Goal: Task Accomplishment & Management: Complete application form

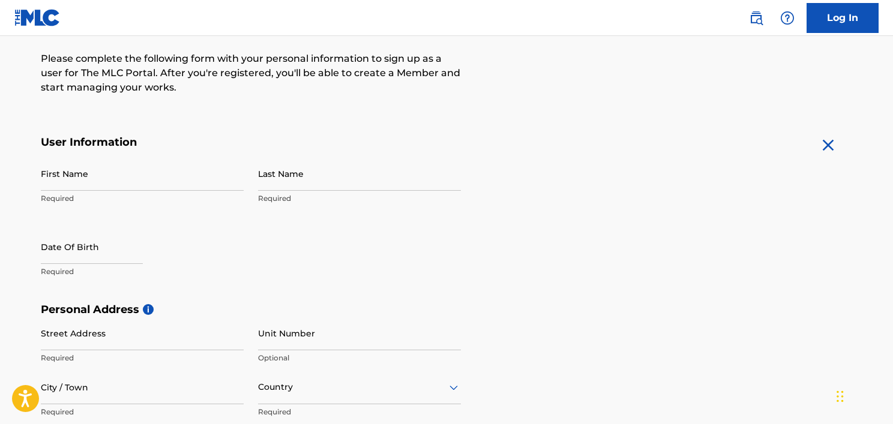
scroll to position [155, 0]
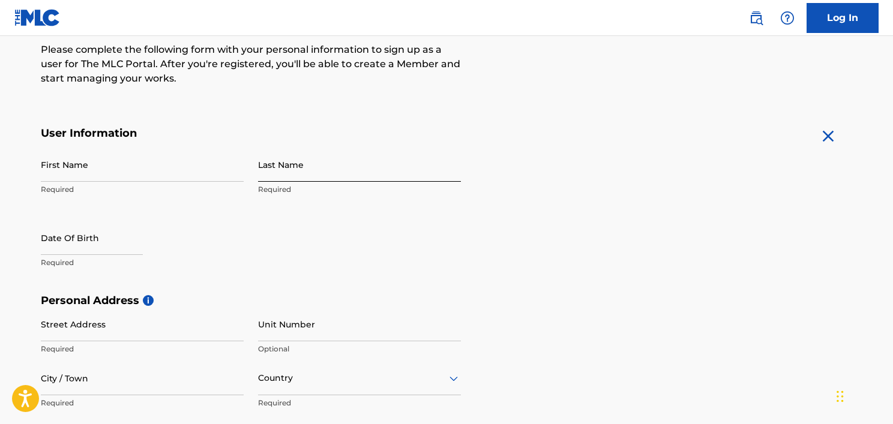
click at [277, 165] on input "Last Name" at bounding box center [359, 165] width 203 height 34
type input "herring"
type input "shaheem"
type input "[STREET_ADDRESS][PERSON_NAME]"
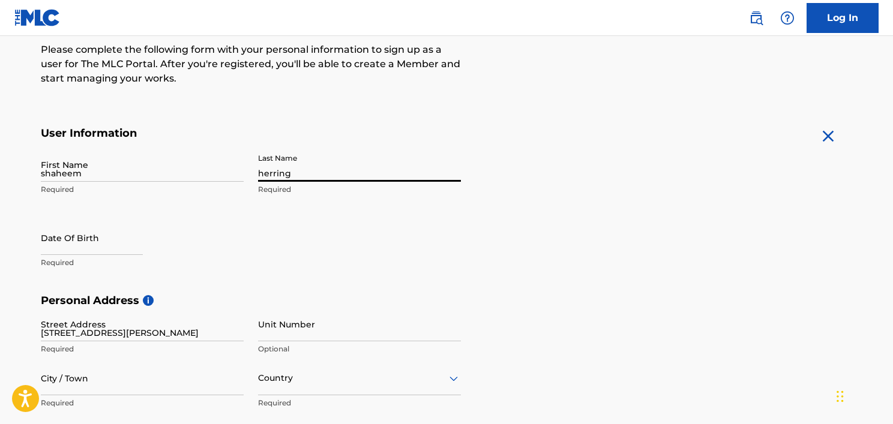
type input "[GEOGRAPHIC_DATA]"
type input "NY"
type input "11208-4677"
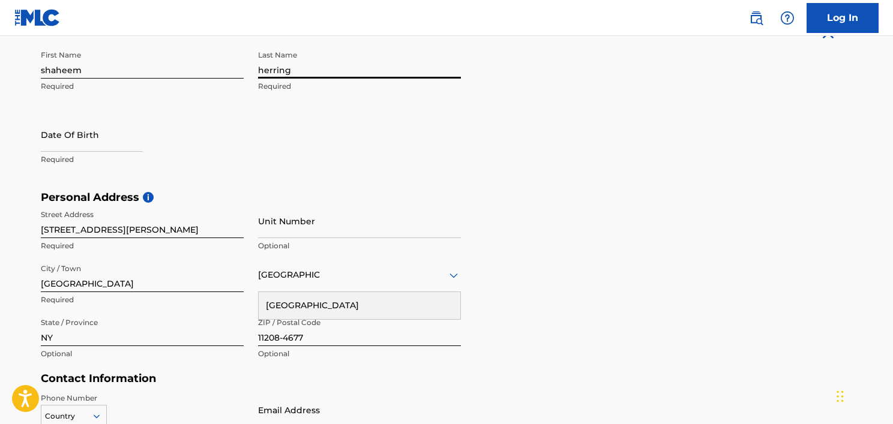
scroll to position [266, 0]
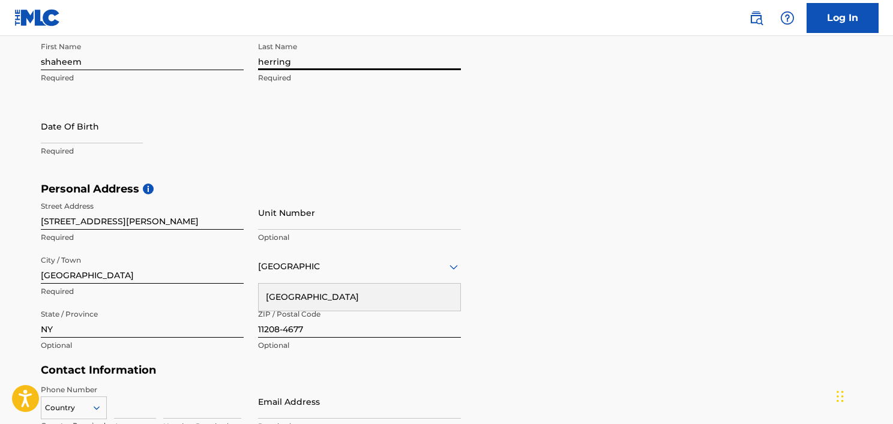
click at [101, 159] on div "Date Of Birth Required" at bounding box center [142, 136] width 203 height 54
click at [72, 116] on input "text" at bounding box center [92, 126] width 102 height 34
select select "8"
select select "2025"
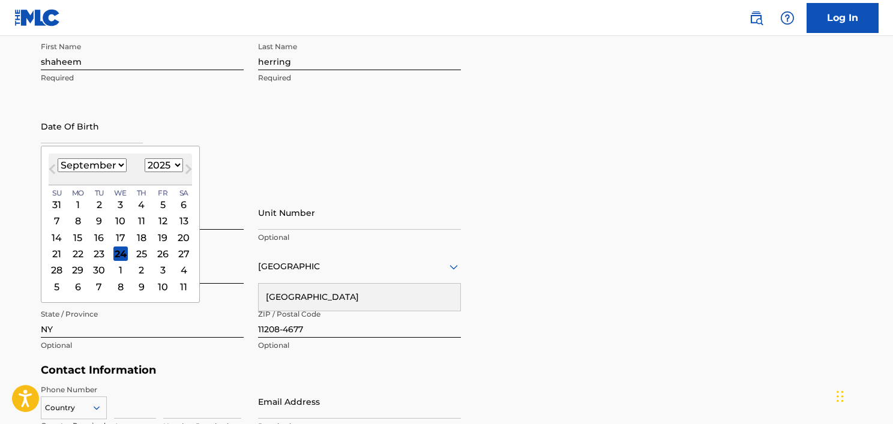
click at [117, 167] on select "January February March April May June July August September October November De…" at bounding box center [92, 165] width 69 height 14
select select "7"
click at [58, 158] on select "January February March April May June July August September October November De…" at bounding box center [92, 165] width 69 height 14
click at [164, 201] on div "1" at bounding box center [162, 204] width 14 height 14
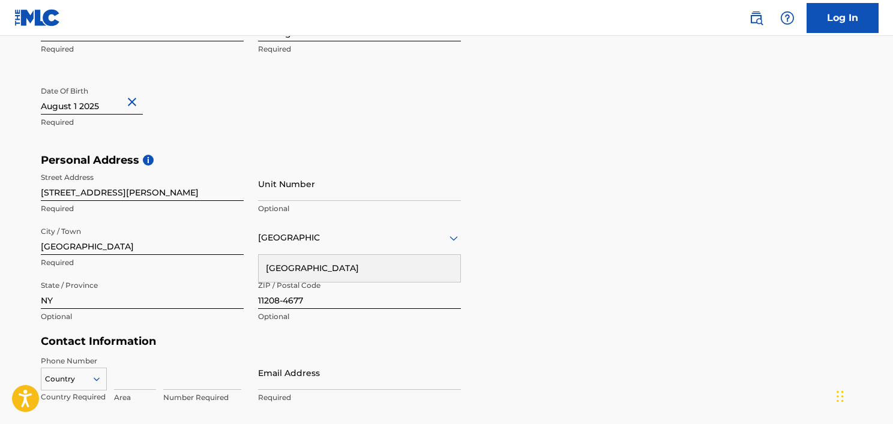
scroll to position [297, 0]
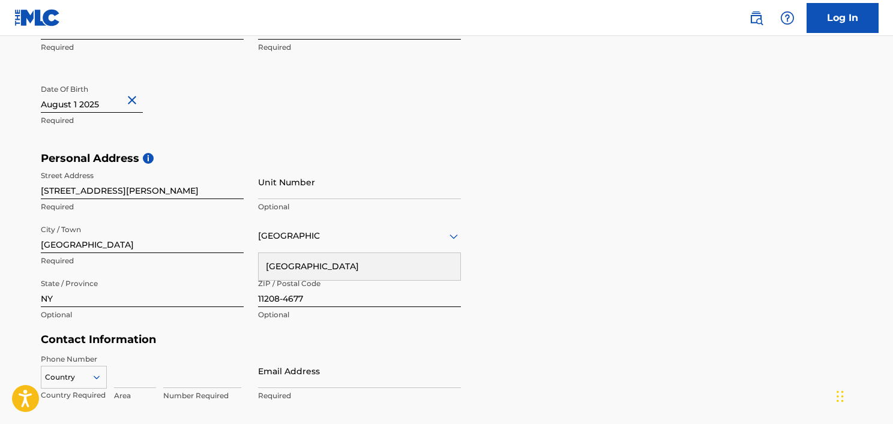
click at [107, 103] on input "text" at bounding box center [92, 96] width 102 height 34
select select "7"
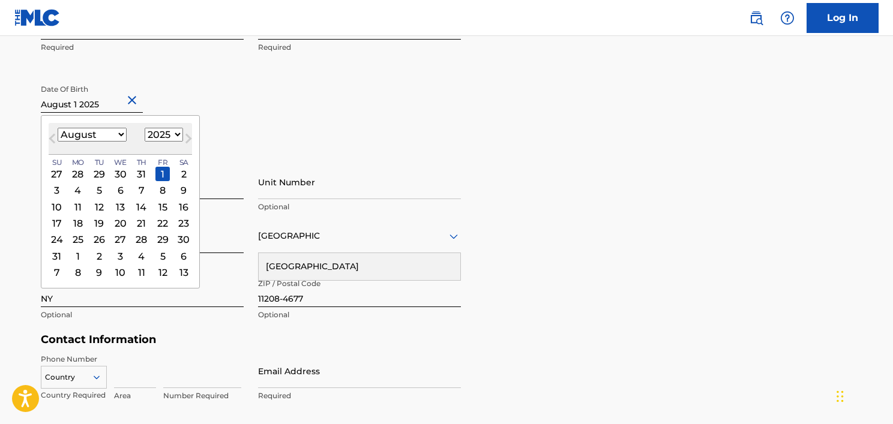
click at [165, 141] on select "1899 1900 1901 1902 1903 1904 1905 1906 1907 1908 1909 1910 1911 1912 1913 1914…" at bounding box center [164, 135] width 38 height 14
select select "1995"
click at [145, 128] on select "1899 1900 1901 1902 1903 1904 1905 1906 1907 1908 1909 1910 1911 1912 1913 1914…" at bounding box center [164, 135] width 38 height 14
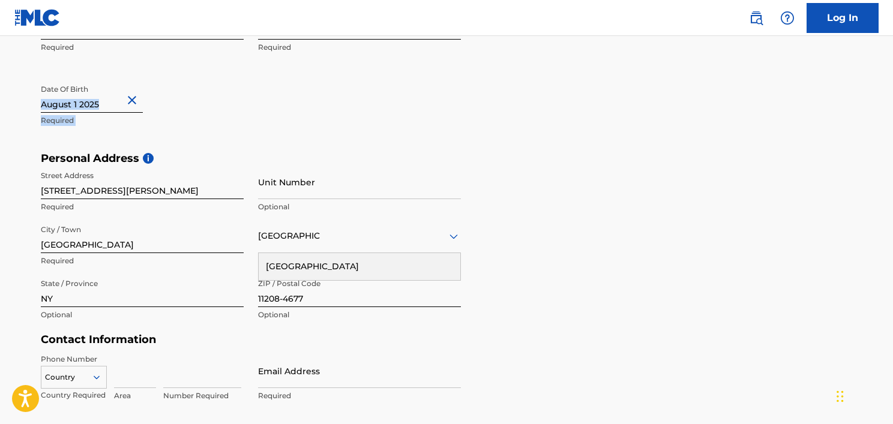
drag, startPoint x: 243, startPoint y: 125, endPoint x: 91, endPoint y: 100, distance: 153.8
click at [91, 100] on div "Date Of Birth Required" at bounding box center [142, 106] width 203 height 54
click at [157, 131] on div "Date Of Birth Required" at bounding box center [142, 106] width 203 height 54
click at [98, 101] on input "text" at bounding box center [92, 96] width 102 height 34
select select "7"
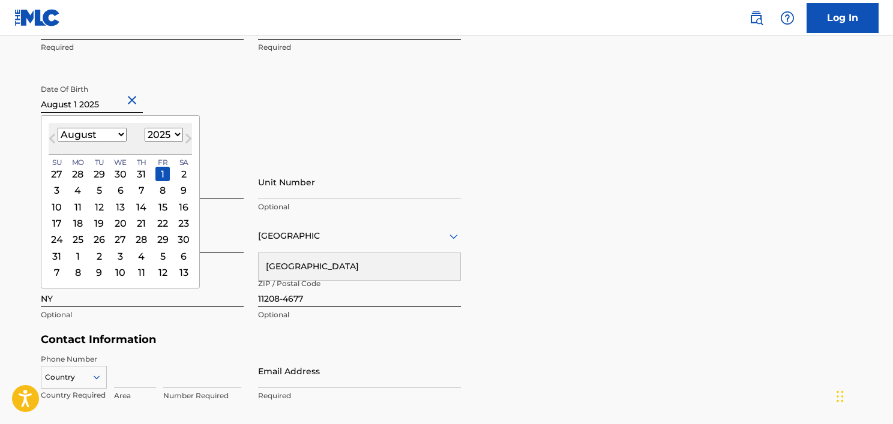
click at [167, 131] on select "1899 1900 1901 1902 1903 1904 1905 1906 1907 1908 1909 1910 1911 1912 1913 1914…" at bounding box center [164, 135] width 38 height 14
select select "1995"
click at [145, 128] on select "1899 1900 1901 1902 1903 1904 1905 1906 1907 1908 1909 1910 1911 1912 1913 1914…" at bounding box center [164, 135] width 38 height 14
click at [92, 175] on div "1" at bounding box center [99, 174] width 14 height 14
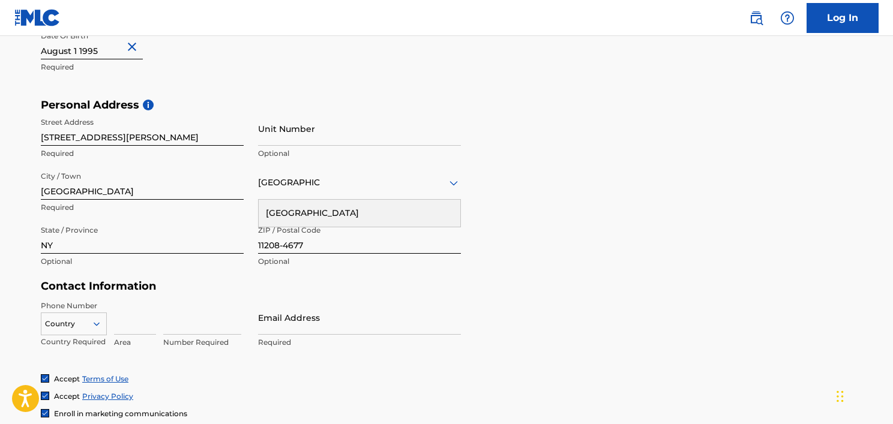
scroll to position [352, 0]
click at [322, 116] on input "Unit Number" at bounding box center [359, 127] width 203 height 34
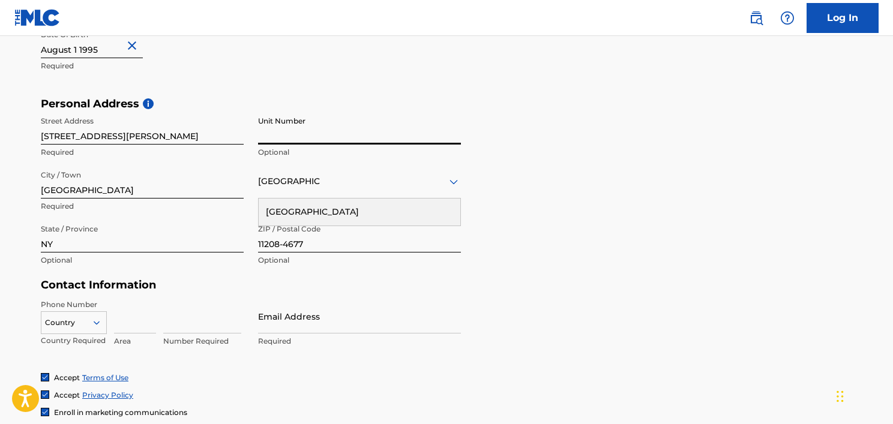
click at [313, 81] on div "First Name shaheem Required Last Name herring Required Date Of Birth Required" at bounding box center [251, 24] width 420 height 146
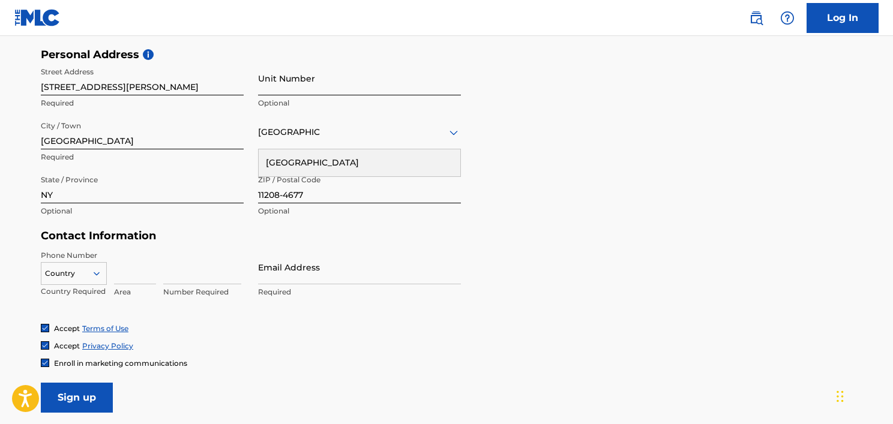
click at [277, 89] on input "Unit Number" at bounding box center [359, 78] width 203 height 34
type input "7d"
click at [314, 233] on h5 "Contact Information" at bounding box center [251, 236] width 420 height 14
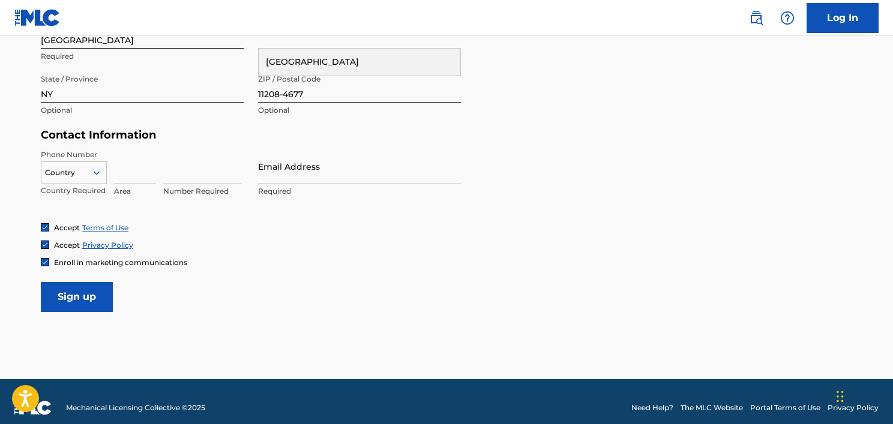
scroll to position [504, 0]
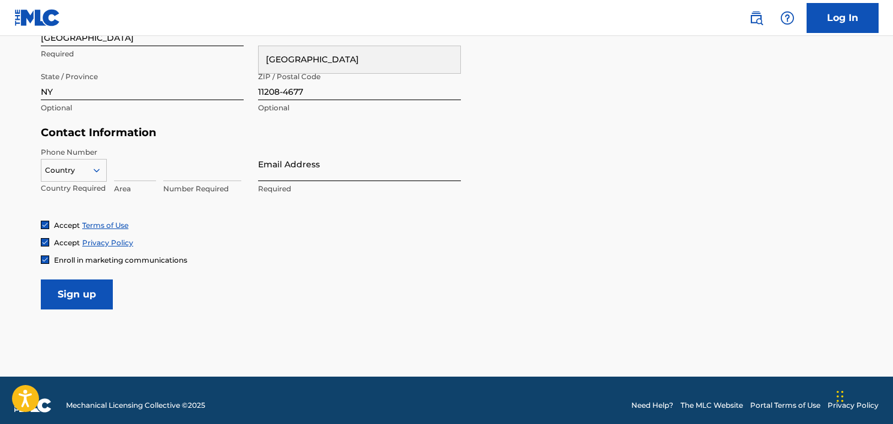
click at [283, 170] on input "Email Address" at bounding box center [359, 164] width 203 height 34
type input "[EMAIL_ADDRESS][DOMAIN_NAME]"
click at [91, 162] on div "Country" at bounding box center [74, 170] width 66 height 23
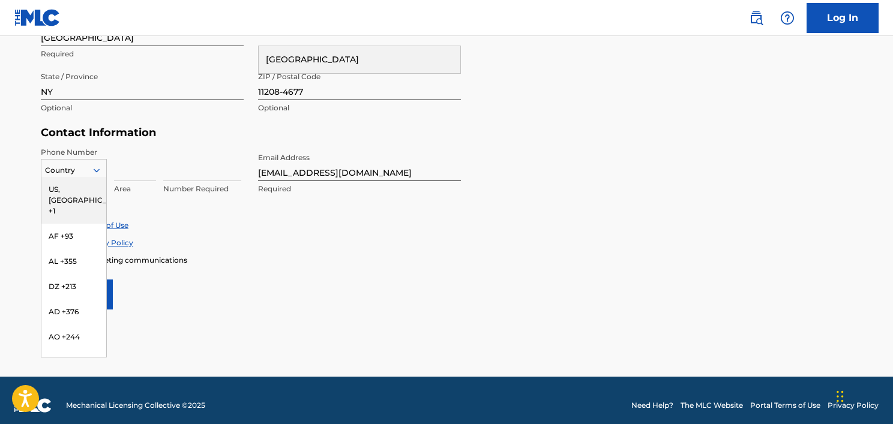
click at [75, 187] on div "US, CA +1" at bounding box center [73, 200] width 65 height 47
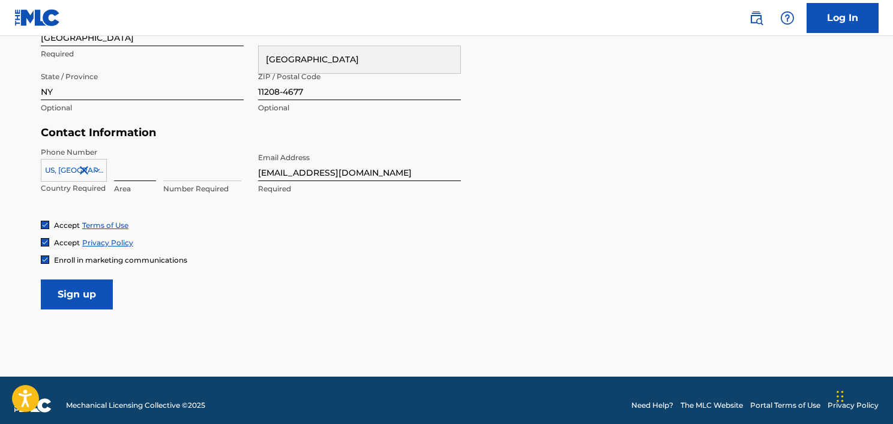
click at [143, 166] on input at bounding box center [135, 164] width 42 height 34
type input "347"
click at [192, 179] on input at bounding box center [202, 164] width 78 height 34
type input "2479363"
click at [92, 292] on input "Sign up" at bounding box center [77, 295] width 72 height 30
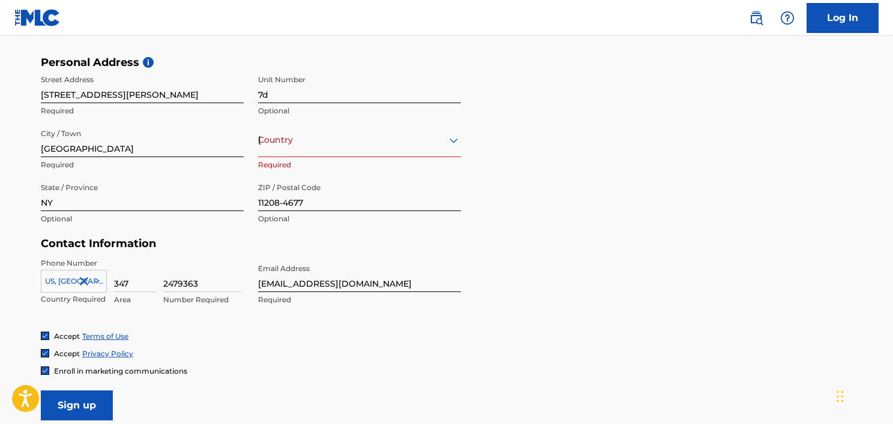
scroll to position [390, 0]
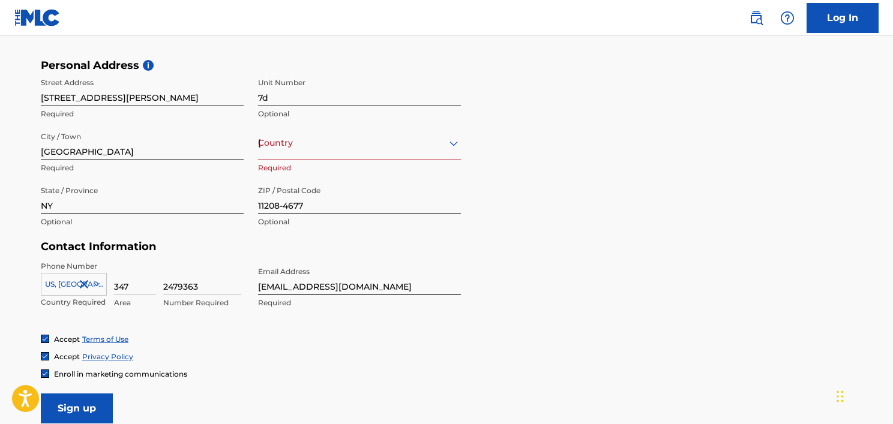
click at [316, 142] on div "United States" at bounding box center [359, 143] width 203 height 15
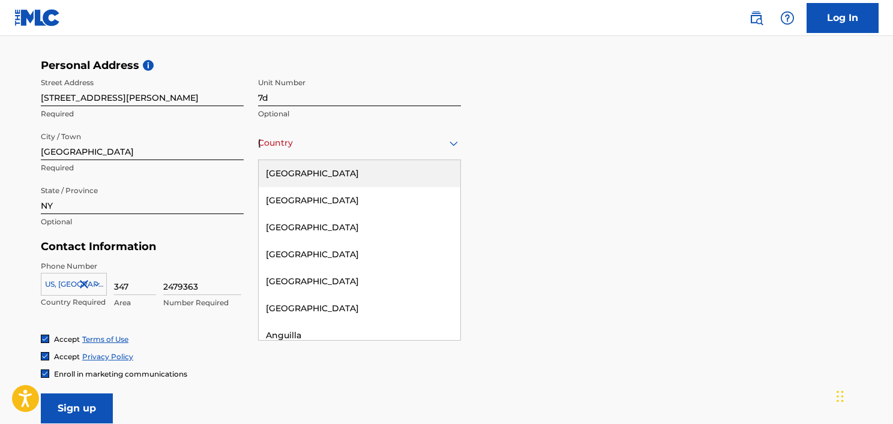
click at [314, 173] on div "United States" at bounding box center [360, 173] width 202 height 27
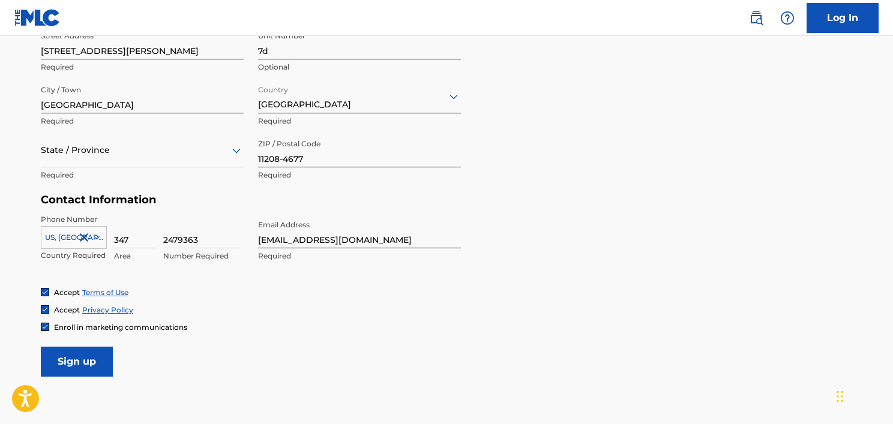
scroll to position [441, 0]
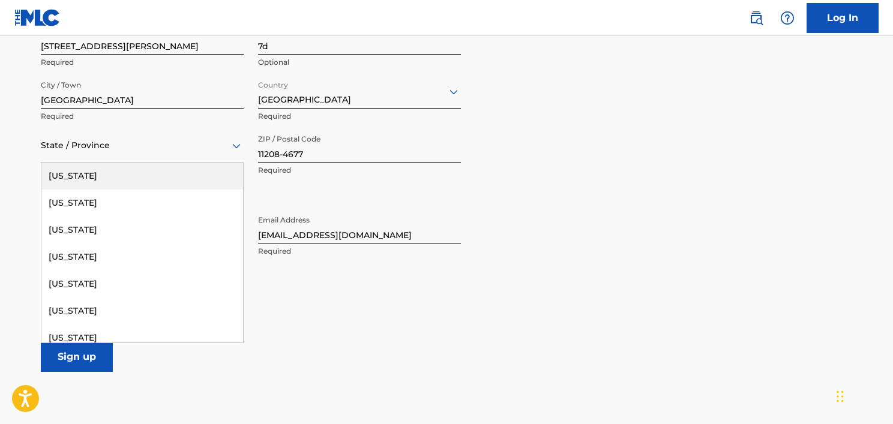
click at [128, 146] on div at bounding box center [142, 145] width 203 height 15
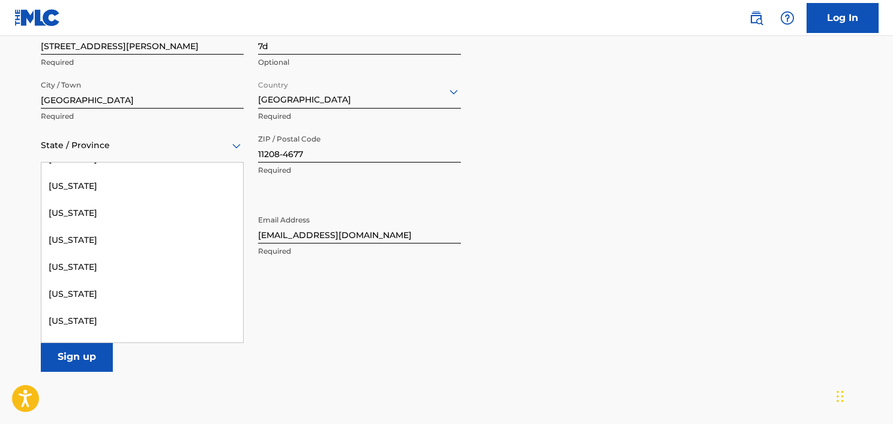
scroll to position [239, 0]
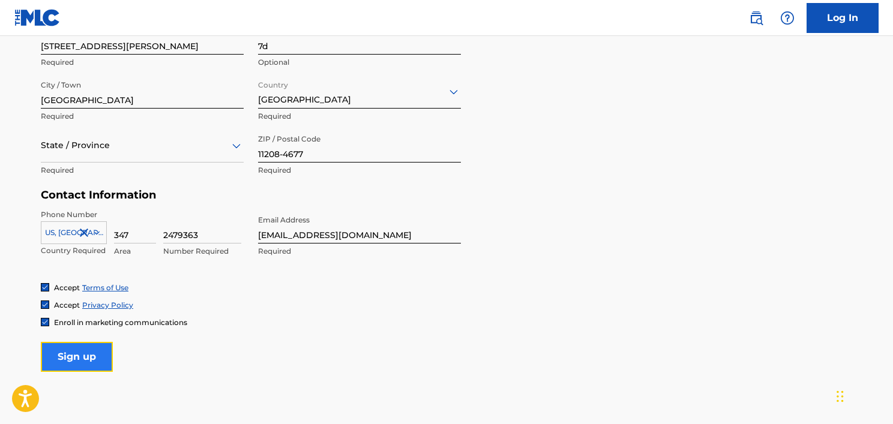
click at [99, 355] on input "Sign up" at bounding box center [77, 357] width 72 height 30
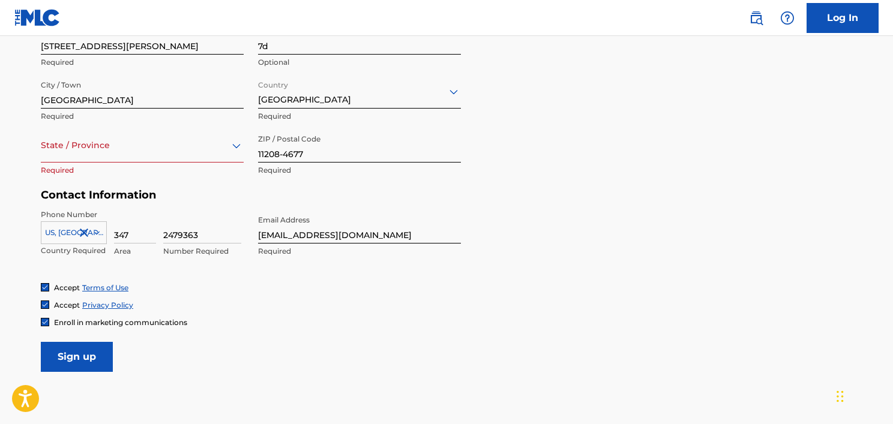
click at [97, 143] on div at bounding box center [142, 145] width 203 height 15
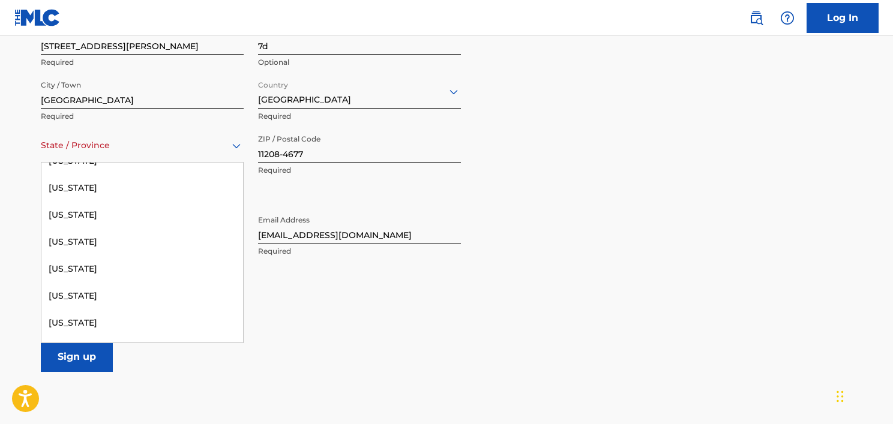
scroll to position [800, 0]
click at [98, 293] on div "New York" at bounding box center [142, 294] width 202 height 27
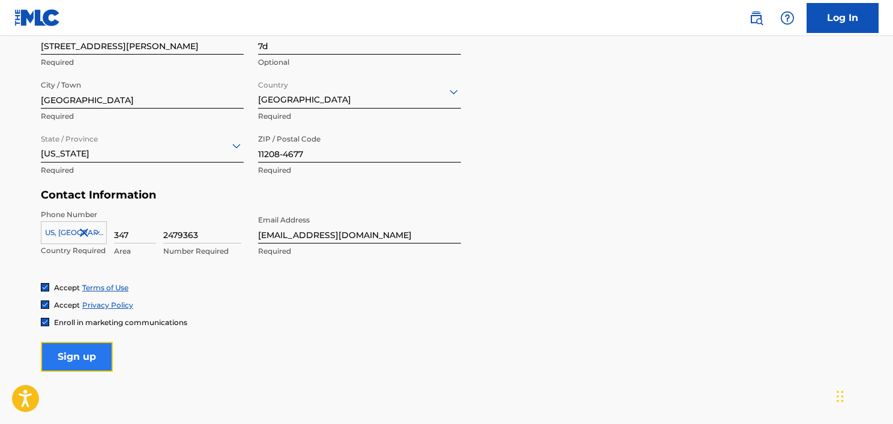
click at [94, 352] on input "Sign up" at bounding box center [77, 357] width 72 height 30
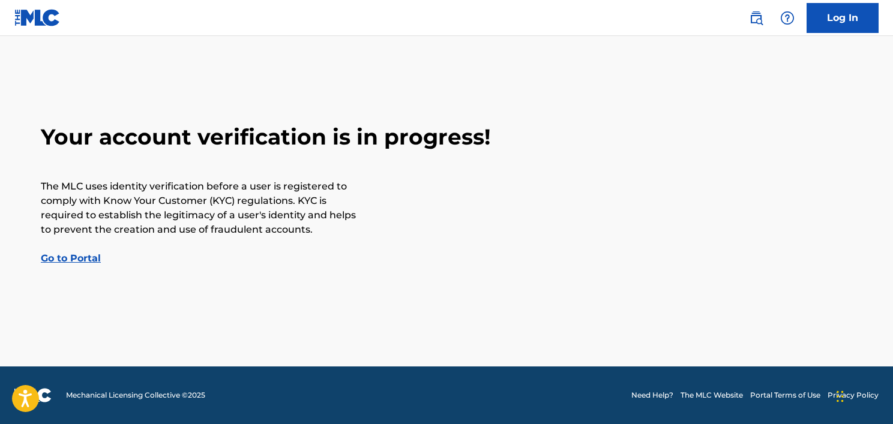
click at [60, 253] on link "Go to Portal" at bounding box center [71, 258] width 60 height 11
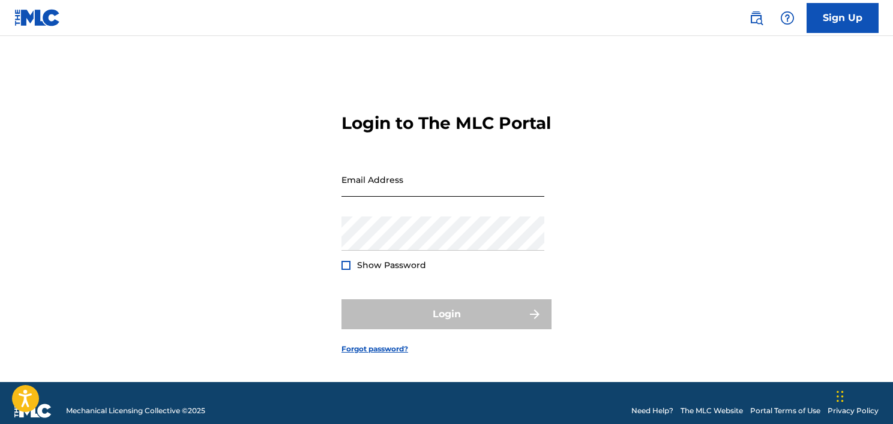
click at [378, 189] on input "Email Address" at bounding box center [442, 180] width 203 height 34
type input "[EMAIL_ADDRESS][DOMAIN_NAME]"
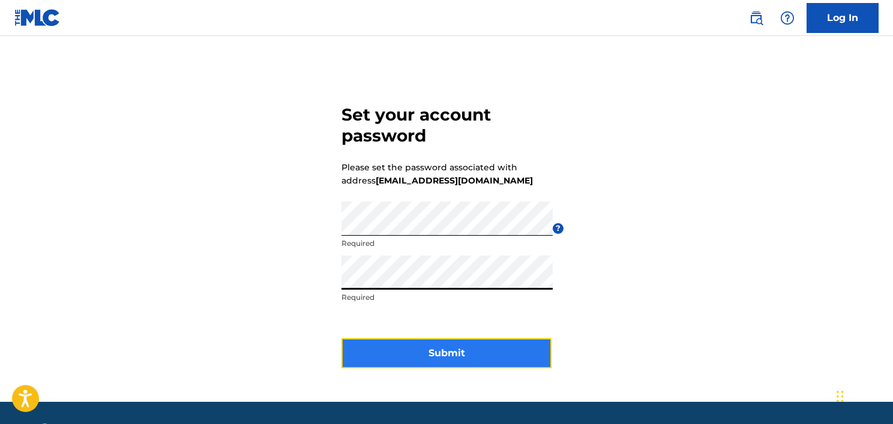
click at [445, 349] on button "Submit" at bounding box center [446, 353] width 210 height 30
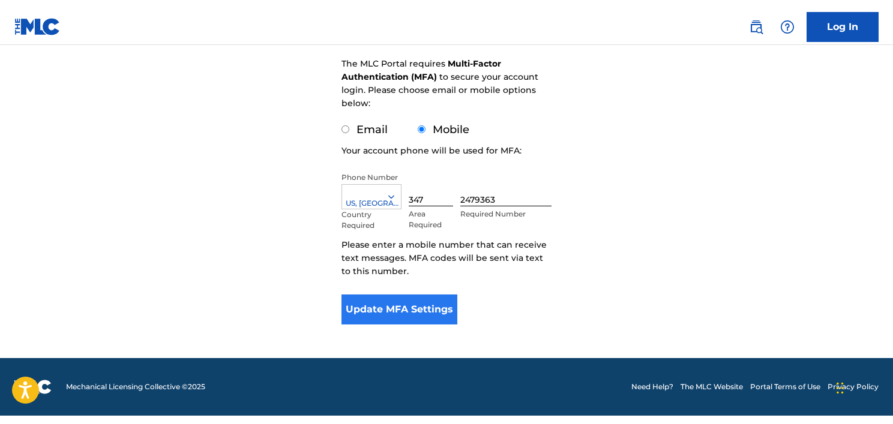
scroll to position [153, 0]
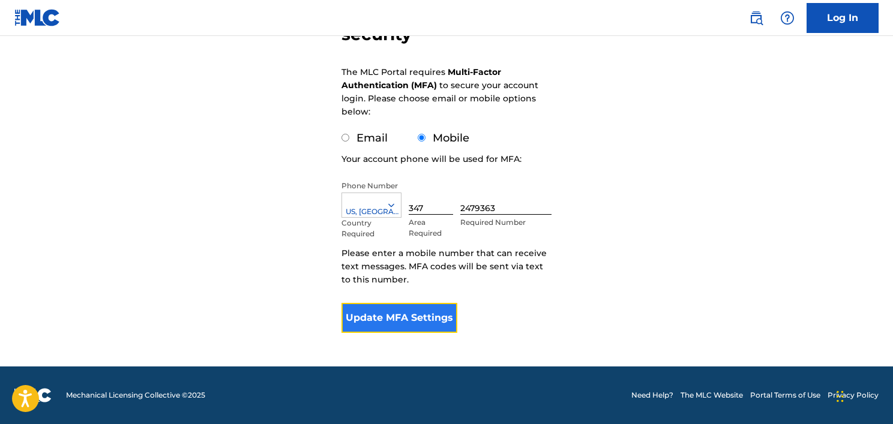
click at [436, 314] on button "Update MFA Settings" at bounding box center [399, 318] width 116 height 30
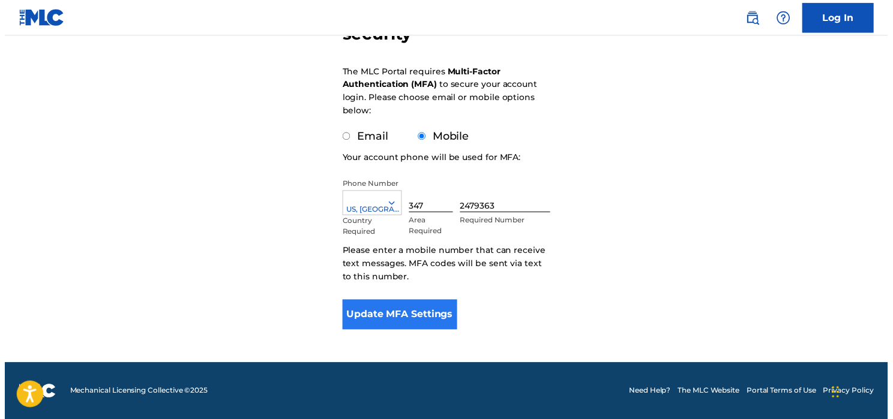
scroll to position [0, 0]
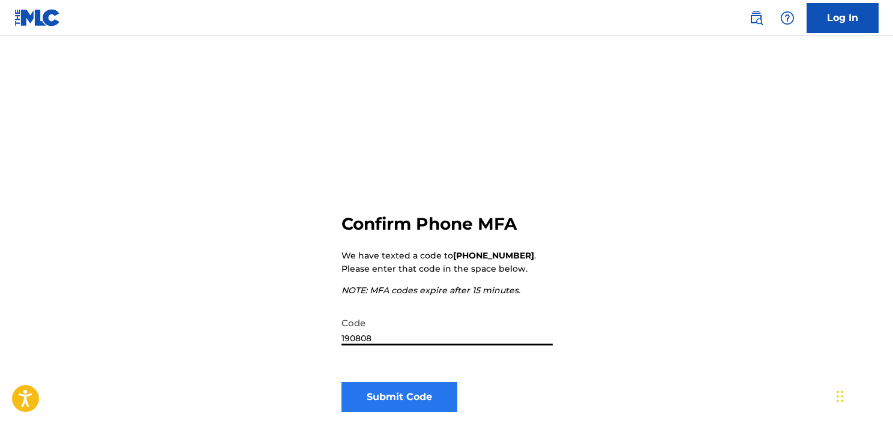
type input "190808"
click at [407, 382] on button "Submit Code" at bounding box center [399, 397] width 116 height 30
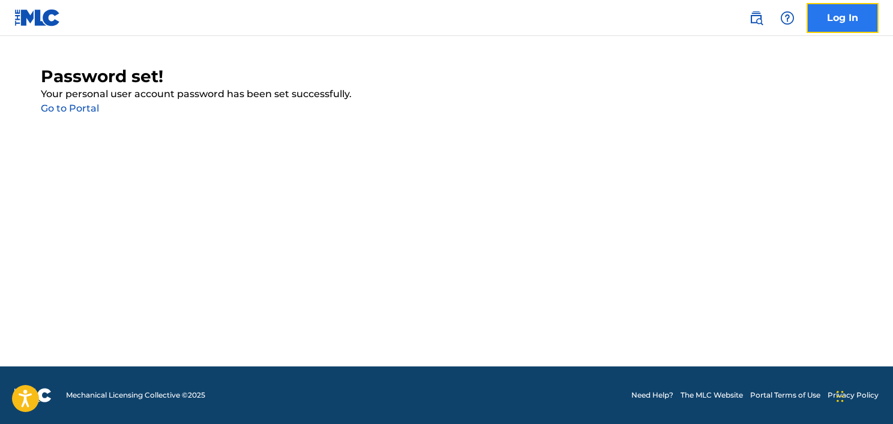
click at [824, 20] on link "Log In" at bounding box center [842, 18] width 72 height 30
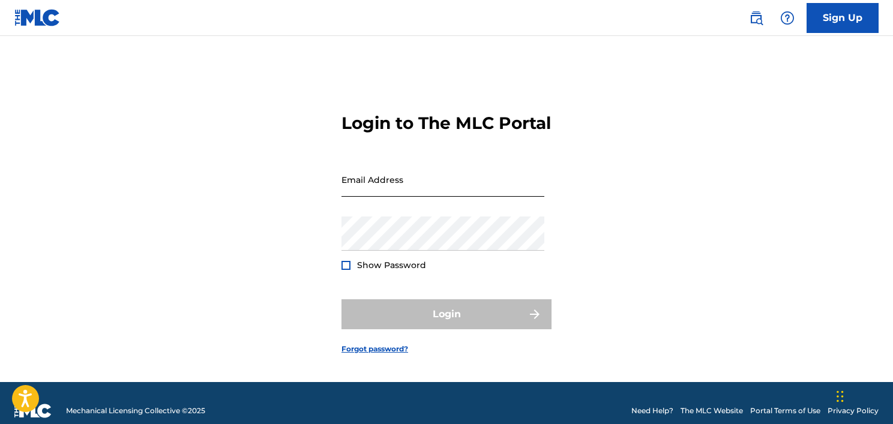
click at [467, 197] on input "Email Address" at bounding box center [442, 180] width 203 height 34
type input "[EMAIL_ADDRESS][DOMAIN_NAME]"
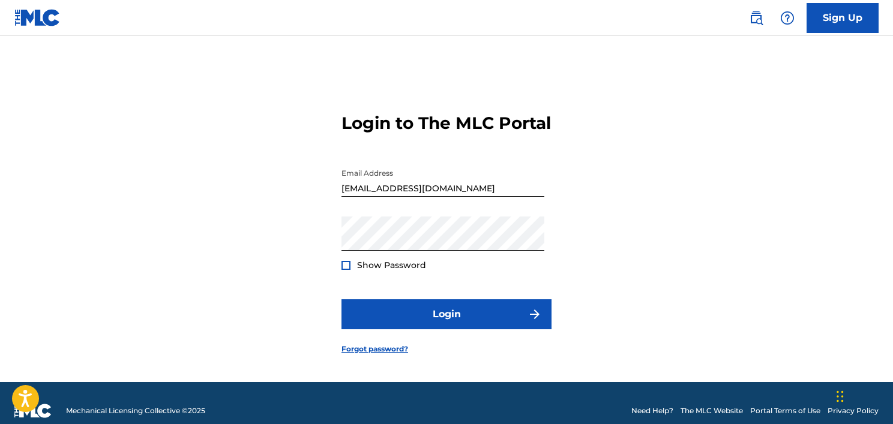
click at [373, 271] on span "Show Password" at bounding box center [391, 265] width 69 height 11
click at [348, 270] on div at bounding box center [345, 265] width 9 height 9
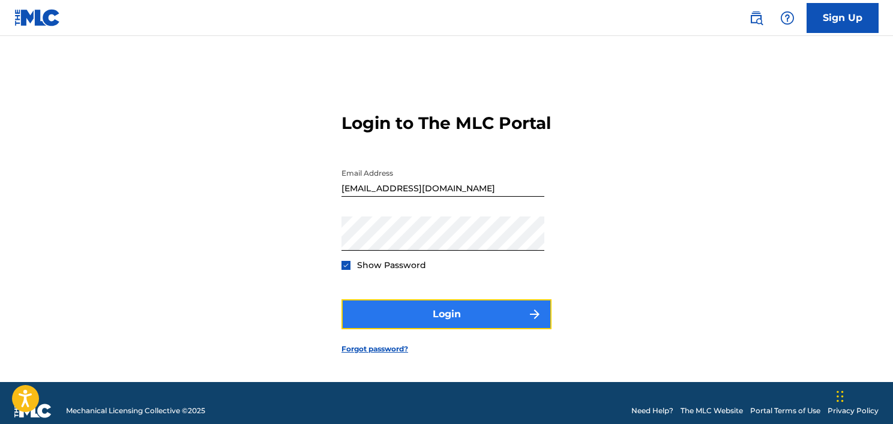
click at [420, 328] on button "Login" at bounding box center [446, 314] width 210 height 30
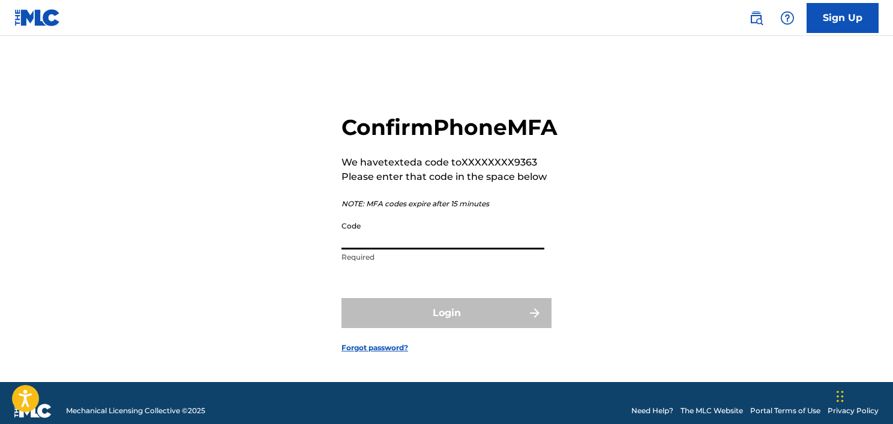
click at [447, 250] on input "Code" at bounding box center [442, 232] width 203 height 34
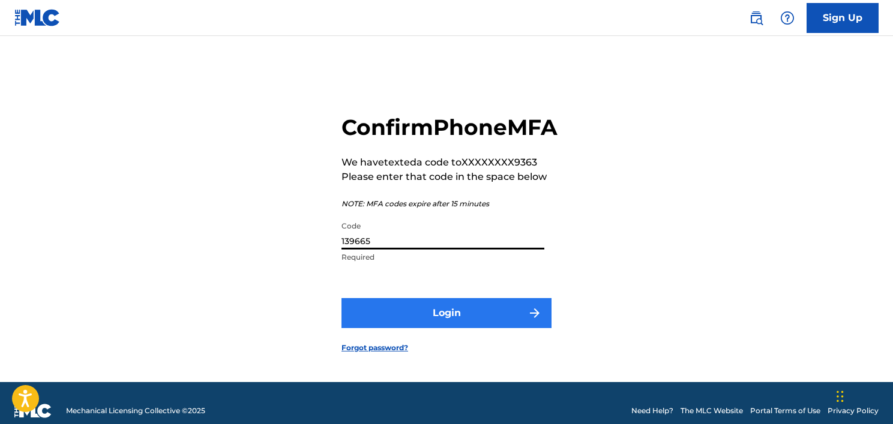
type input "139665"
click at [466, 323] on button "Login" at bounding box center [446, 313] width 210 height 30
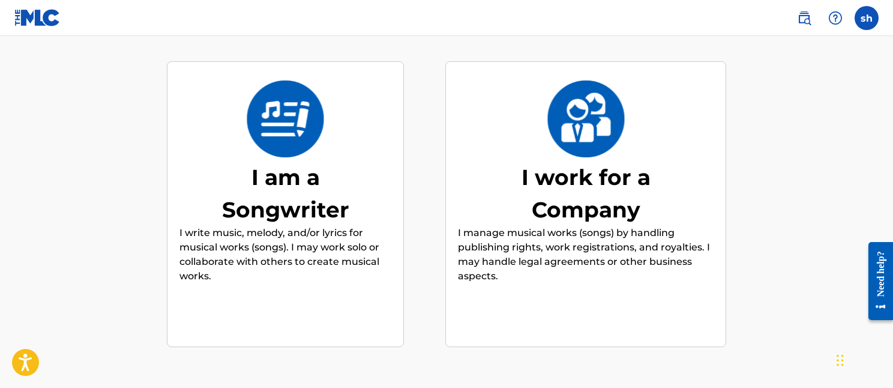
scroll to position [91, 0]
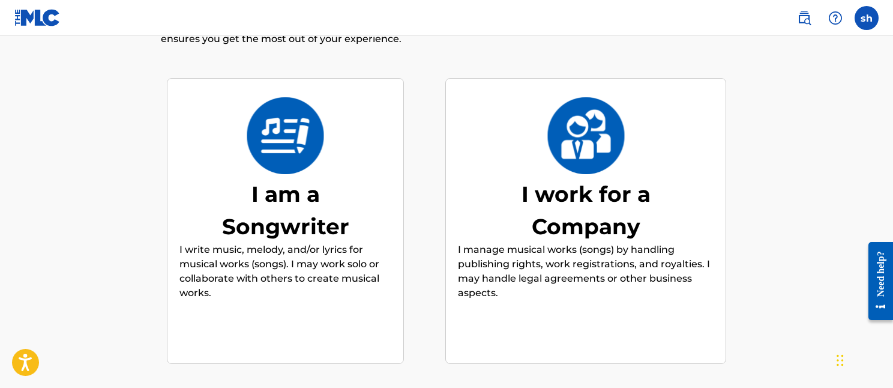
click at [282, 199] on div "I am a Songwriter" at bounding box center [286, 210] width 180 height 65
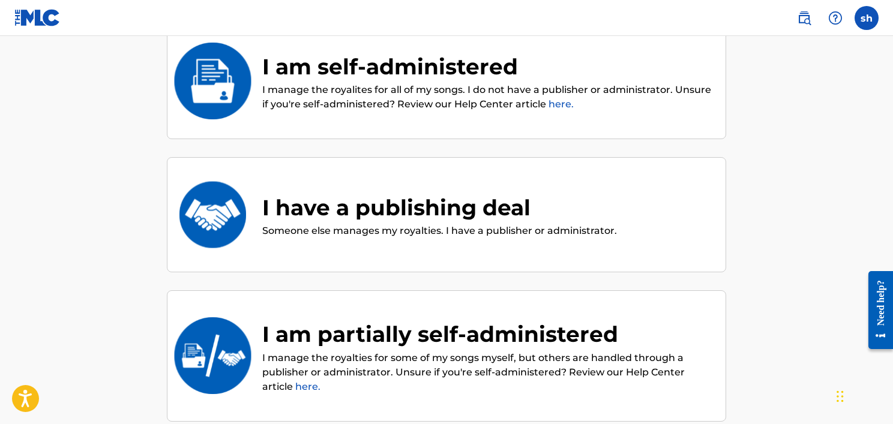
scroll to position [146, 0]
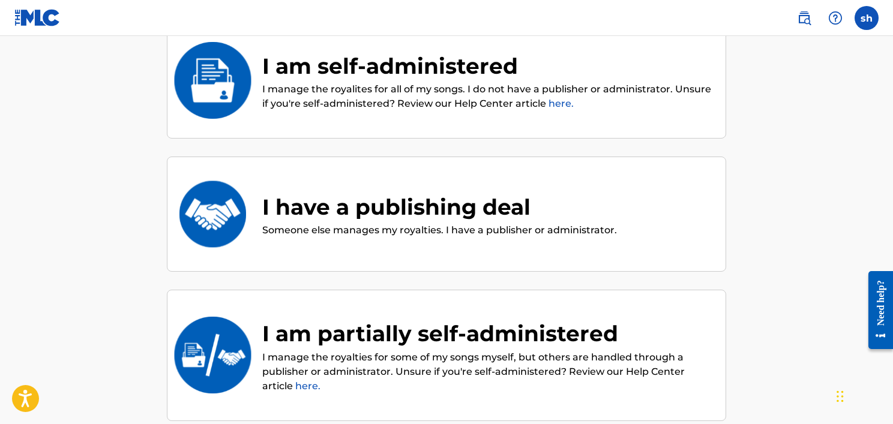
click at [409, 208] on div "I have a publishing deal" at bounding box center [439, 207] width 355 height 32
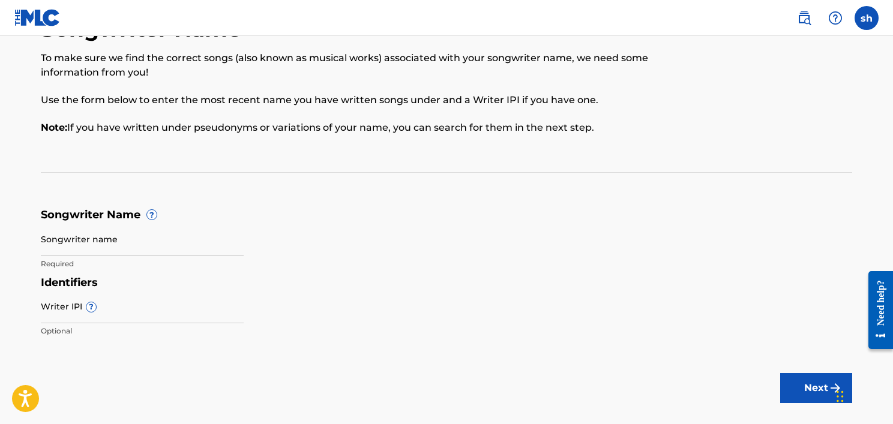
scroll to position [50, 0]
click at [155, 237] on input "Songwriter name" at bounding box center [142, 239] width 203 height 34
click at [226, 163] on div "Songwriter Name To make sure we find the correct songs (also known as musical w…" at bounding box center [446, 94] width 811 height 157
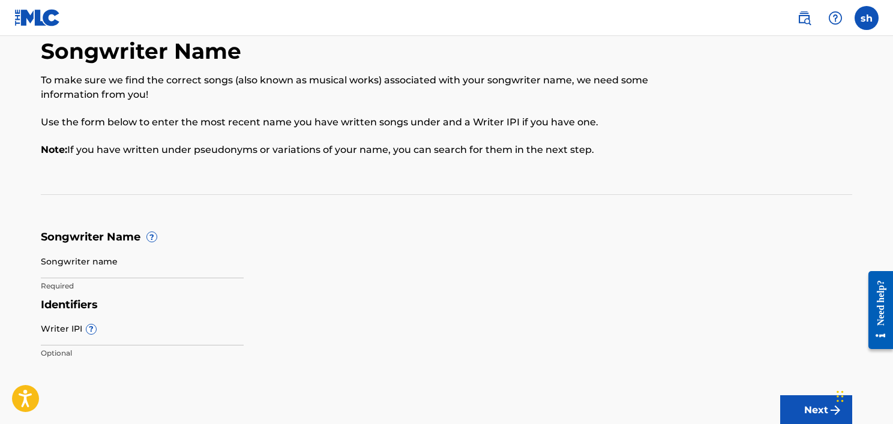
scroll to position [32, 0]
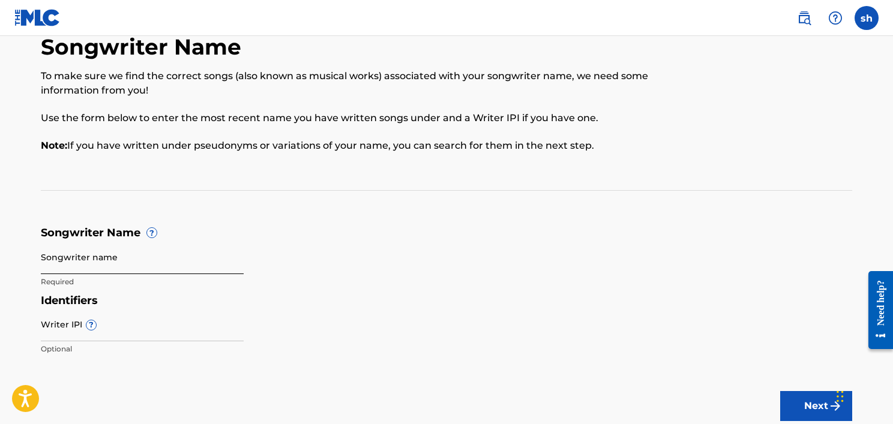
click at [184, 257] on input "Songwriter name" at bounding box center [142, 257] width 203 height 34
click at [145, 261] on input "Songwriter name" at bounding box center [142, 257] width 203 height 34
type input "[PERSON_NAME]"
click at [116, 325] on input "Writer IPI ?" at bounding box center [142, 324] width 203 height 34
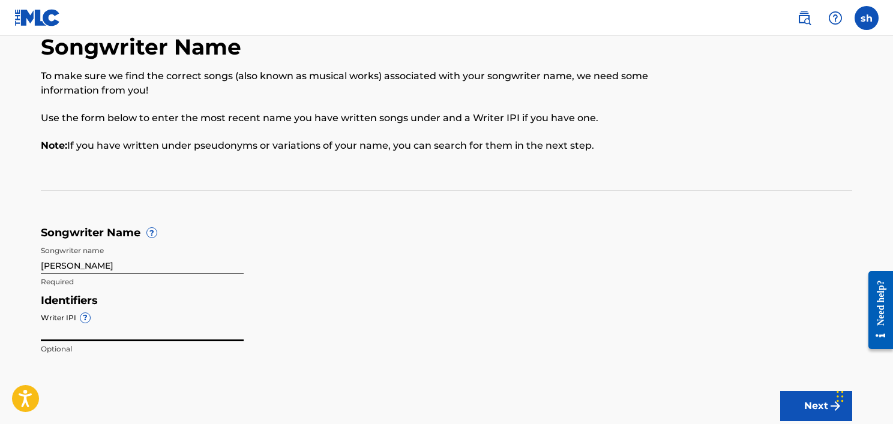
paste input "IPI#844217443"
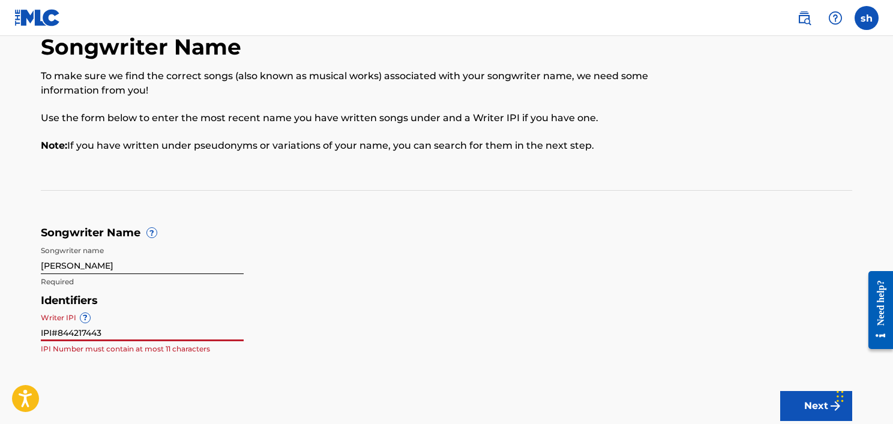
drag, startPoint x: 61, startPoint y: 332, endPoint x: 22, endPoint y: 335, distance: 38.5
click at [22, 335] on main "Songwriter Name To make sure we find the correct songs (also known as musical w…" at bounding box center [446, 227] width 893 height 447
type input "844217443"
click at [269, 314] on div "Identifiers Writer IPI ? 844217443 Optional" at bounding box center [446, 328] width 811 height 68
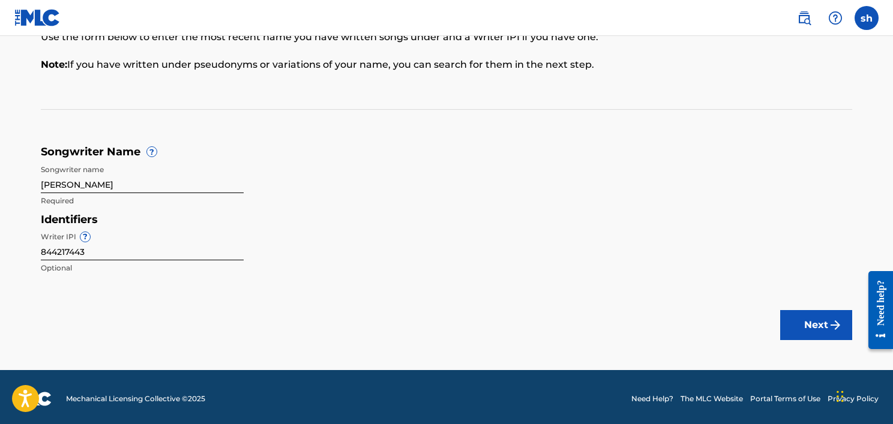
scroll to position [116, 0]
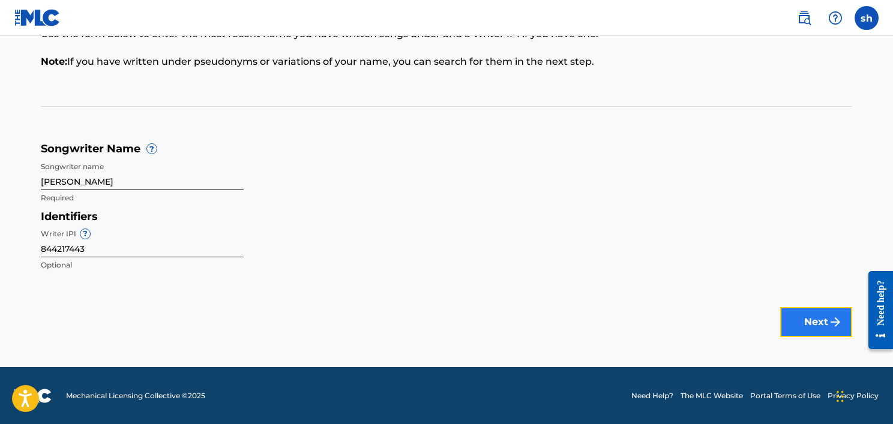
click at [810, 315] on button "Next" at bounding box center [816, 322] width 72 height 30
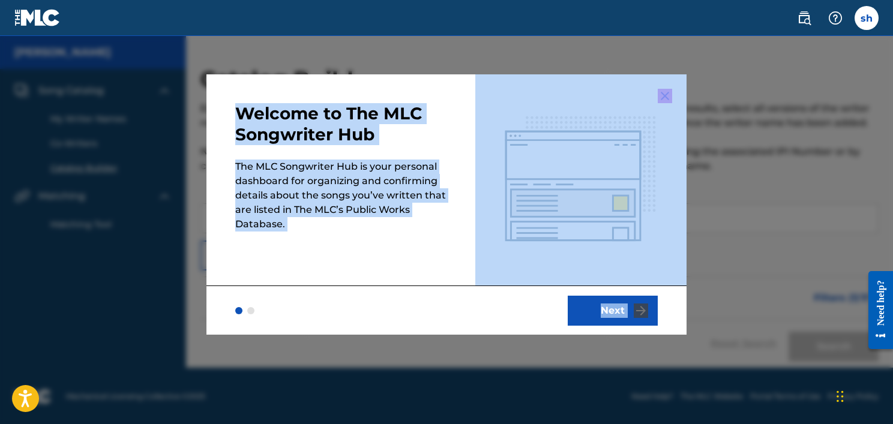
click at [445, 115] on h3 "Welcome to The MLC Songwriter Hub" at bounding box center [340, 124] width 211 height 42
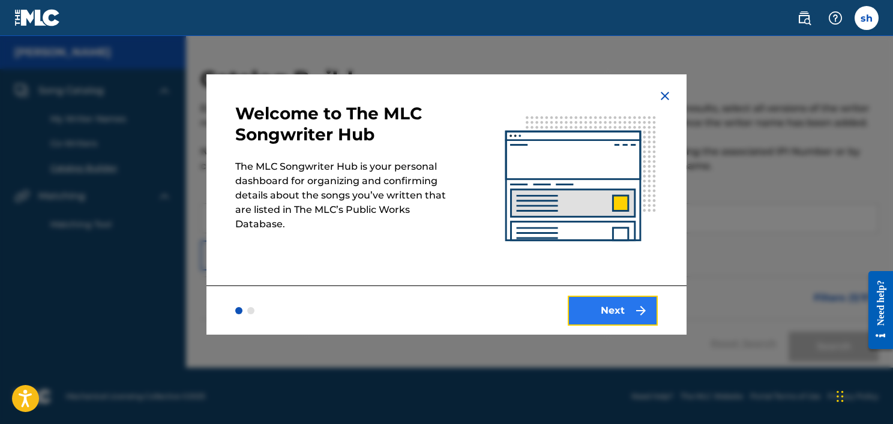
click at [614, 305] on button "Next" at bounding box center [612, 311] width 90 height 30
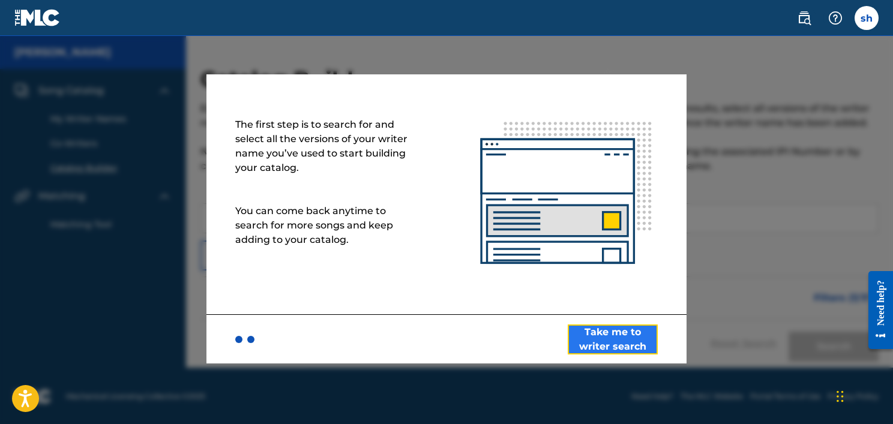
click at [593, 328] on button "Take me to writer search" at bounding box center [612, 340] width 90 height 30
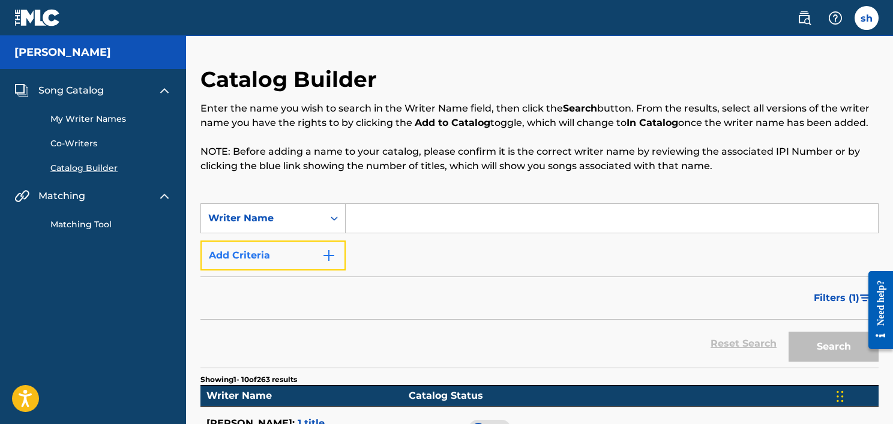
click at [304, 263] on button "Add Criteria" at bounding box center [272, 256] width 145 height 30
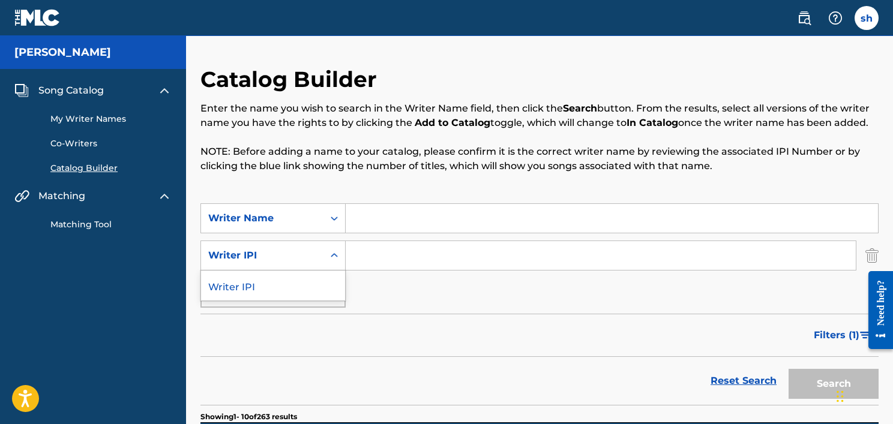
click at [301, 250] on div "Writer IPI" at bounding box center [262, 255] width 108 height 14
click at [297, 229] on div "Writer Name" at bounding box center [262, 218] width 122 height 23
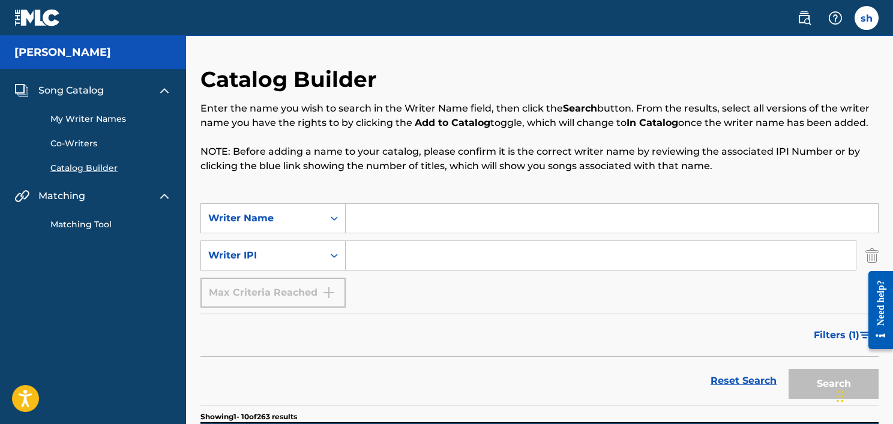
click at [297, 229] on div "Writer Name" at bounding box center [262, 218] width 122 height 23
click at [364, 169] on p "NOTE: Before adding a name to your catalog, please confirm it is the correct wr…" at bounding box center [539, 159] width 678 height 29
click at [95, 88] on span "Song Catalog" at bounding box center [70, 90] width 65 height 14
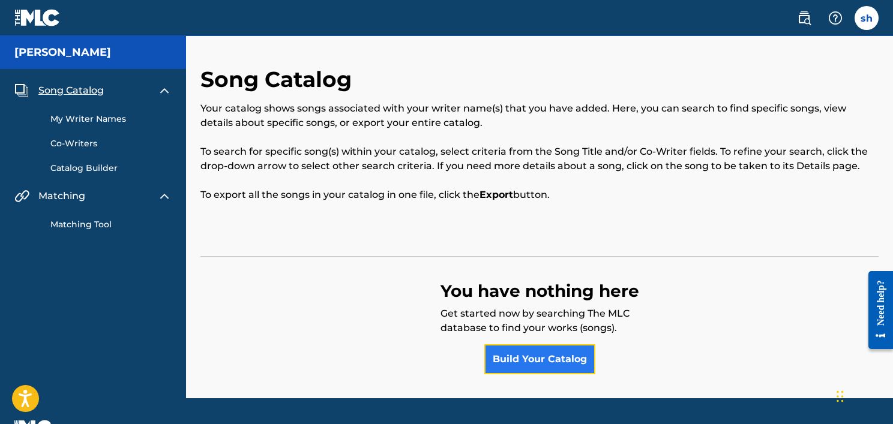
click at [503, 352] on link "Build Your Catalog" at bounding box center [539, 359] width 111 height 30
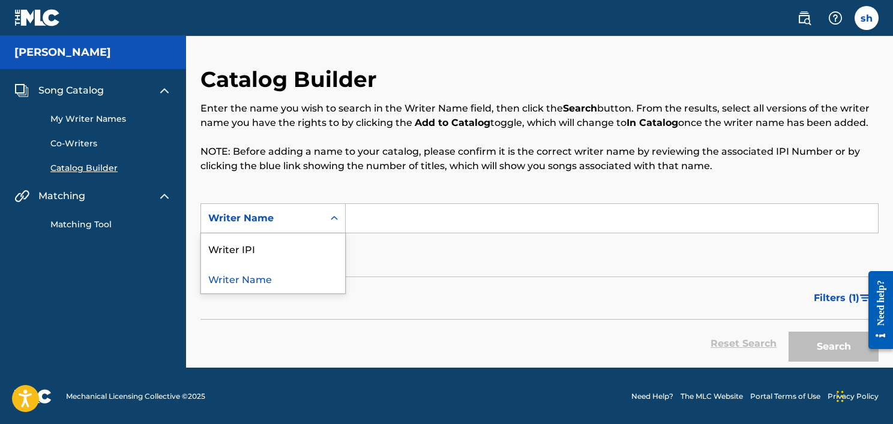
click at [316, 208] on div "Writer Name" at bounding box center [262, 218] width 122 height 23
click at [294, 272] on div "Writer Name" at bounding box center [273, 278] width 144 height 30
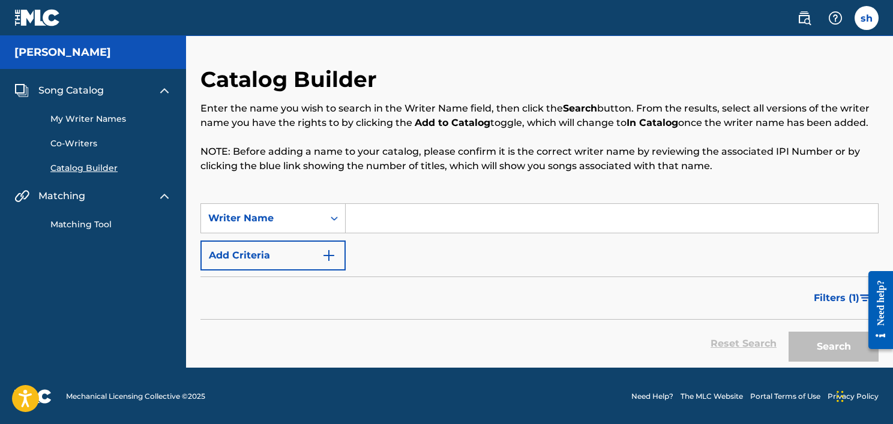
click at [361, 215] on input "Search Form" at bounding box center [612, 218] width 532 height 29
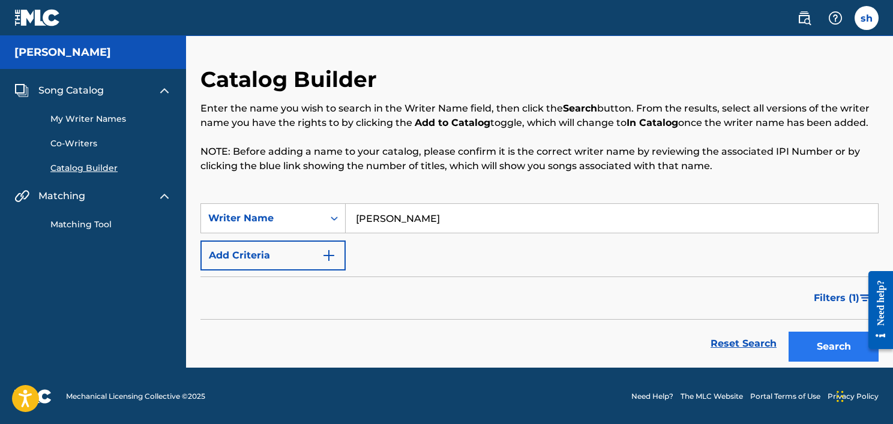
type input "shah major"
click at [825, 347] on button "Search" at bounding box center [833, 347] width 90 height 30
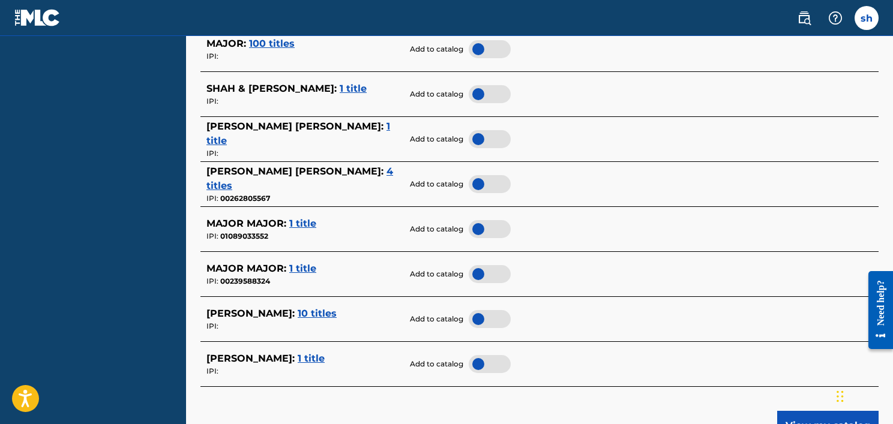
scroll to position [465, 0]
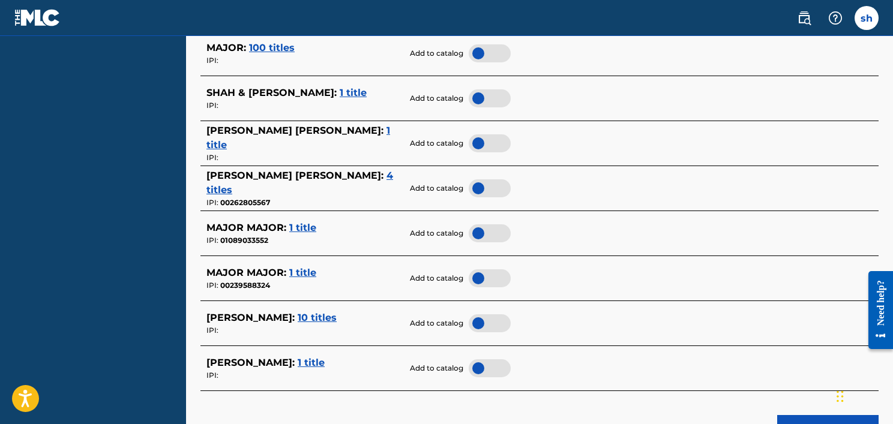
click at [301, 317] on span "10 titles" at bounding box center [317, 317] width 39 height 11
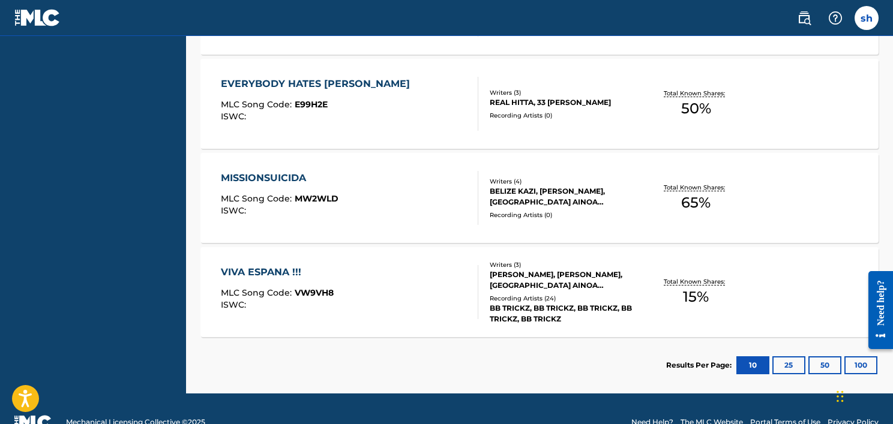
scroll to position [1048, 0]
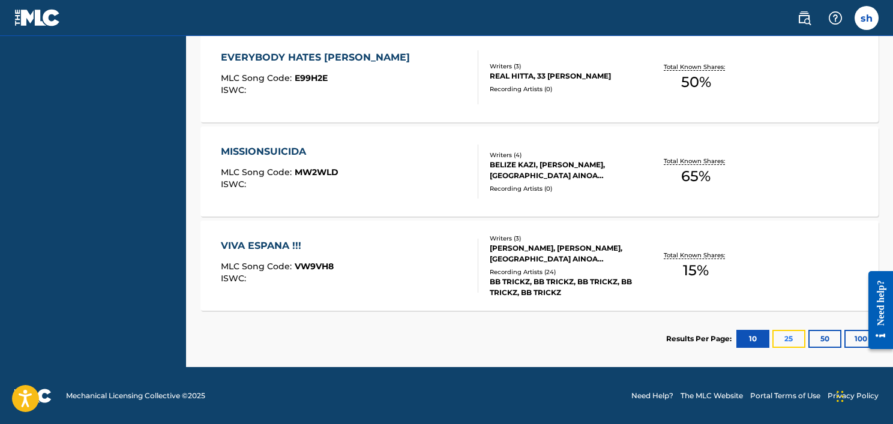
click at [779, 335] on button "25" at bounding box center [788, 339] width 33 height 18
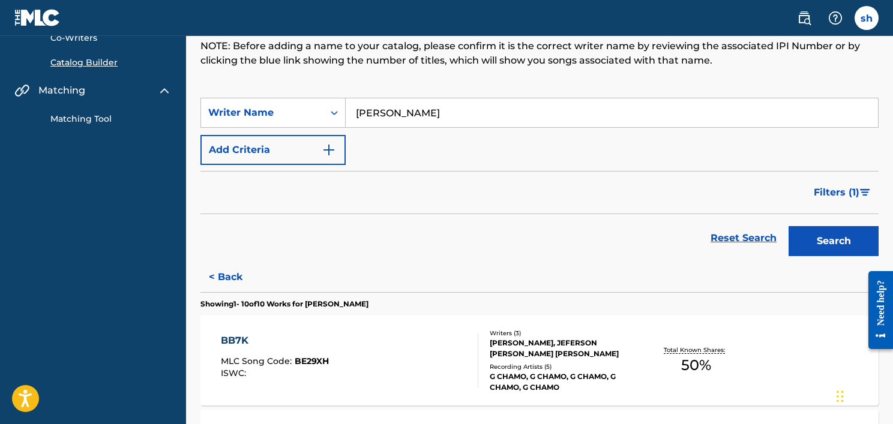
scroll to position [100, 0]
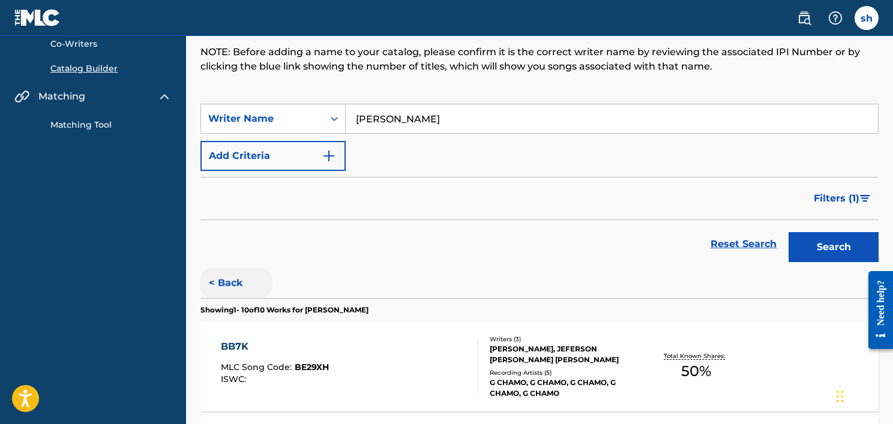
click at [236, 285] on button "< Back" at bounding box center [236, 283] width 72 height 30
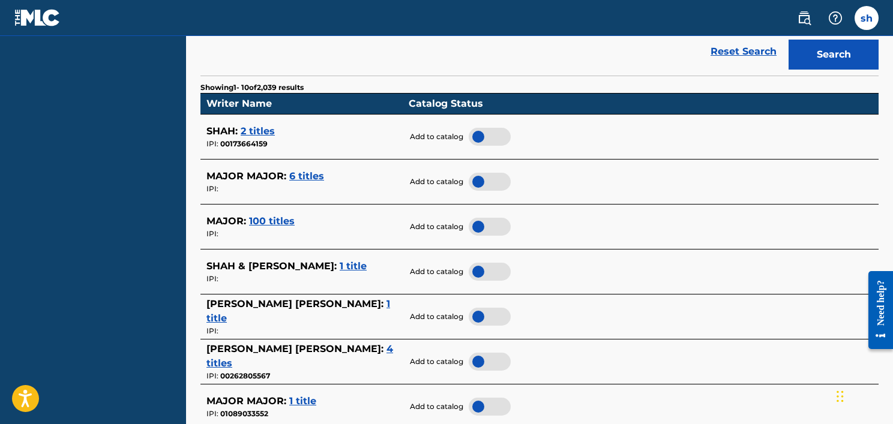
scroll to position [300, 0]
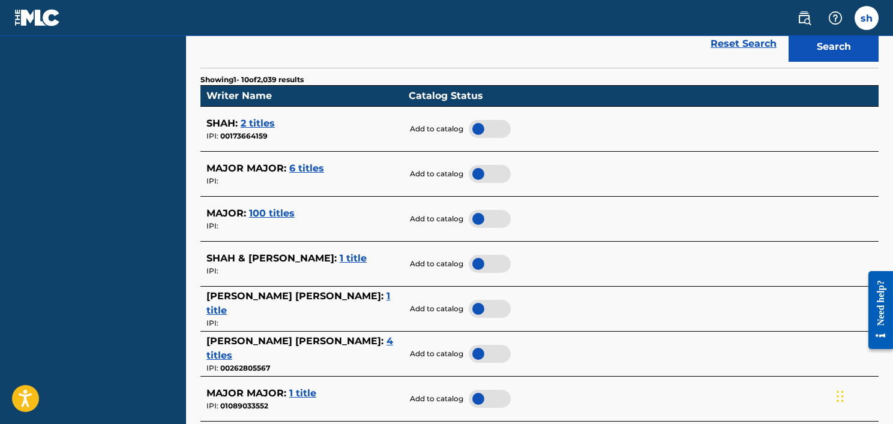
click at [483, 130] on div at bounding box center [489, 129] width 42 height 18
click at [483, 174] on div at bounding box center [489, 174] width 42 height 18
click at [489, 217] on div at bounding box center [489, 219] width 42 height 18
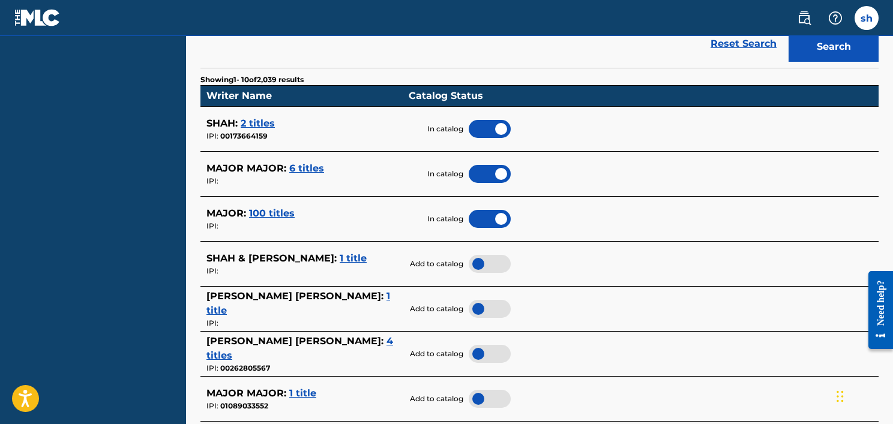
click at [478, 261] on div at bounding box center [489, 264] width 42 height 18
click at [484, 310] on div at bounding box center [489, 309] width 42 height 18
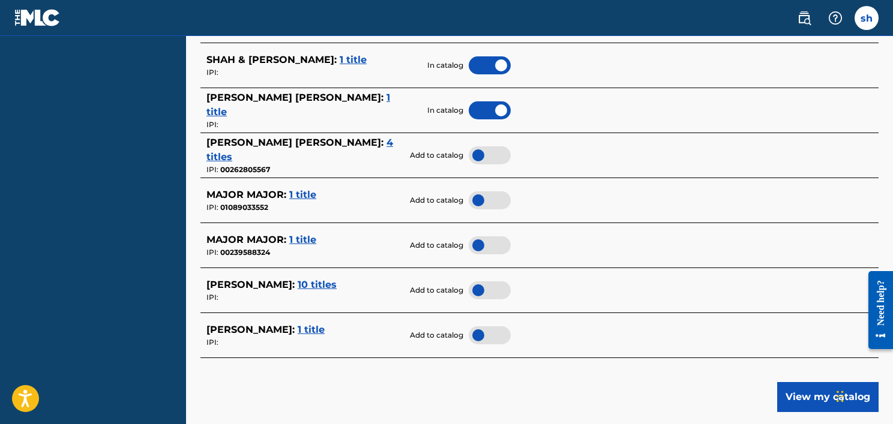
scroll to position [500, 0]
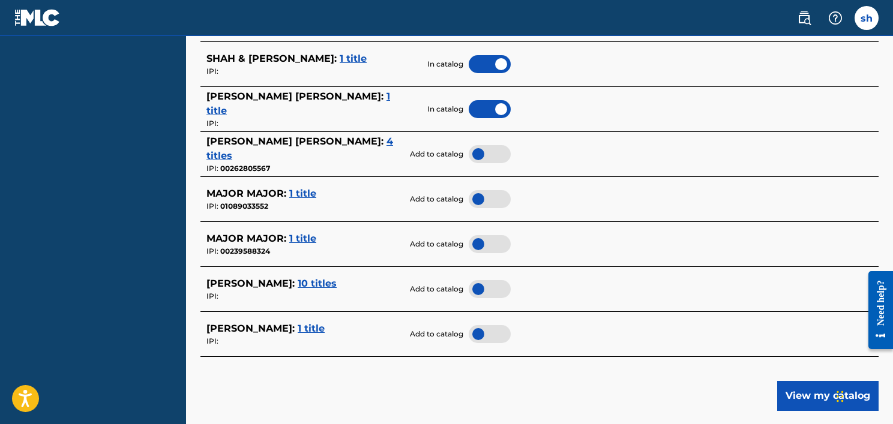
click at [303, 150] on span "4 titles" at bounding box center [299, 149] width 187 height 26
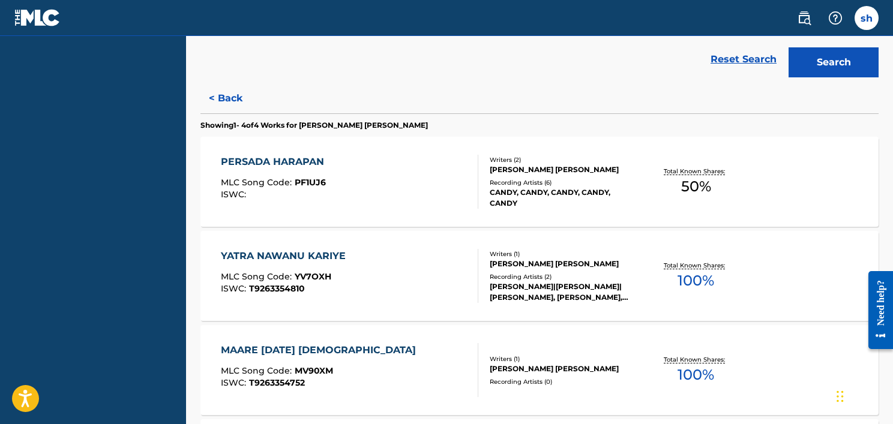
scroll to position [283, 0]
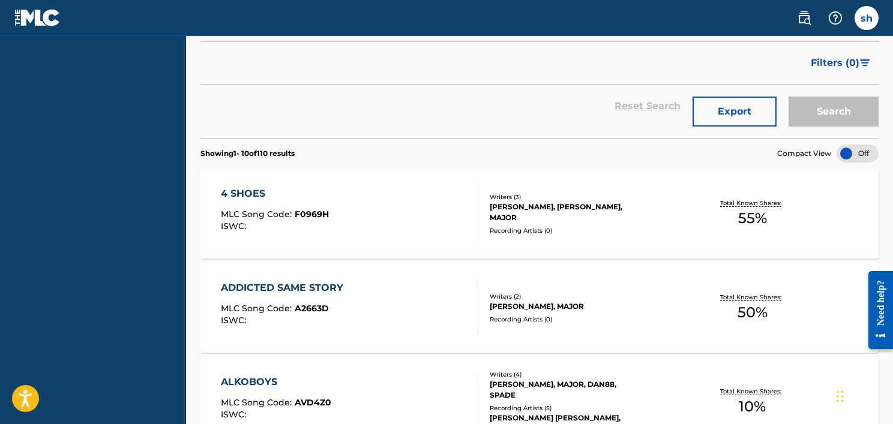
scroll to position [300, 0]
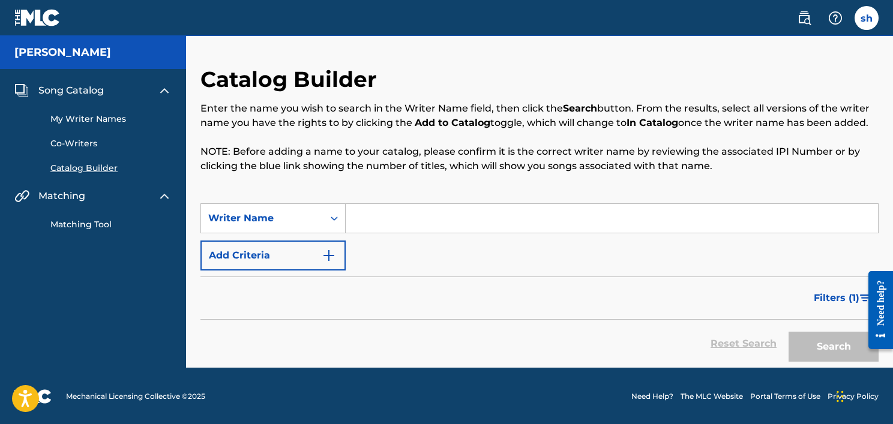
click at [399, 213] on input "Search Form" at bounding box center [612, 218] width 532 height 29
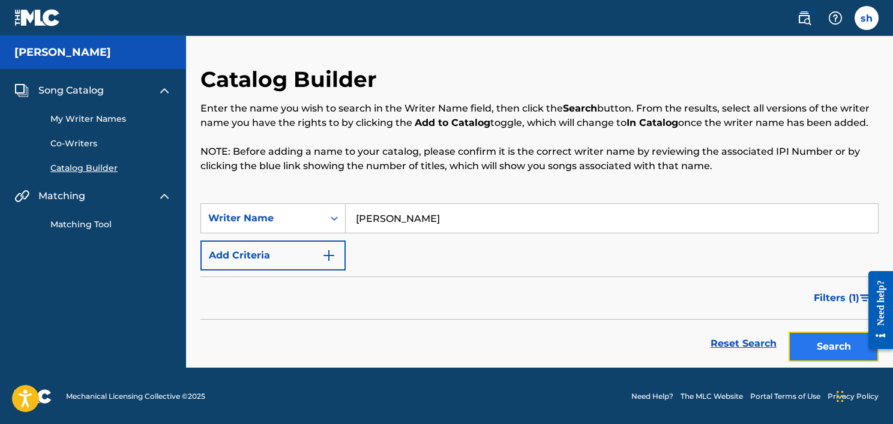
click at [834, 349] on button "Search" at bounding box center [833, 347] width 90 height 30
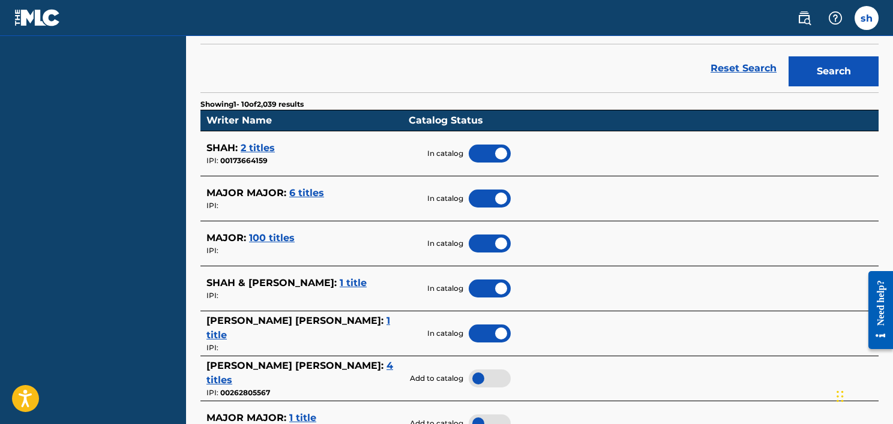
scroll to position [278, 0]
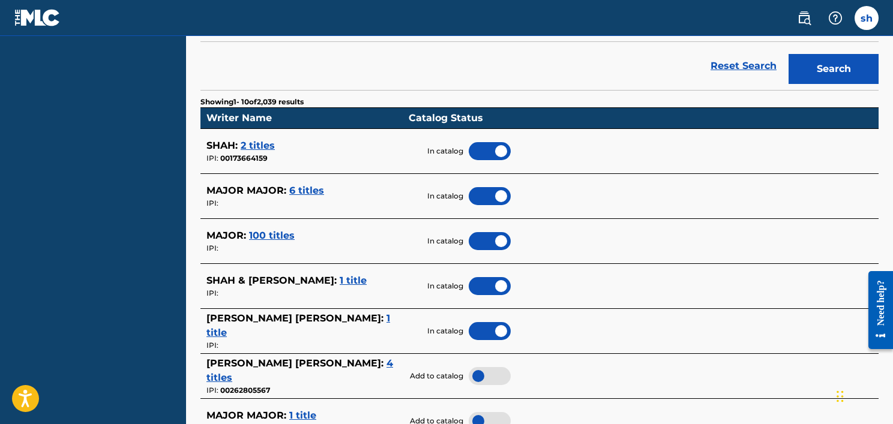
click at [259, 143] on span "2 titles" at bounding box center [258, 145] width 34 height 11
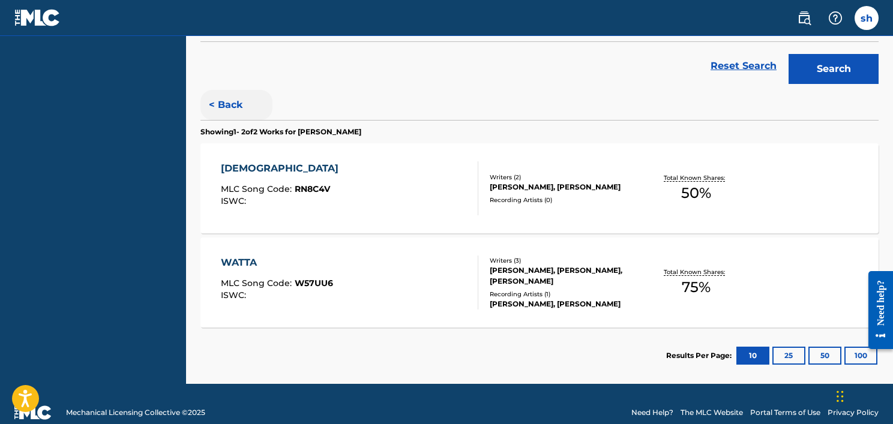
click at [222, 105] on button "< Back" at bounding box center [236, 105] width 72 height 30
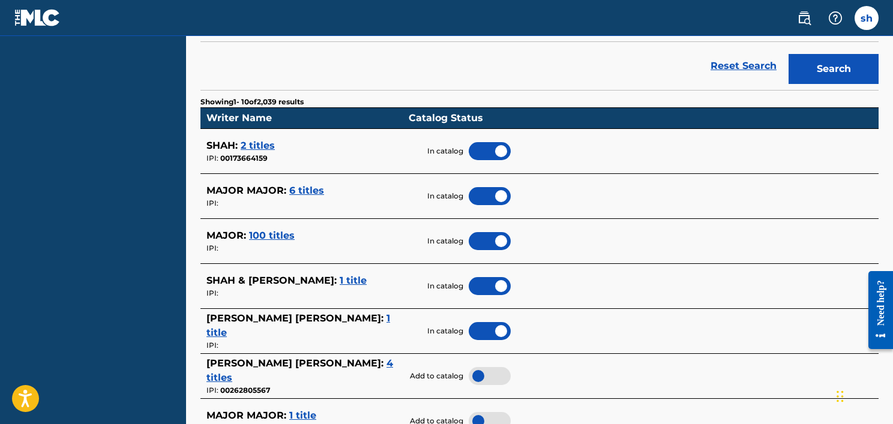
click at [486, 144] on div at bounding box center [489, 151] width 42 height 18
click at [490, 194] on div at bounding box center [489, 196] width 42 height 18
click at [313, 187] on span "6 titles" at bounding box center [306, 190] width 35 height 11
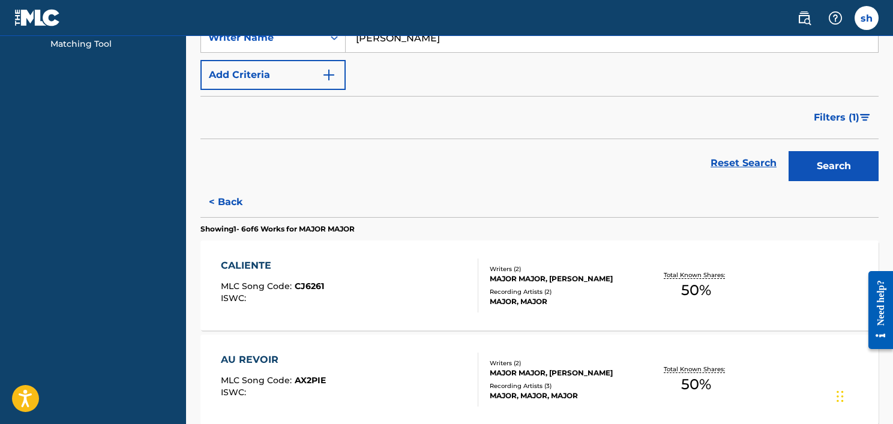
scroll to position [178, 0]
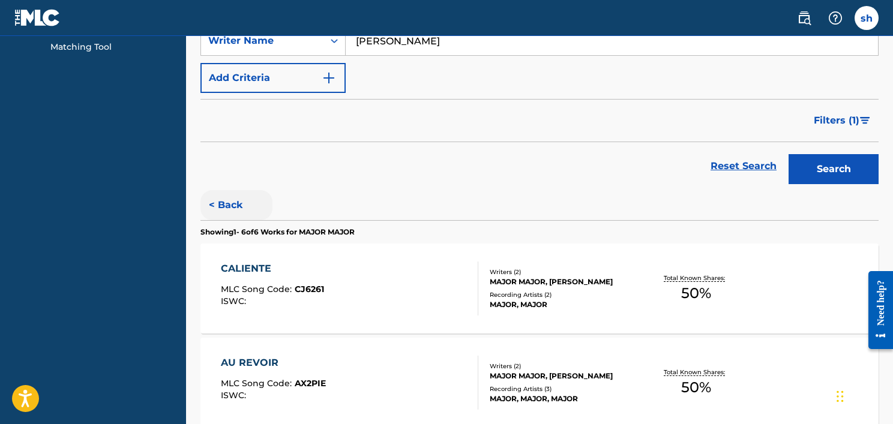
click at [233, 201] on button "< Back" at bounding box center [236, 205] width 72 height 30
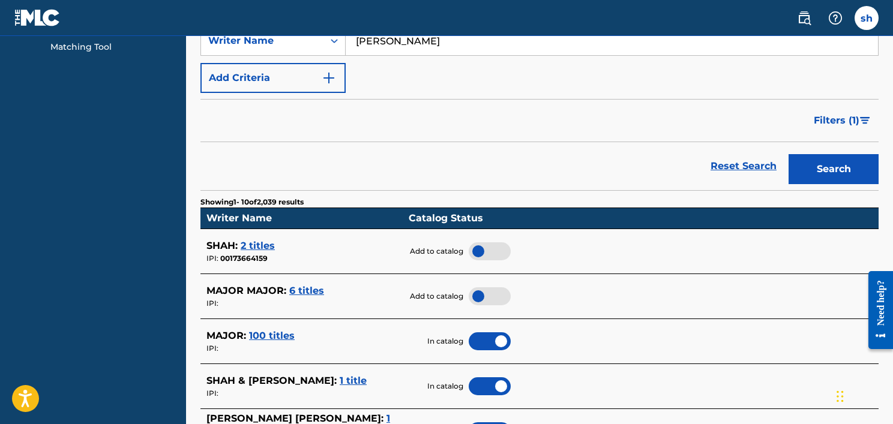
click at [494, 340] on div at bounding box center [489, 341] width 42 height 18
click at [491, 386] on div at bounding box center [489, 386] width 42 height 18
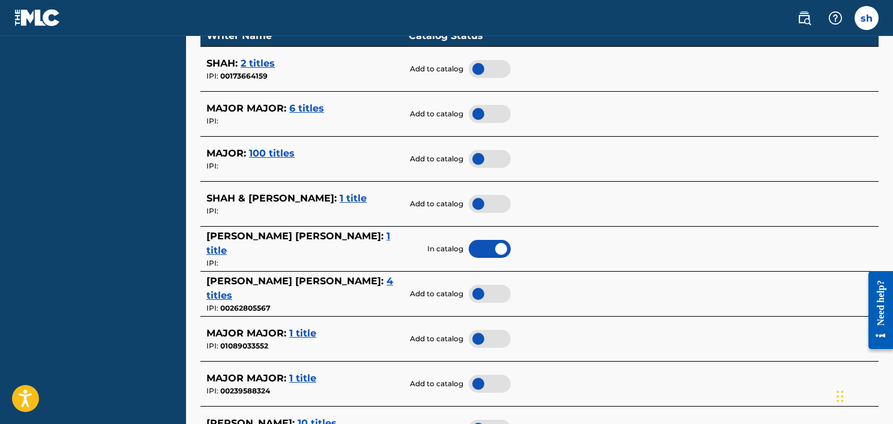
scroll to position [377, 0]
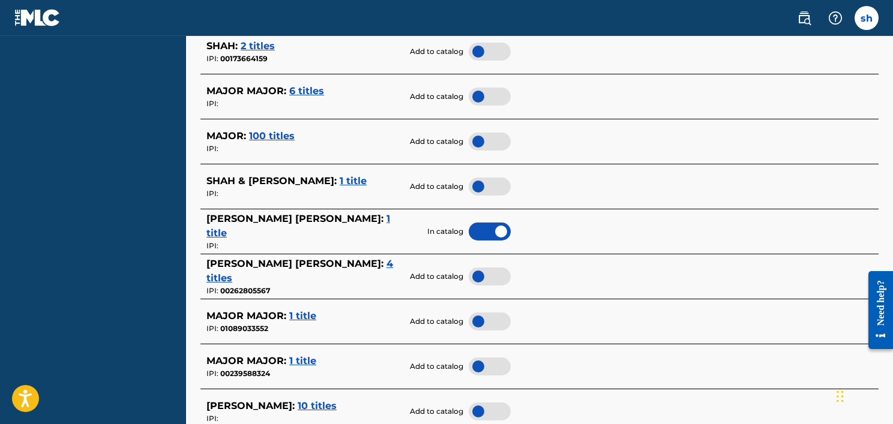
click at [489, 231] on div at bounding box center [489, 232] width 42 height 18
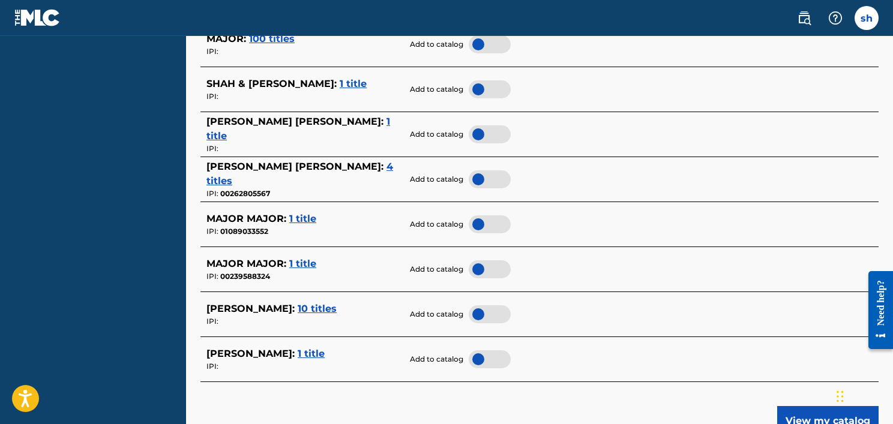
scroll to position [477, 0]
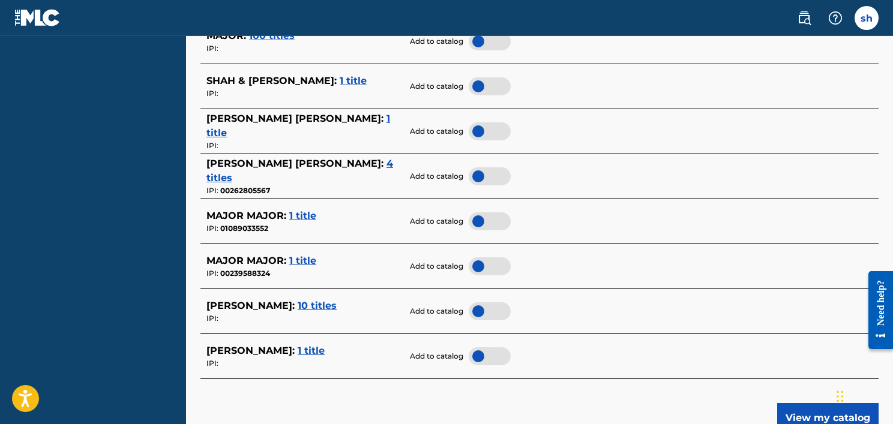
click at [493, 313] on div at bounding box center [489, 311] width 42 height 18
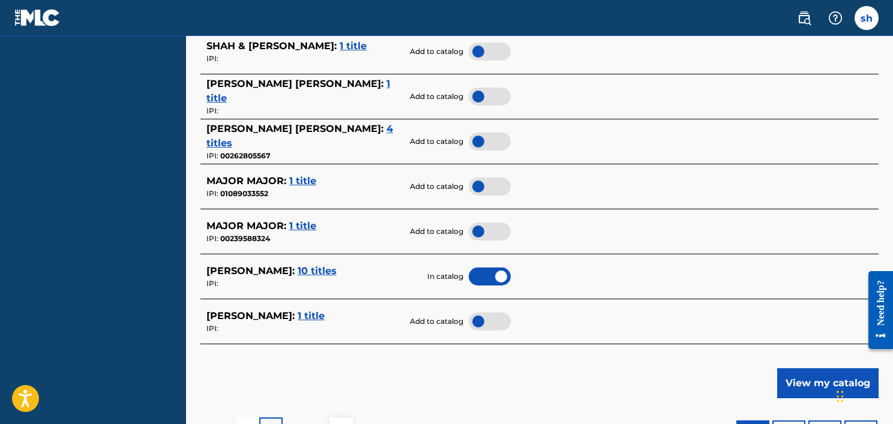
scroll to position [578, 0]
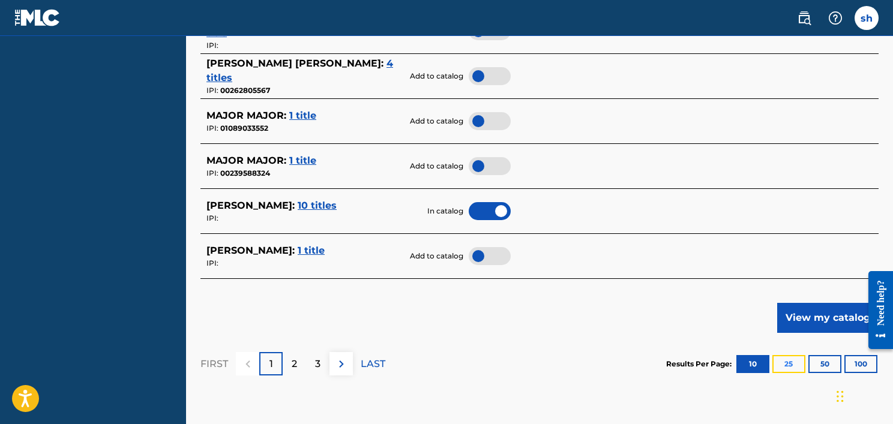
click at [791, 362] on button "25" at bounding box center [788, 364] width 33 height 18
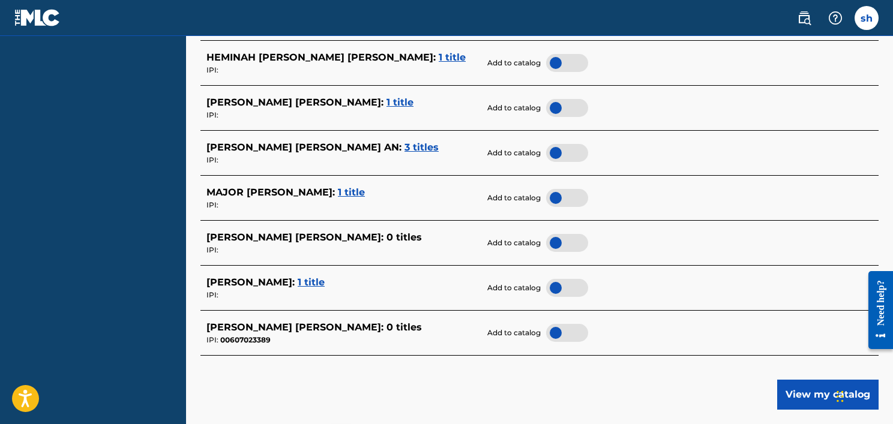
scroll to position [1277, 0]
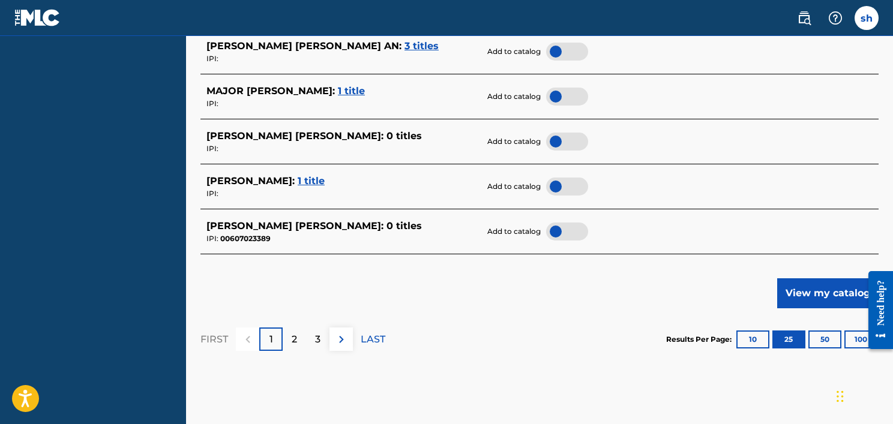
click at [546, 185] on div at bounding box center [567, 187] width 42 height 18
click at [298, 181] on span "1 title" at bounding box center [311, 180] width 27 height 11
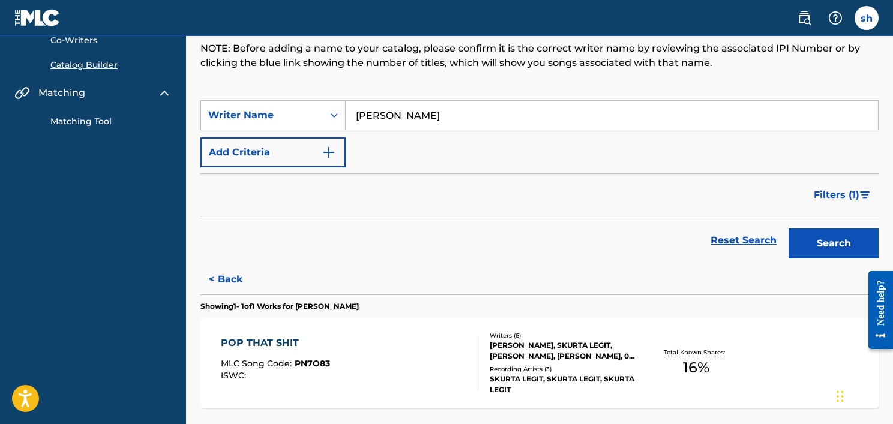
scroll to position [101, 0]
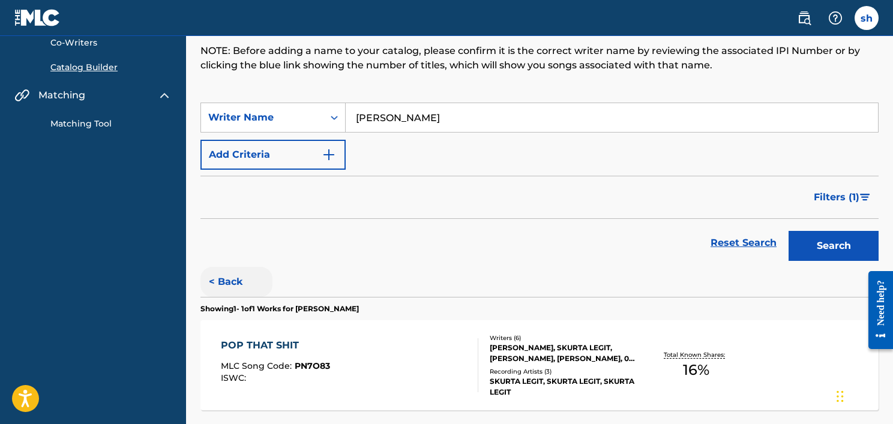
click at [238, 281] on button "< Back" at bounding box center [236, 282] width 72 height 30
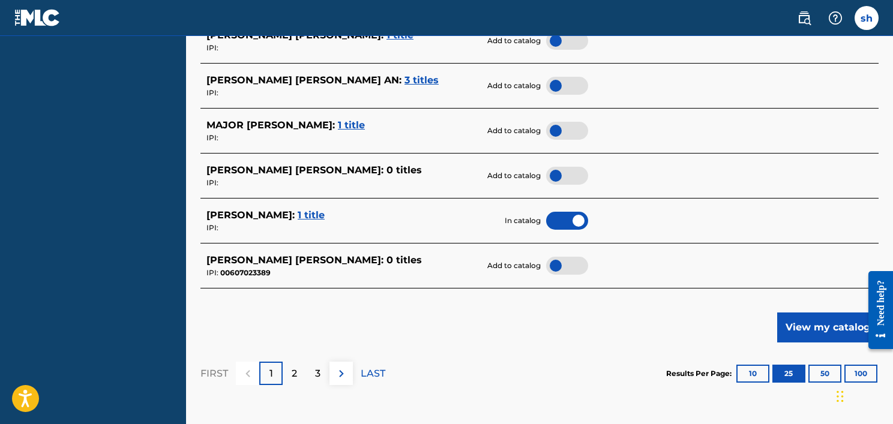
scroll to position [1240, 0]
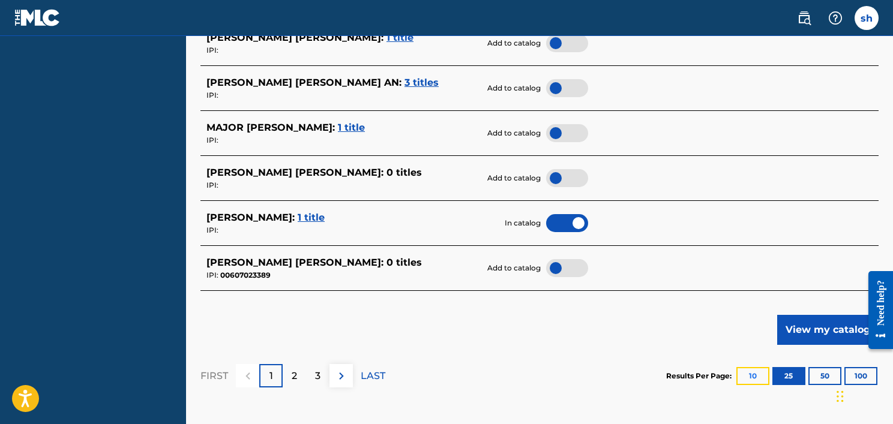
click at [756, 367] on button "10" at bounding box center [752, 376] width 33 height 18
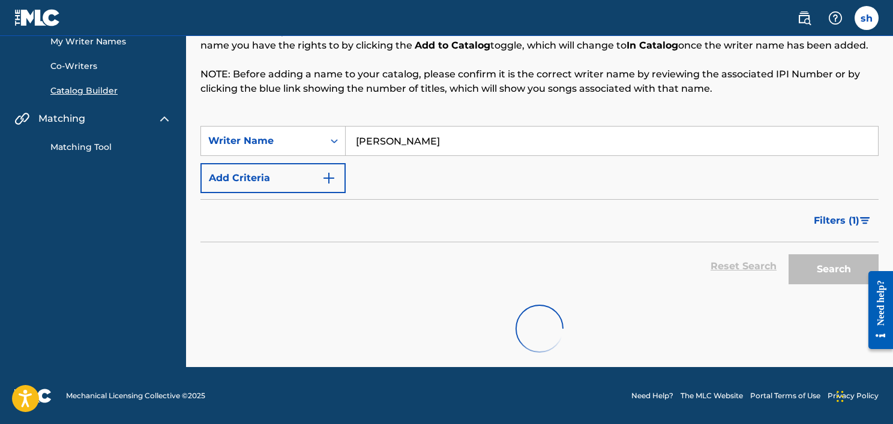
scroll to position [665, 0]
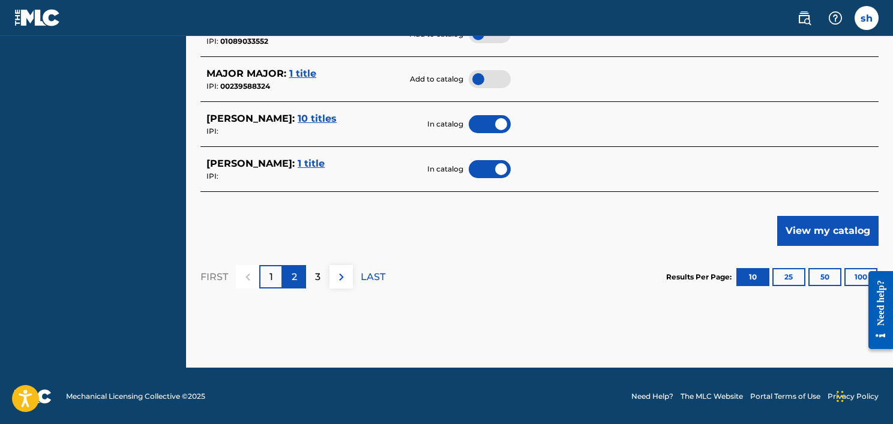
click at [296, 274] on p "2" at bounding box center [294, 277] width 5 height 14
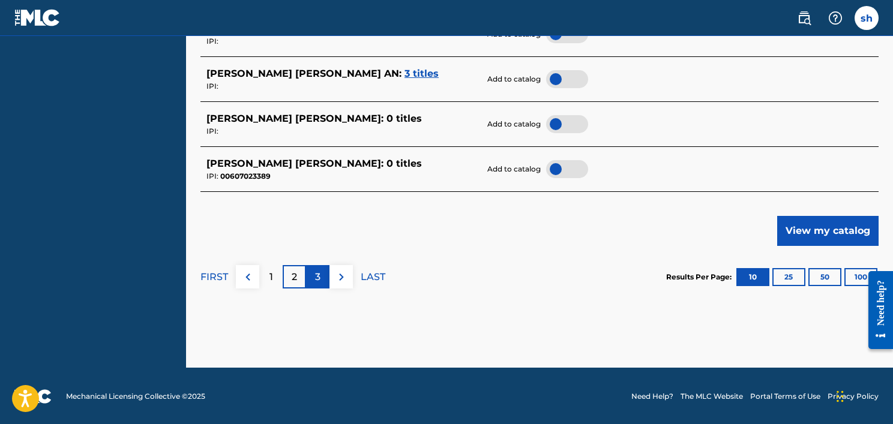
click at [323, 275] on div "3" at bounding box center [317, 276] width 23 height 23
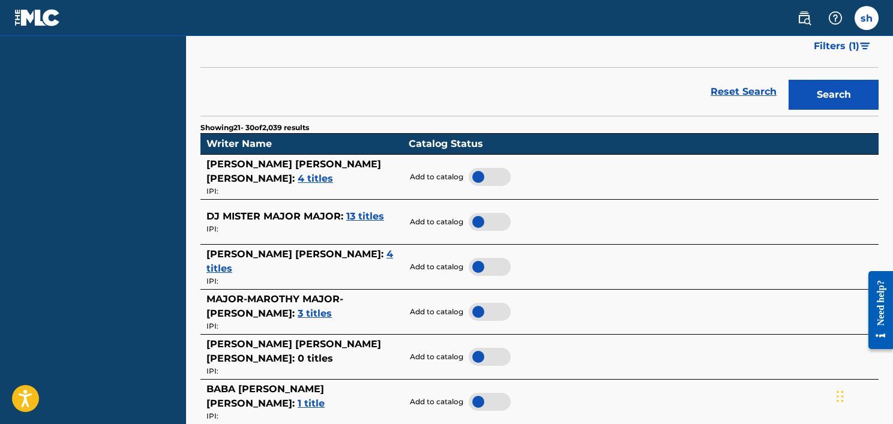
scroll to position [265, 0]
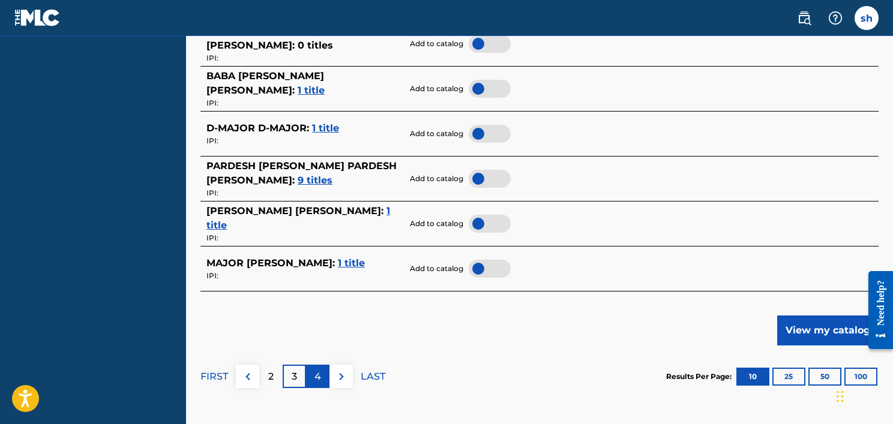
click at [311, 376] on div "4" at bounding box center [317, 376] width 23 height 23
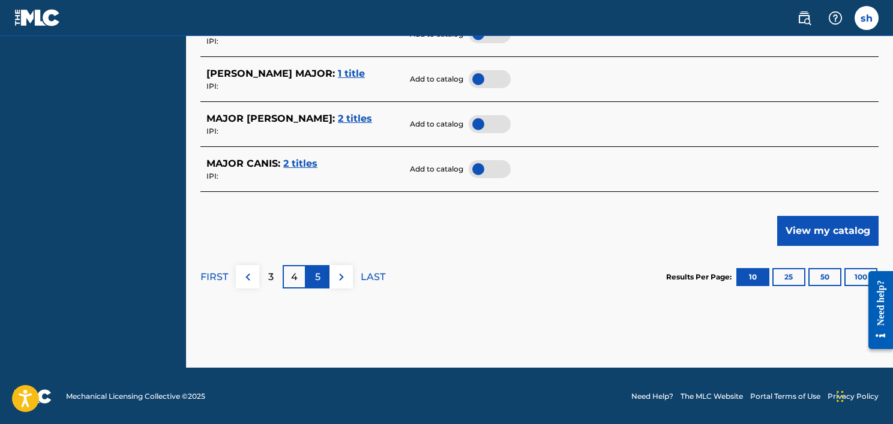
click at [312, 275] on div "5" at bounding box center [317, 276] width 23 height 23
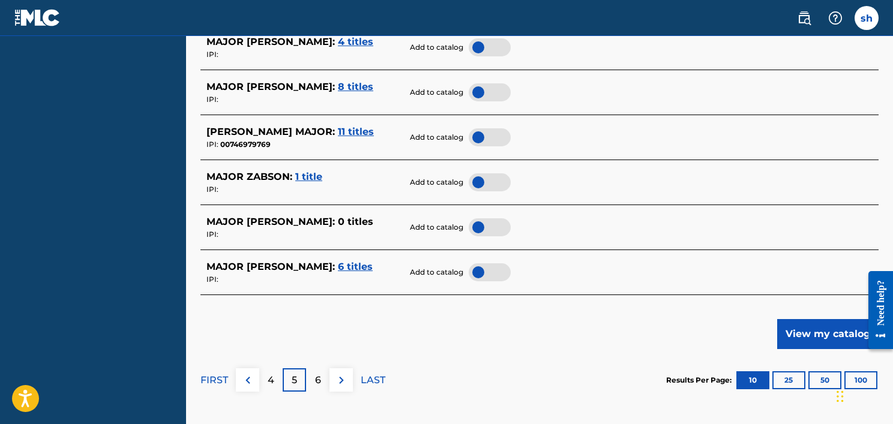
scroll to position [565, 0]
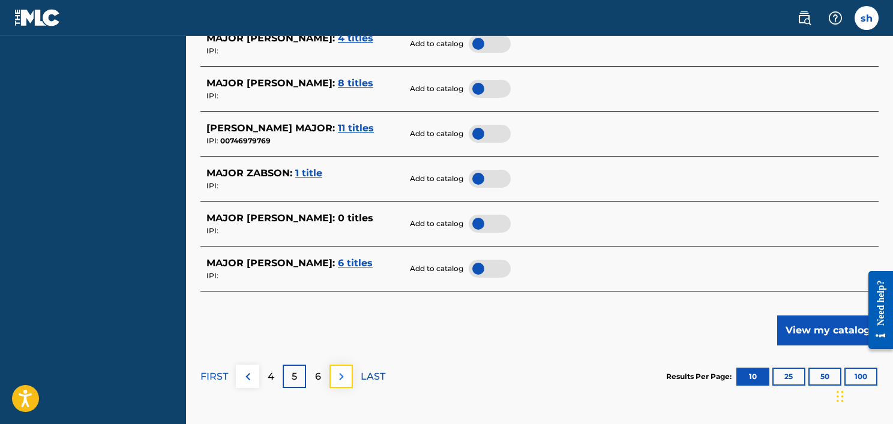
click at [340, 368] on button at bounding box center [340, 376] width 23 height 23
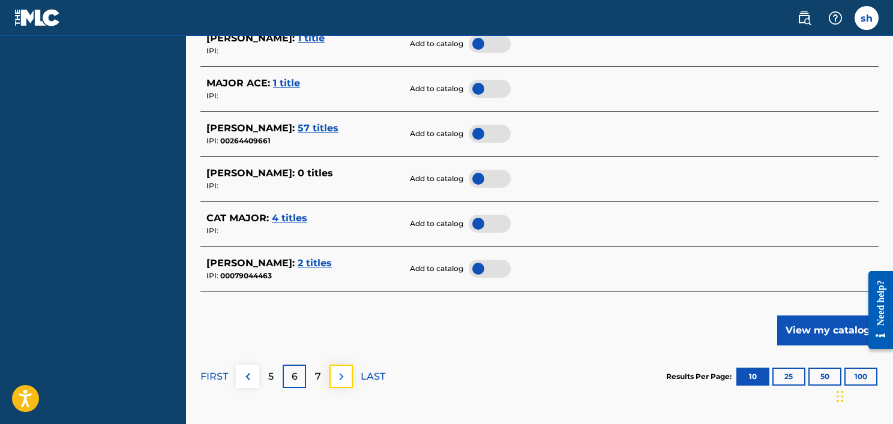
click at [343, 370] on img at bounding box center [341, 377] width 14 height 14
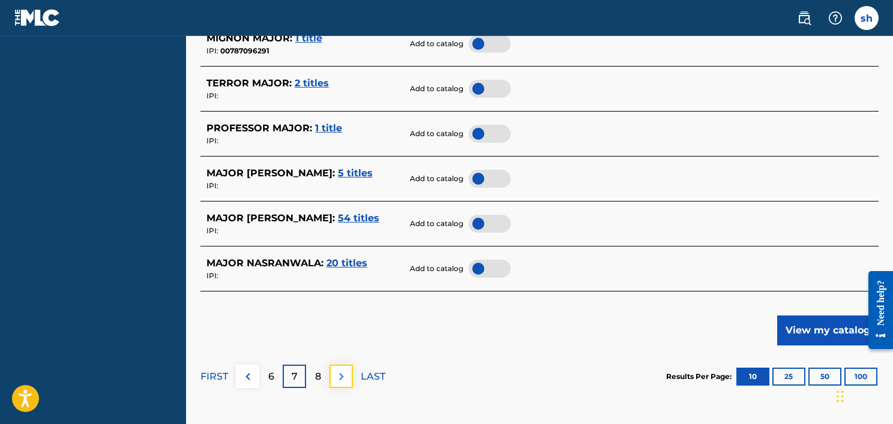
click at [337, 371] on img at bounding box center [341, 377] width 14 height 14
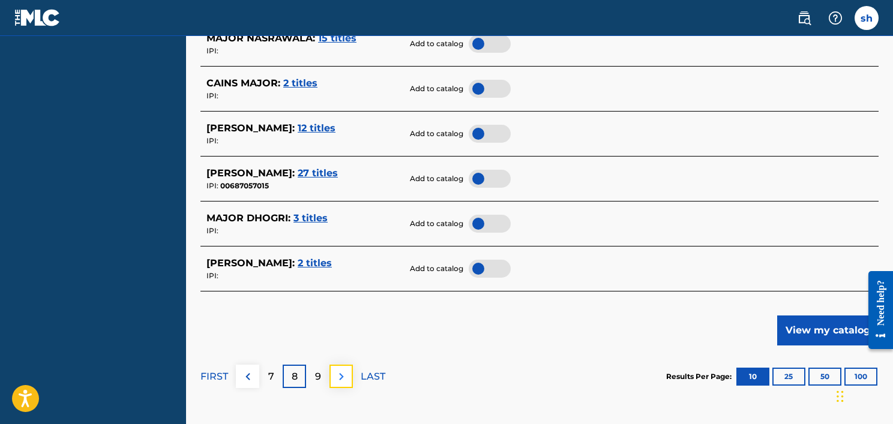
click at [349, 373] on button at bounding box center [340, 376] width 23 height 23
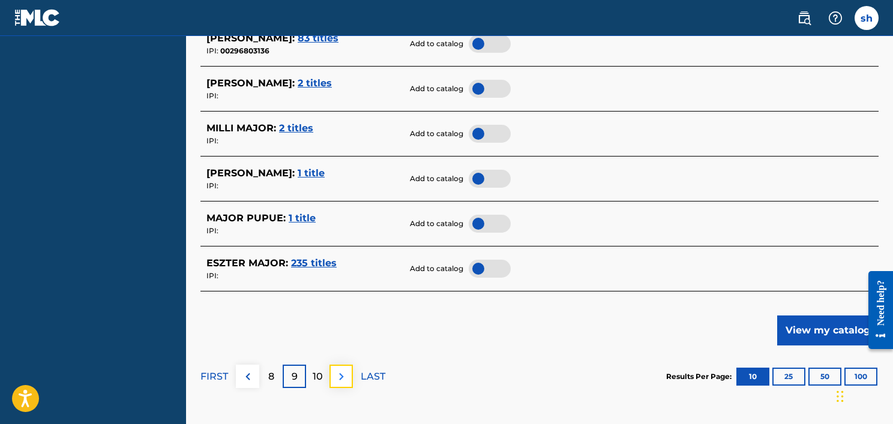
click at [337, 370] on img at bounding box center [341, 377] width 14 height 14
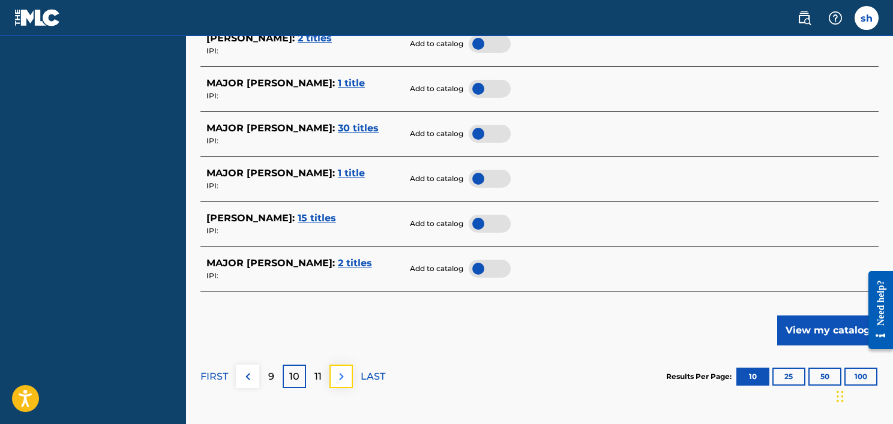
click at [341, 376] on img at bounding box center [341, 377] width 14 height 14
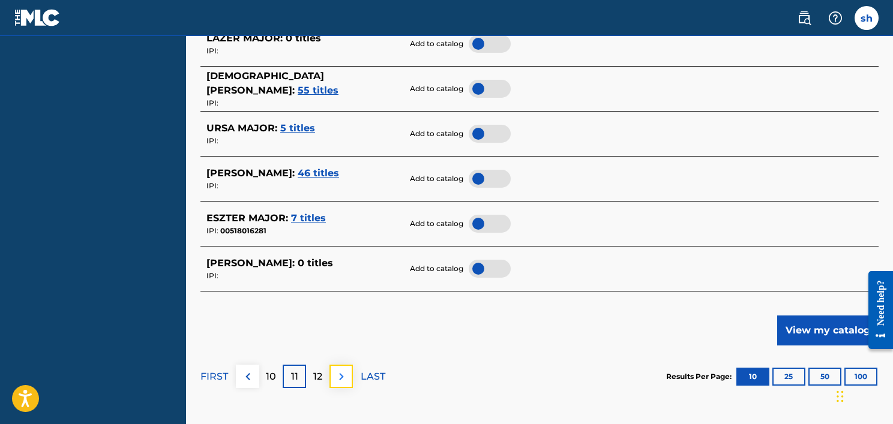
click at [343, 373] on img at bounding box center [341, 377] width 14 height 14
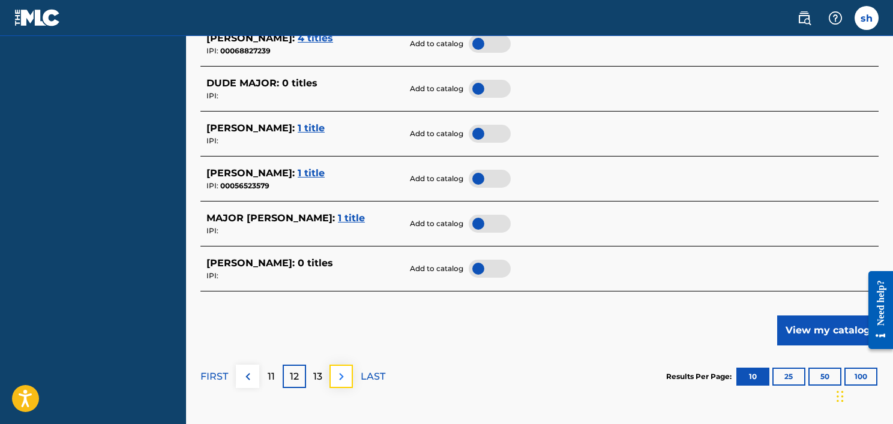
click at [347, 374] on img at bounding box center [341, 377] width 14 height 14
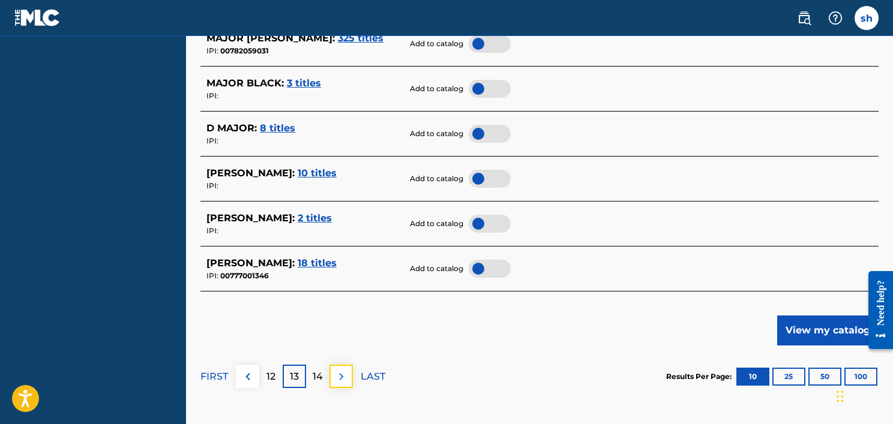
click at [344, 367] on button at bounding box center [340, 376] width 23 height 23
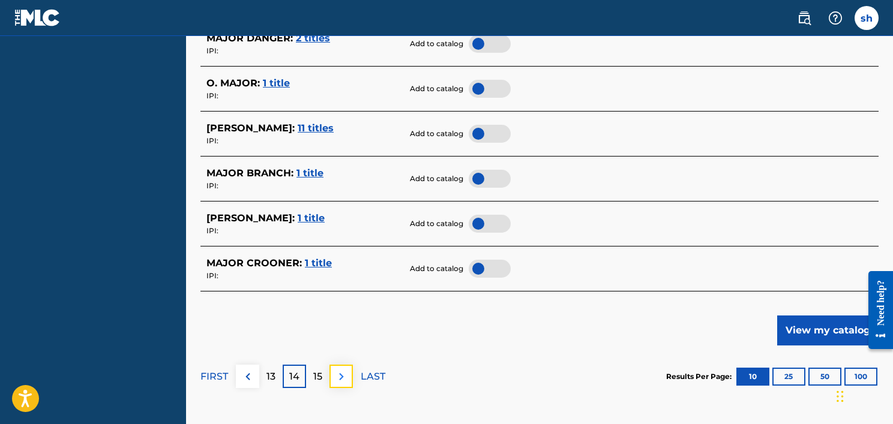
click at [341, 373] on img at bounding box center [341, 377] width 14 height 14
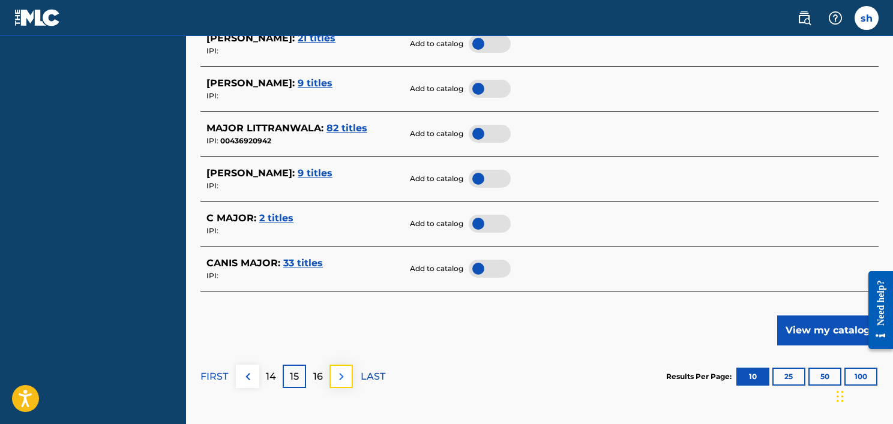
click at [334, 370] on img at bounding box center [341, 377] width 14 height 14
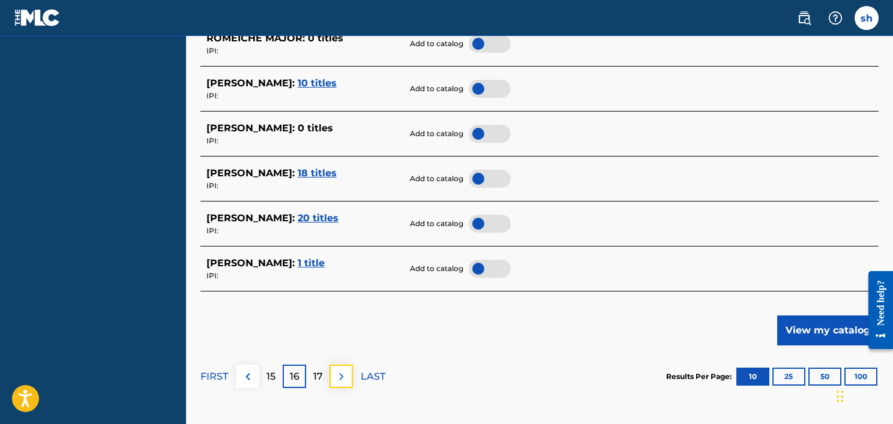
click at [348, 382] on img at bounding box center [341, 377] width 14 height 14
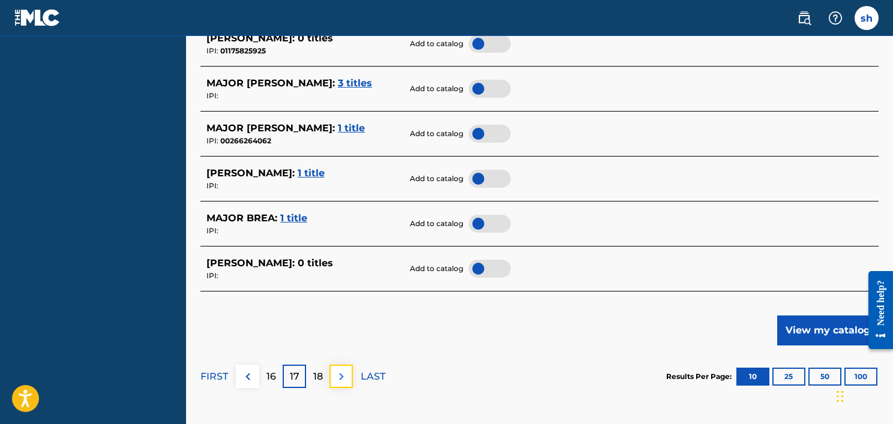
click at [335, 367] on button at bounding box center [340, 376] width 23 height 23
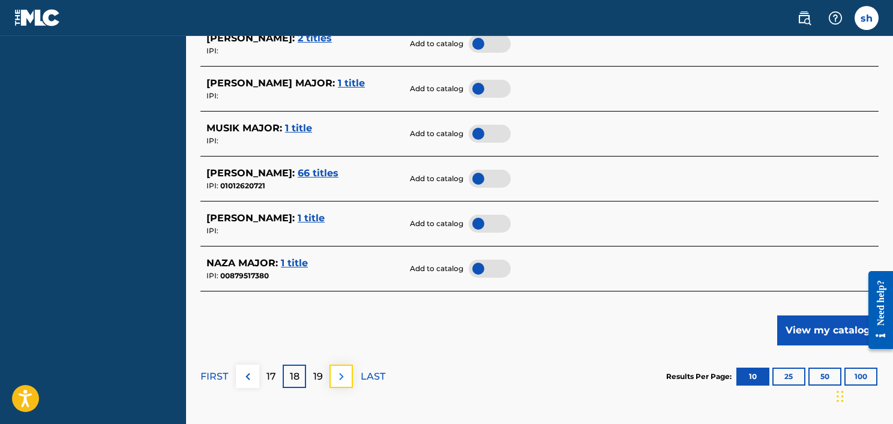
click at [340, 374] on img at bounding box center [341, 377] width 14 height 14
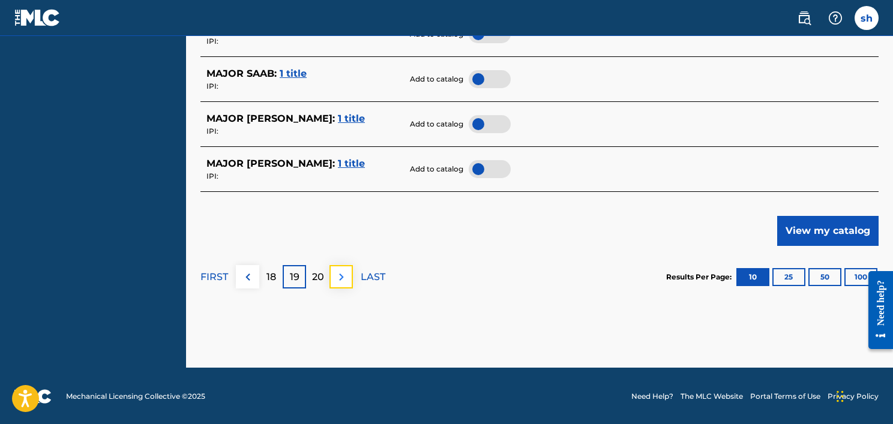
click at [339, 281] on img at bounding box center [341, 277] width 14 height 14
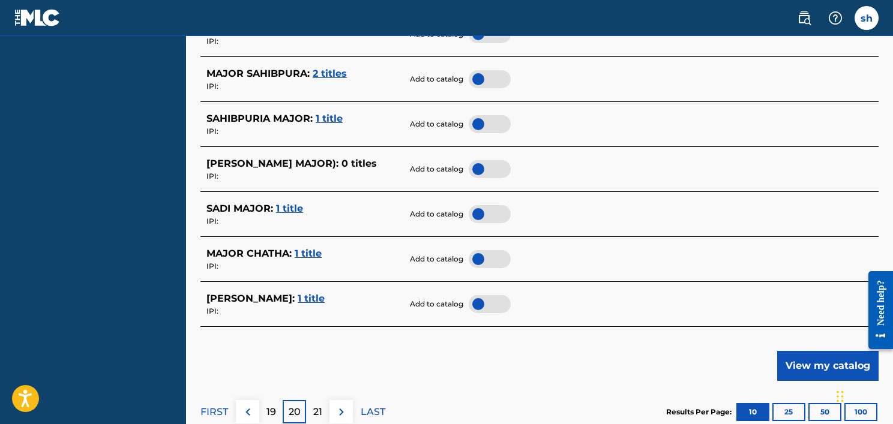
scroll to position [465, 0]
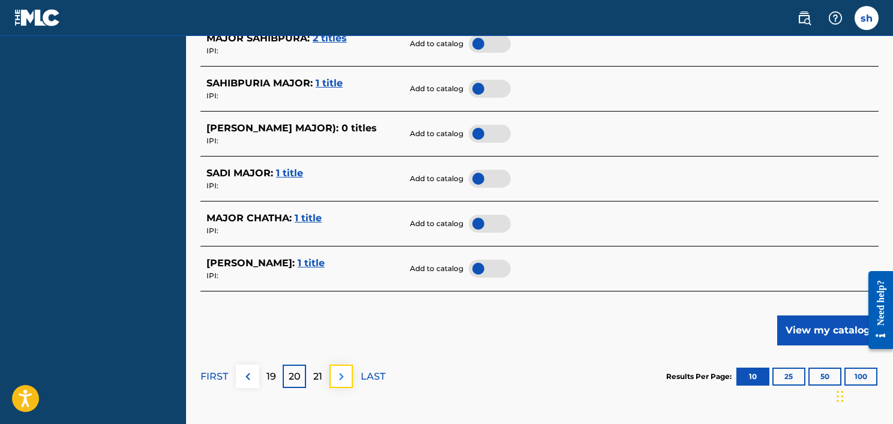
click at [343, 372] on img at bounding box center [341, 377] width 14 height 14
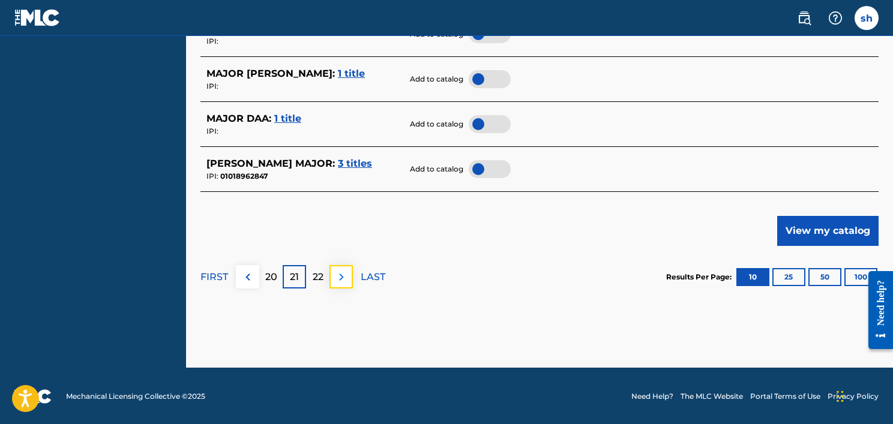
click at [344, 277] on img at bounding box center [341, 277] width 14 height 14
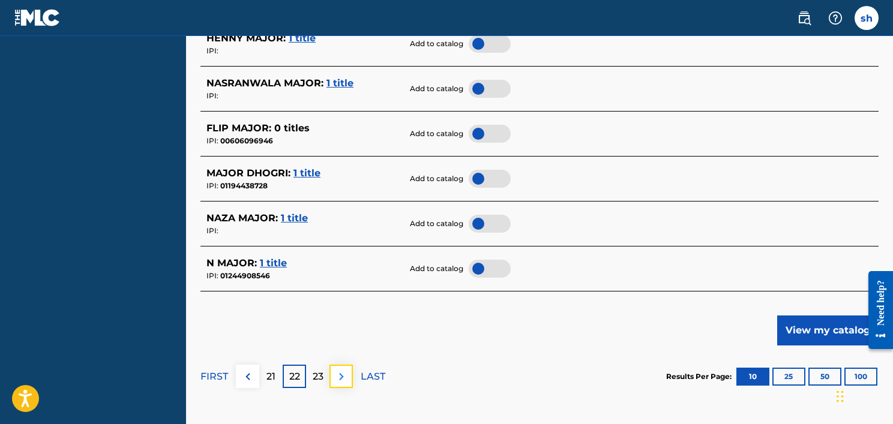
click at [336, 379] on img at bounding box center [341, 377] width 14 height 14
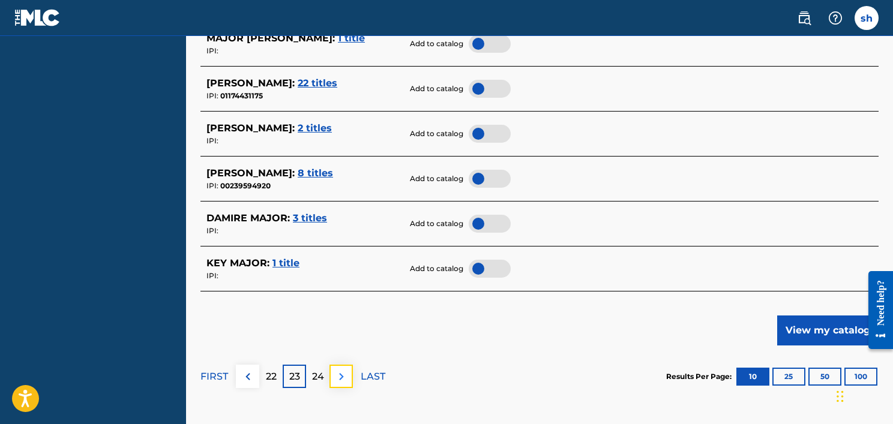
click at [332, 375] on button at bounding box center [340, 376] width 23 height 23
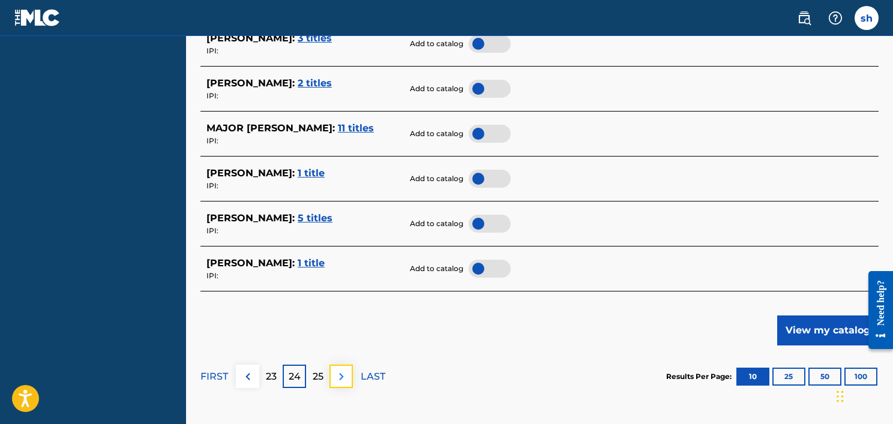
click at [340, 367] on button at bounding box center [340, 376] width 23 height 23
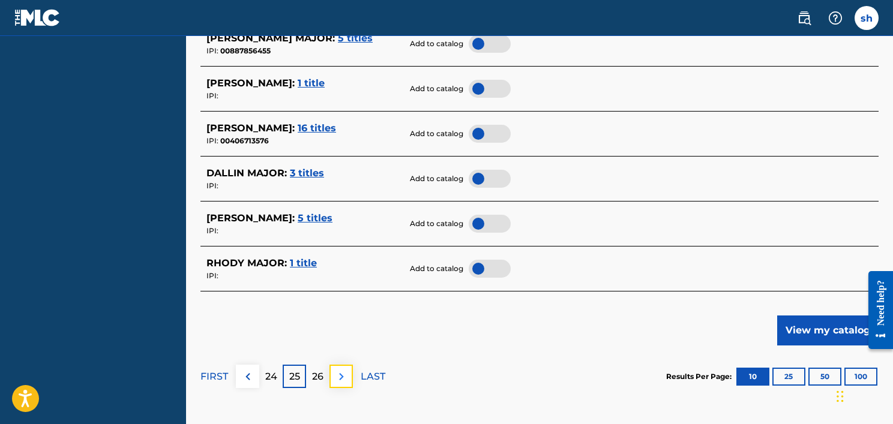
click at [337, 367] on button at bounding box center [340, 376] width 23 height 23
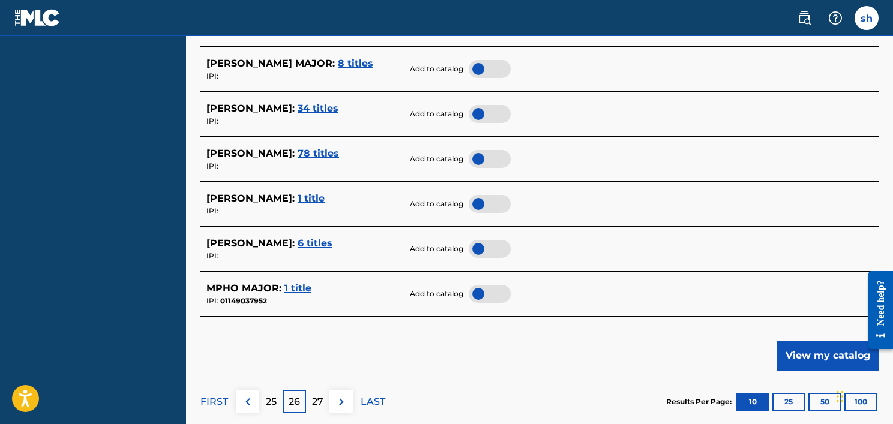
scroll to position [565, 0]
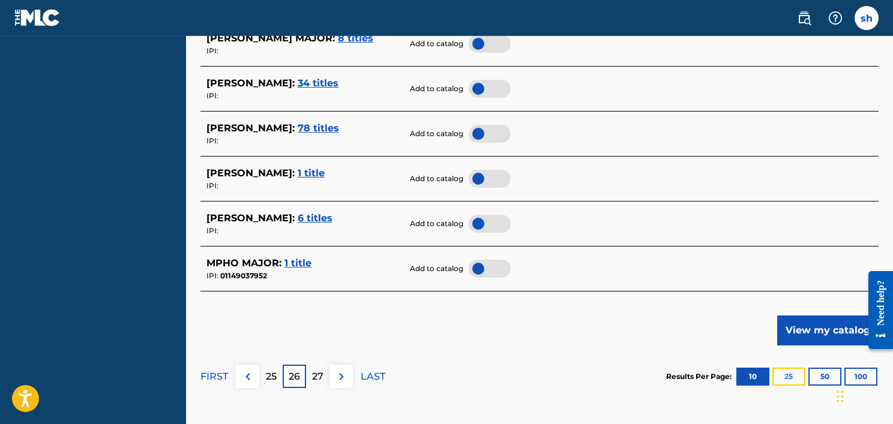
click at [774, 374] on button "25" at bounding box center [788, 377] width 33 height 18
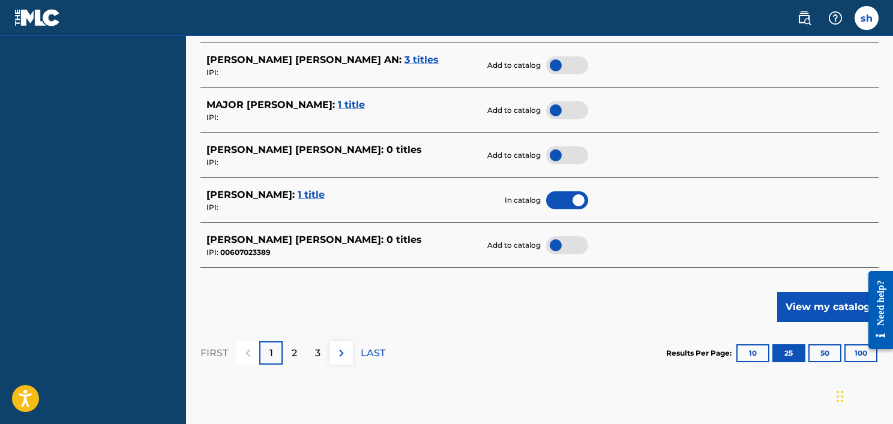
scroll to position [1264, 0]
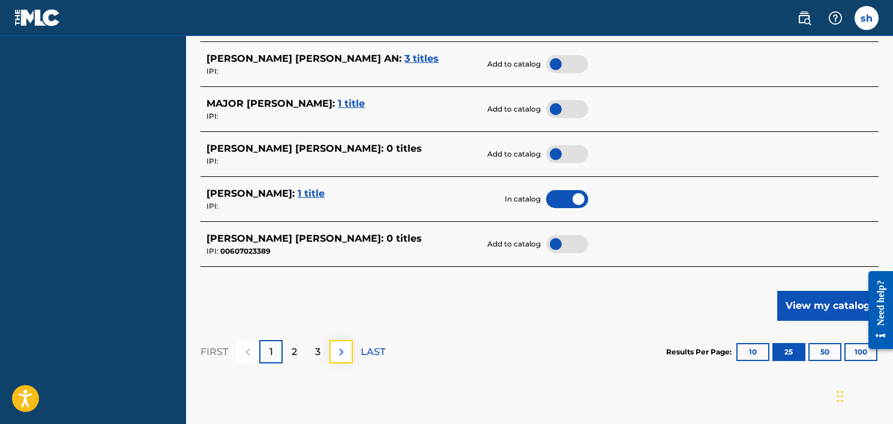
click at [342, 352] on img at bounding box center [341, 352] width 14 height 14
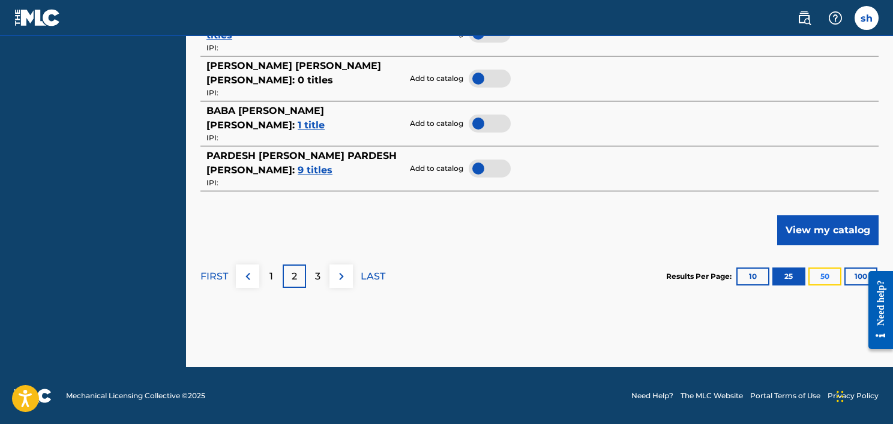
click at [808, 277] on button "50" at bounding box center [824, 277] width 33 height 18
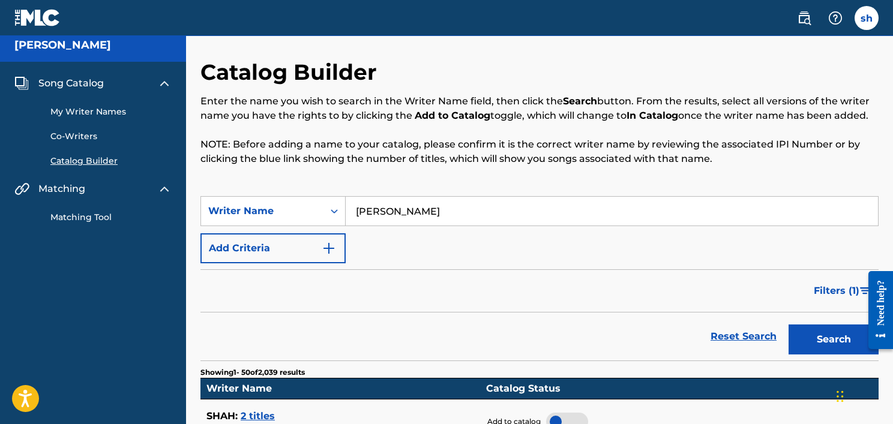
scroll to position [0, 0]
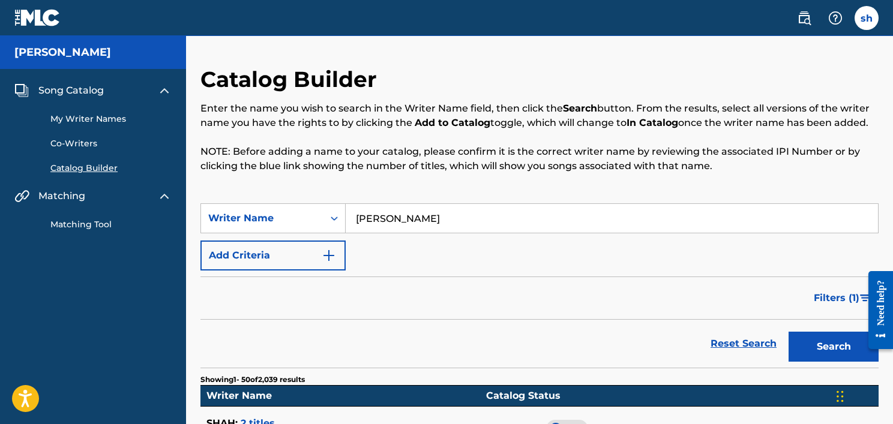
drag, startPoint x: 440, startPoint y: 215, endPoint x: 353, endPoint y: 224, distance: 87.4
click at [353, 224] on input "shah major" at bounding box center [612, 218] width 532 height 29
type input "[PERSON_NAME]"
click at [819, 338] on button "Search" at bounding box center [833, 347] width 90 height 30
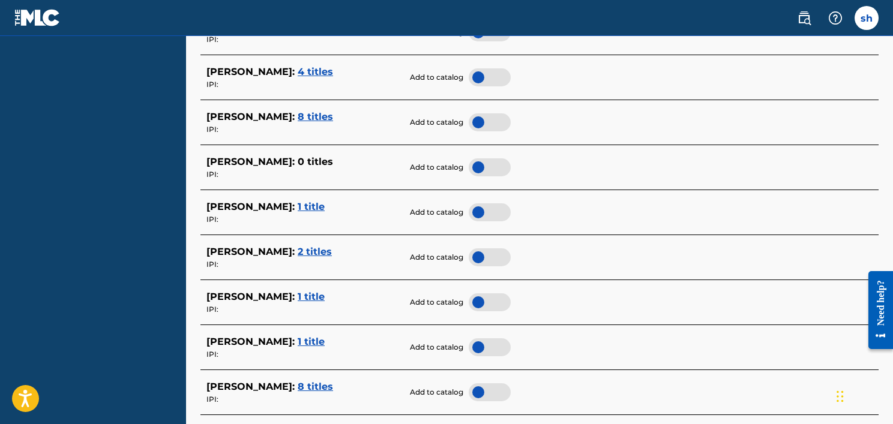
scroll to position [1877, 0]
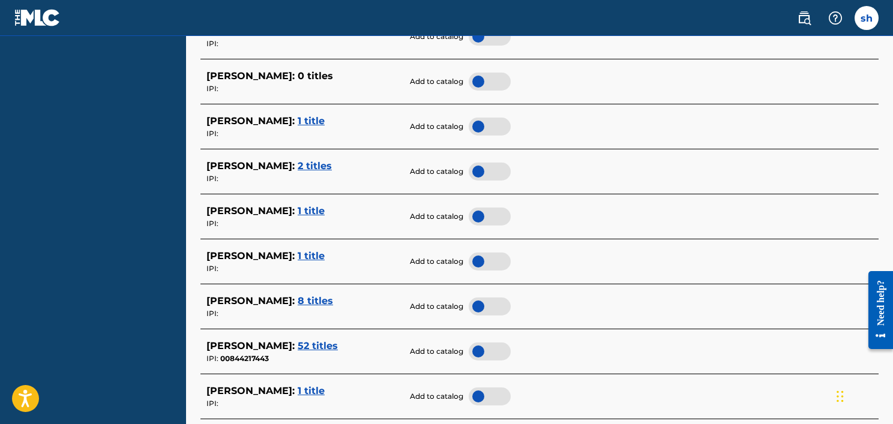
click at [481, 300] on div at bounding box center [489, 307] width 42 height 18
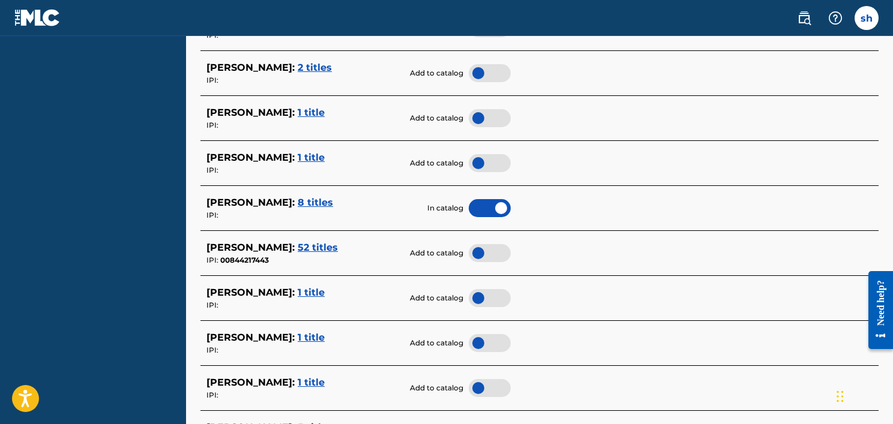
scroll to position [1977, 0]
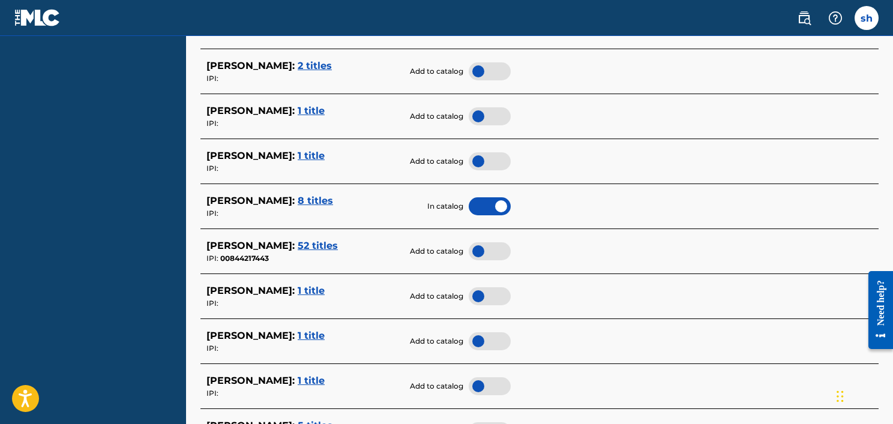
click at [491, 242] on div at bounding box center [489, 251] width 42 height 18
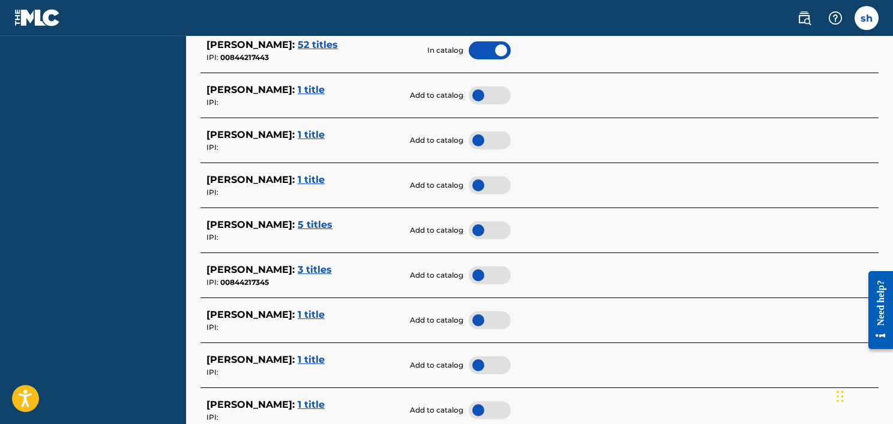
scroll to position [2177, 0]
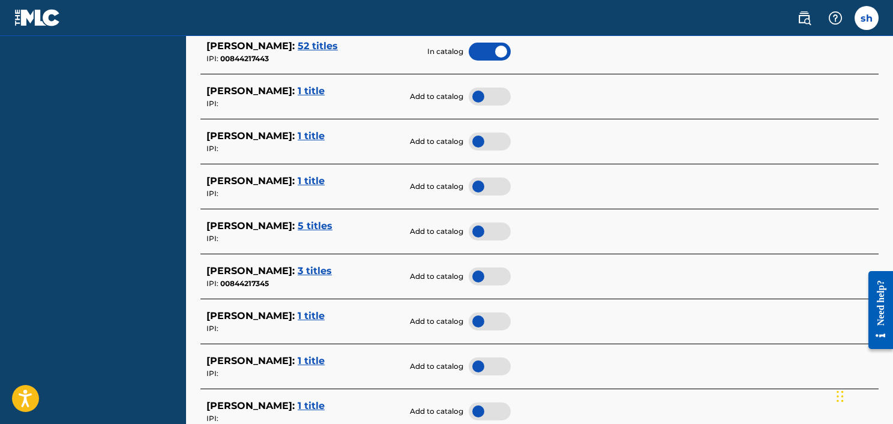
click at [482, 276] on div at bounding box center [489, 277] width 42 height 18
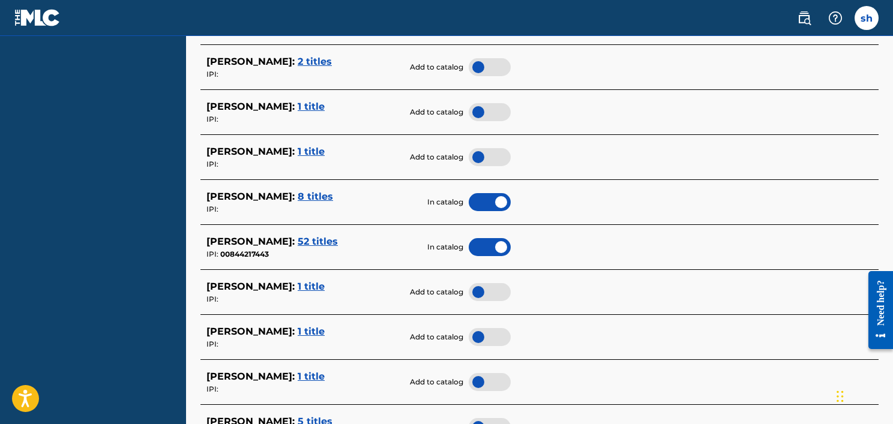
scroll to position [1977, 0]
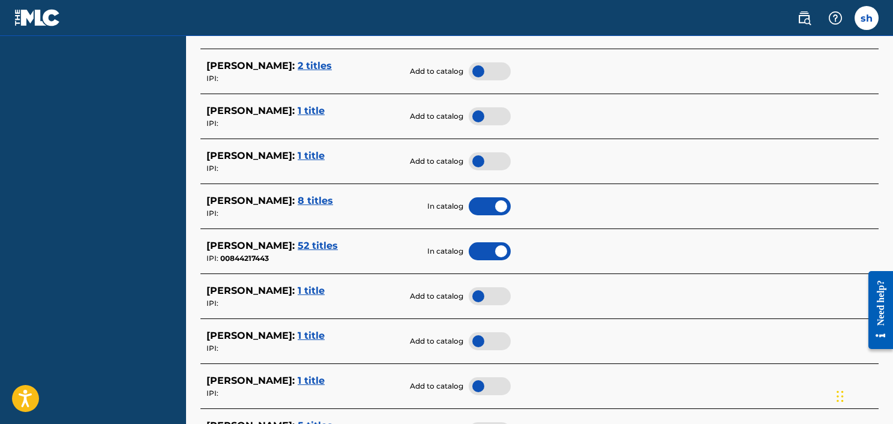
click at [331, 197] on span "8 titles" at bounding box center [315, 200] width 35 height 11
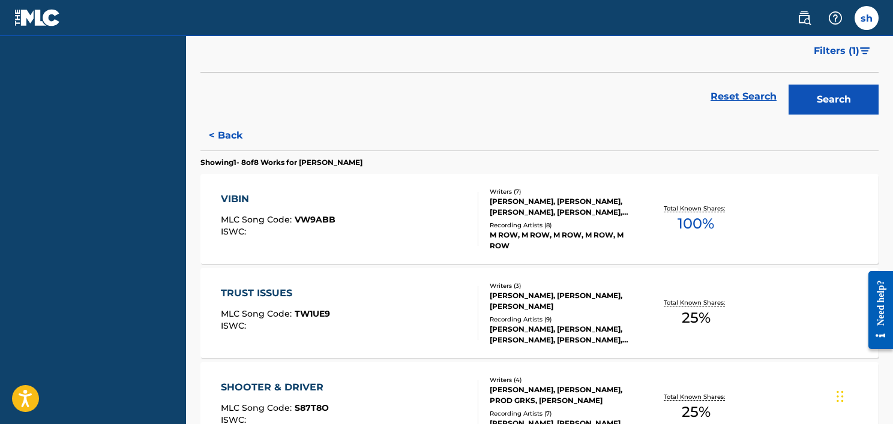
scroll to position [260, 0]
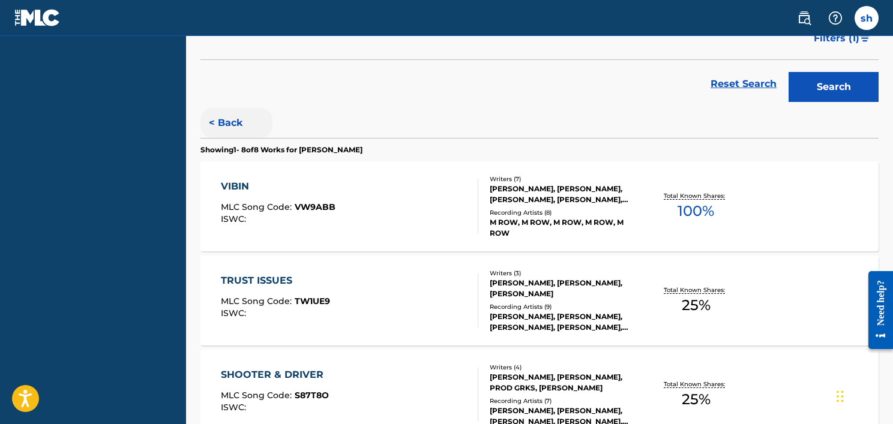
click at [234, 118] on button "< Back" at bounding box center [236, 123] width 72 height 30
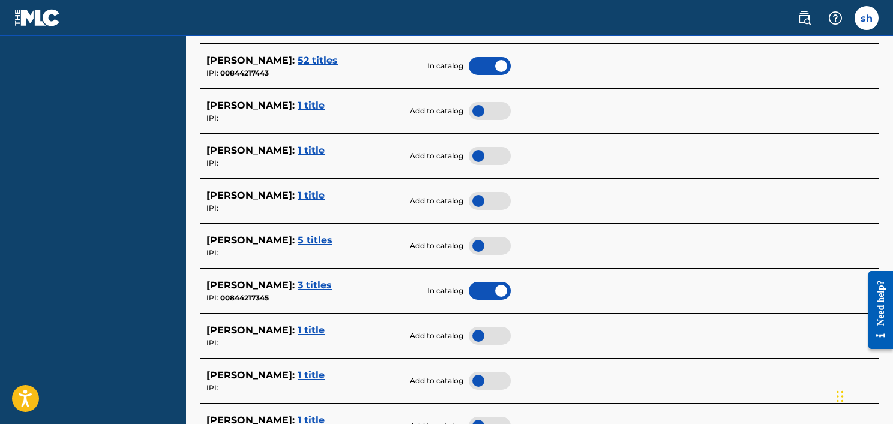
scroll to position [2159, 0]
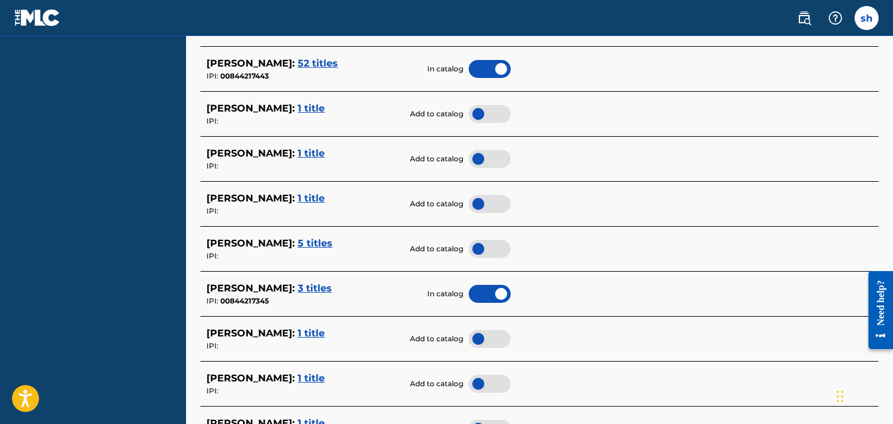
click at [332, 286] on span "3 titles" at bounding box center [315, 288] width 34 height 11
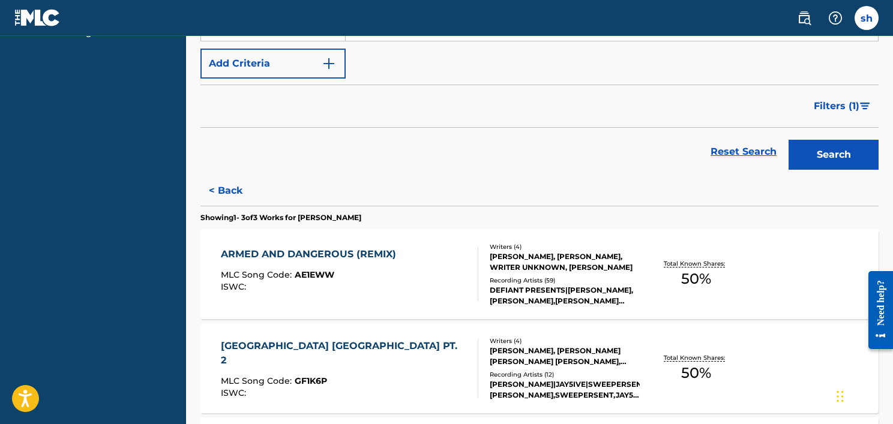
scroll to position [188, 0]
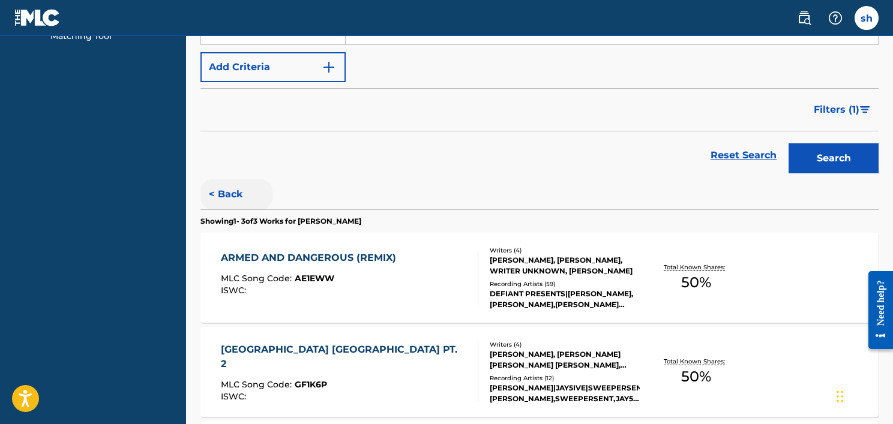
click at [231, 190] on button "< Back" at bounding box center [236, 194] width 72 height 30
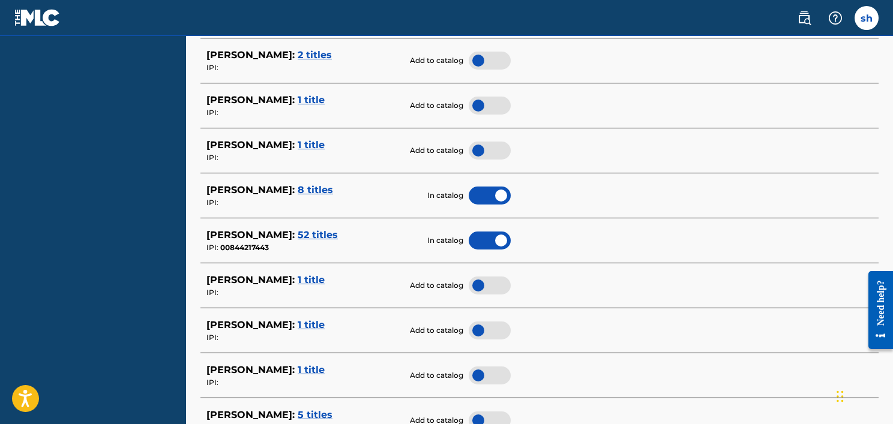
scroll to position [2464, 0]
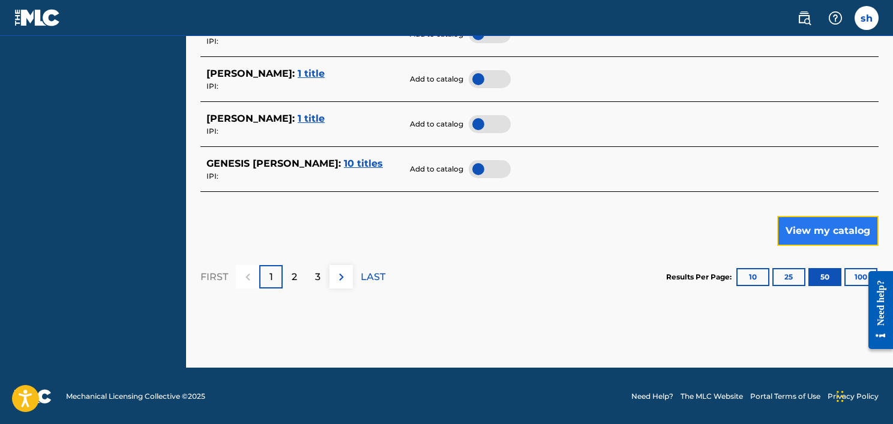
click at [822, 228] on button "View my catalog" at bounding box center [827, 231] width 101 height 30
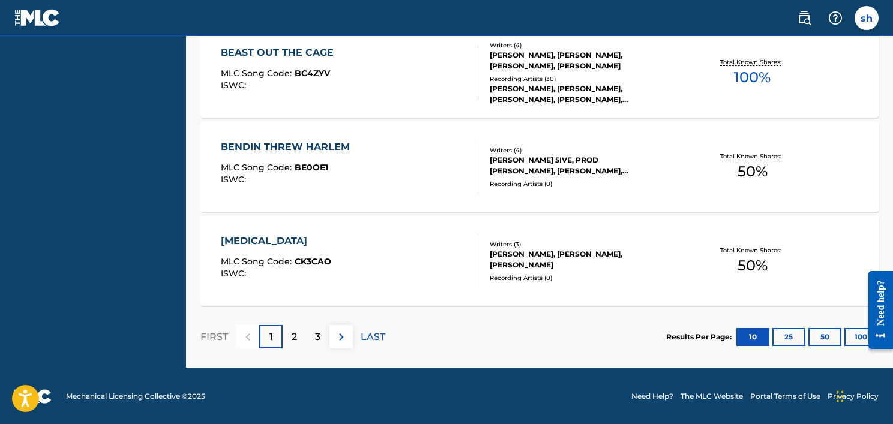
scroll to position [1102, 0]
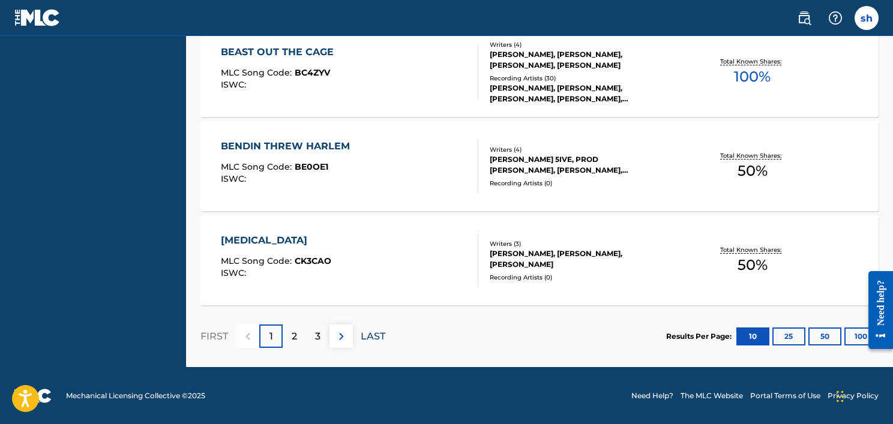
click at [371, 335] on p "LAST" at bounding box center [373, 336] width 25 height 14
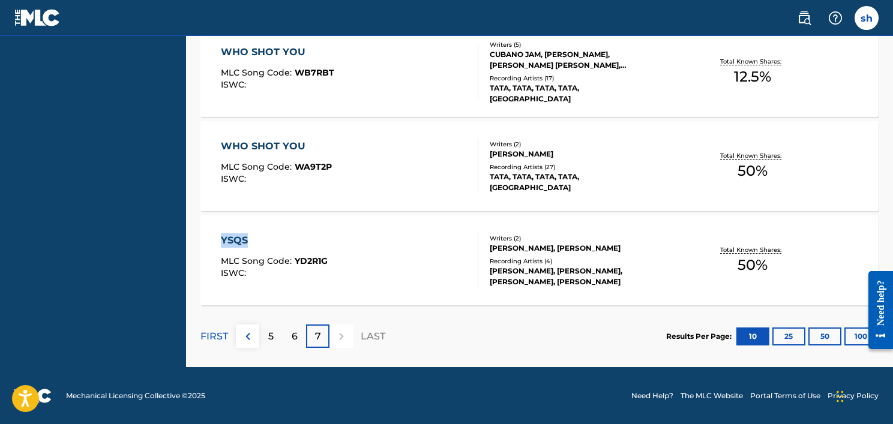
drag, startPoint x: 258, startPoint y: 245, endPoint x: 222, endPoint y: 244, distance: 36.0
copy div "YSQS"
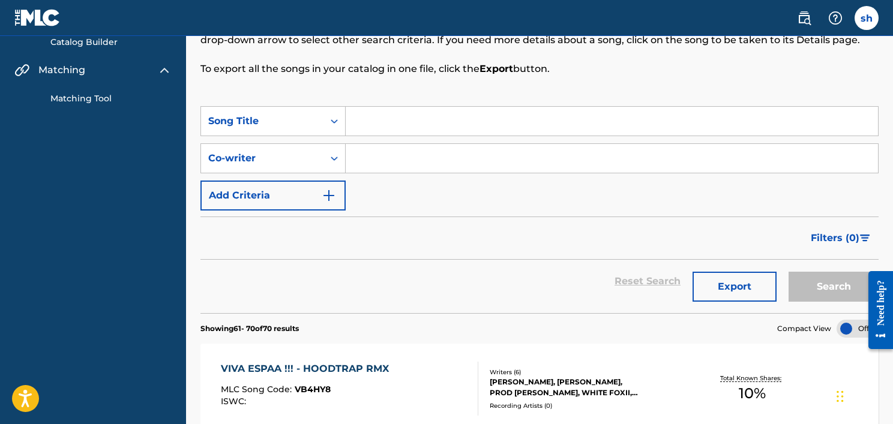
scroll to position [0, 0]
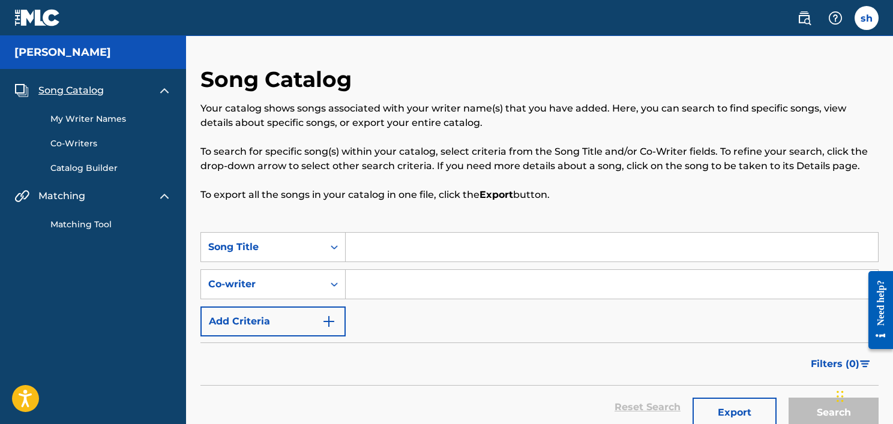
click at [85, 87] on span "Song Catalog" at bounding box center [70, 90] width 65 height 14
click at [162, 89] on img at bounding box center [164, 90] width 14 height 14
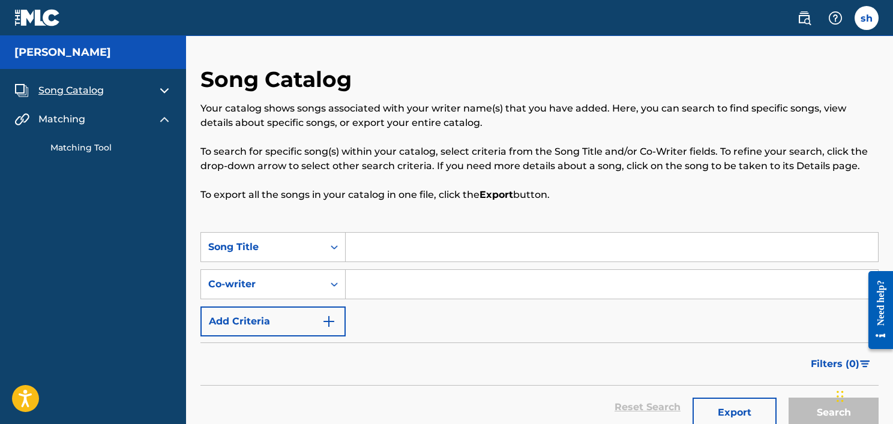
click at [162, 89] on img at bounding box center [164, 90] width 14 height 14
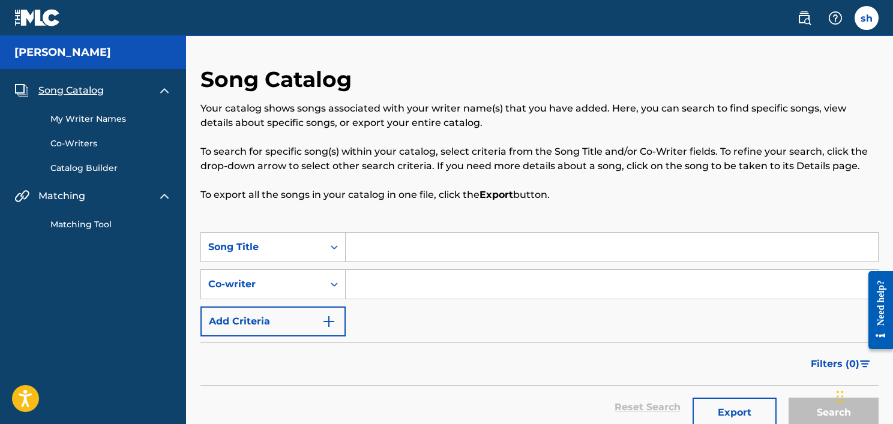
click at [92, 162] on link "Catalog Builder" at bounding box center [110, 168] width 121 height 13
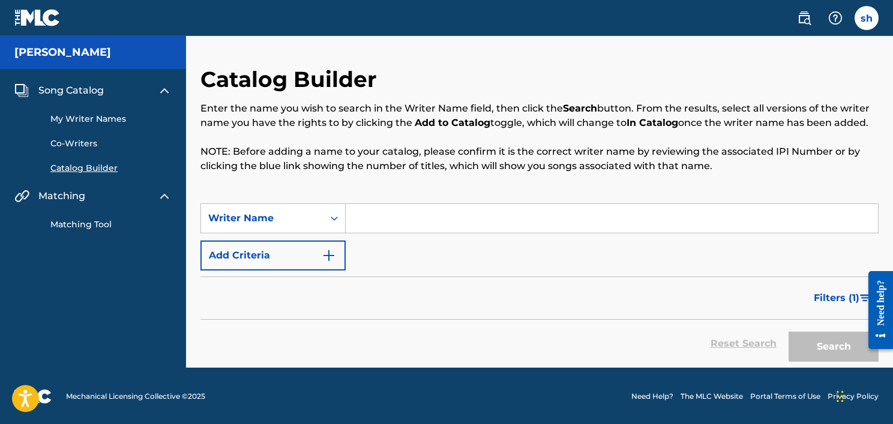
click at [88, 137] on link "Co-Writers" at bounding box center [110, 143] width 121 height 13
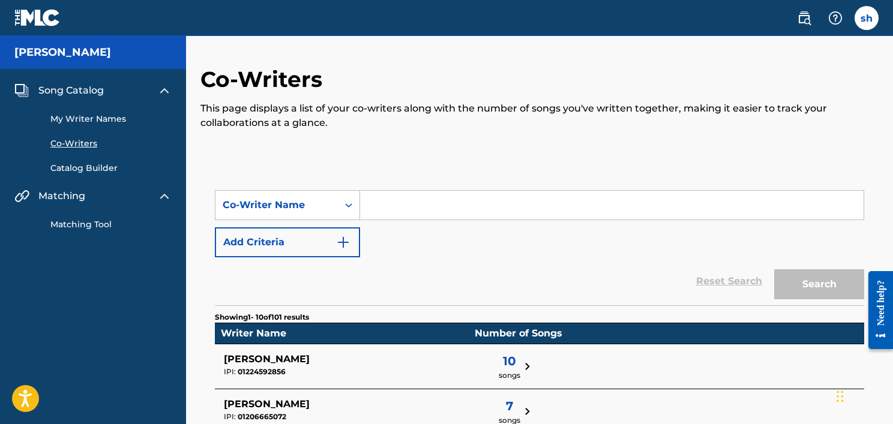
click at [101, 119] on link "My Writer Names" at bounding box center [110, 119] width 121 height 13
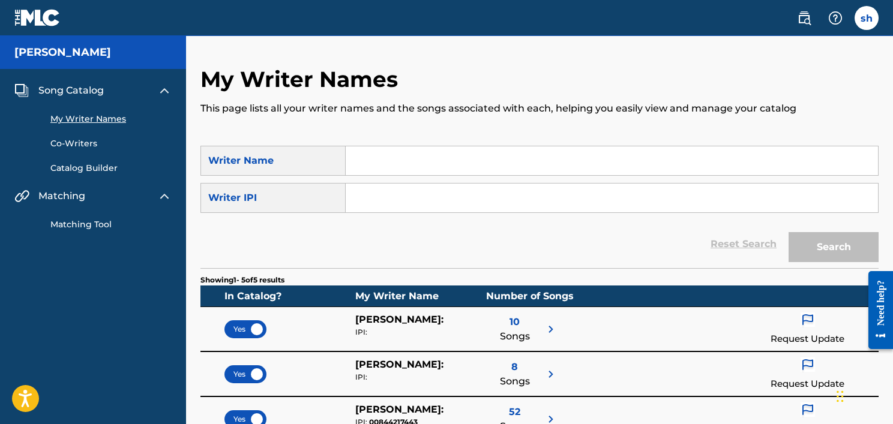
click at [75, 226] on link "Matching Tool" at bounding box center [110, 224] width 121 height 13
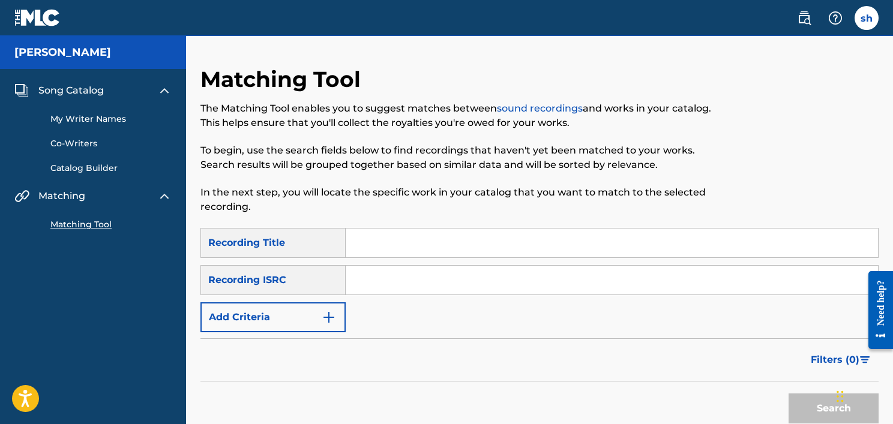
click at [55, 19] on img at bounding box center [37, 17] width 46 height 17
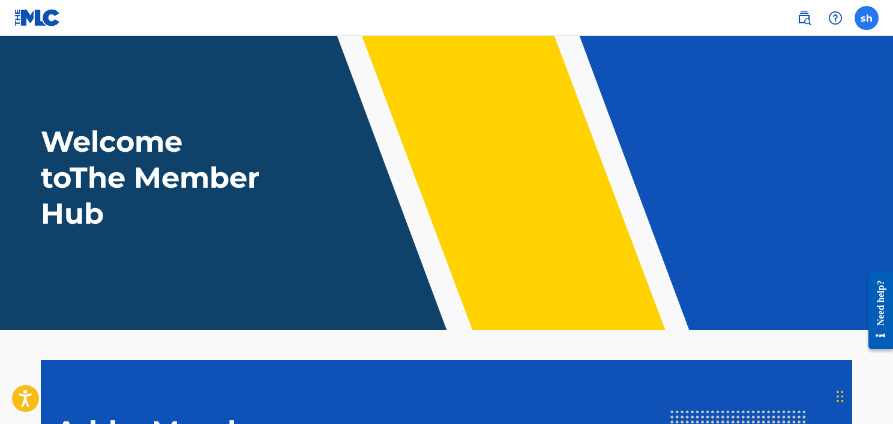
click at [861, 14] on label at bounding box center [866, 18] width 24 height 24
click at [866, 18] on input "sh shaheem herring majormadethebeat1@gmail.com Notification Preferences Profile…" at bounding box center [866, 18] width 0 height 0
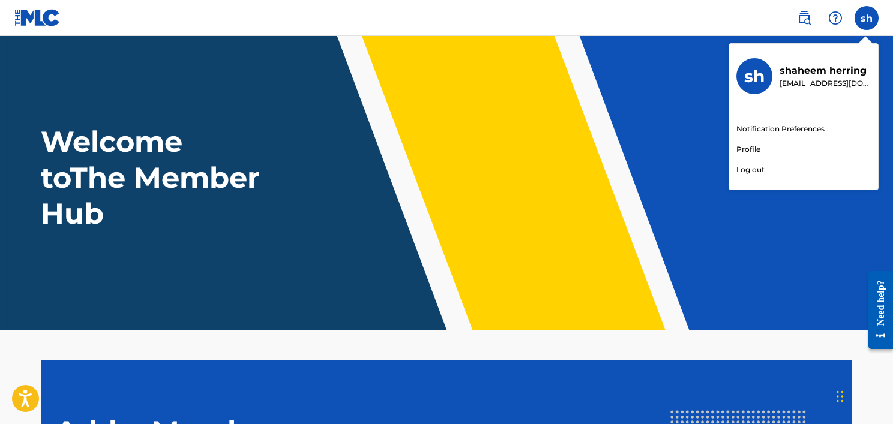
click at [748, 153] on link "Profile" at bounding box center [748, 149] width 24 height 11
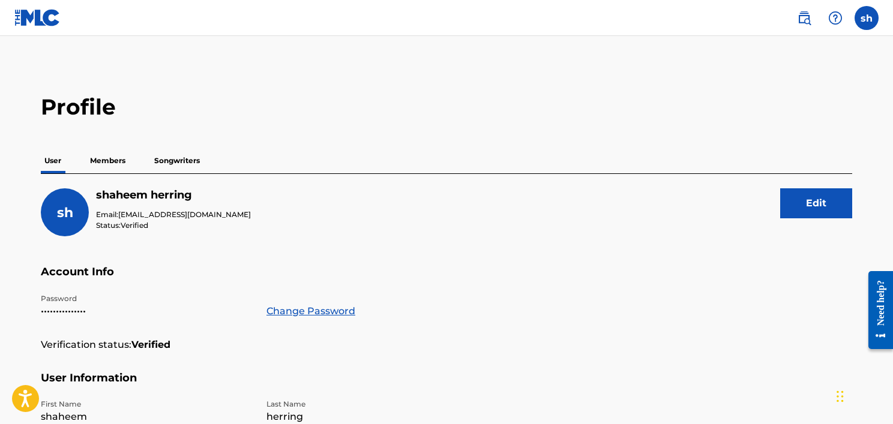
click at [114, 155] on p "Members" at bounding box center [107, 160] width 43 height 25
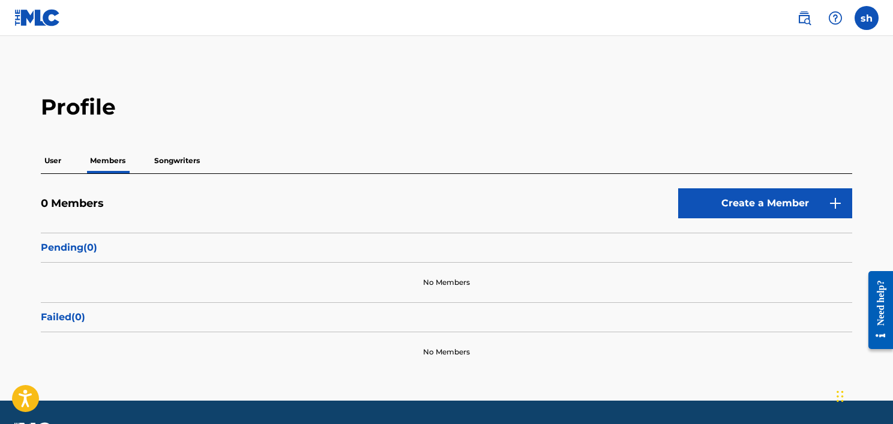
click at [172, 158] on p "Songwriters" at bounding box center [177, 160] width 53 height 25
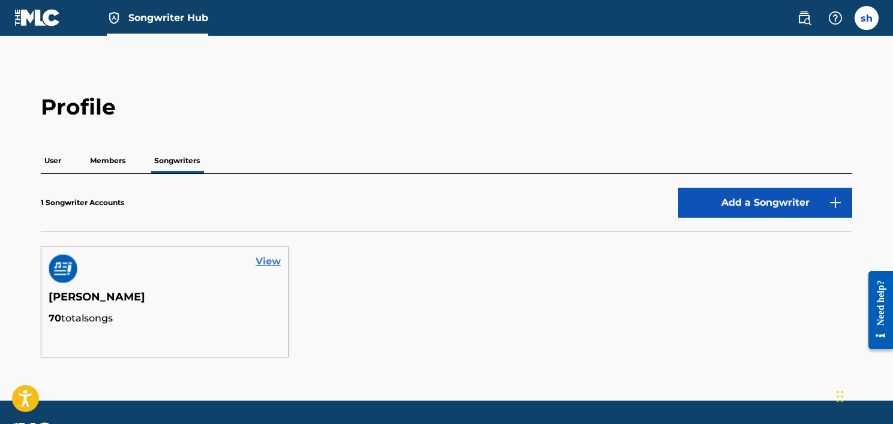
click at [271, 260] on link "View" at bounding box center [268, 261] width 25 height 14
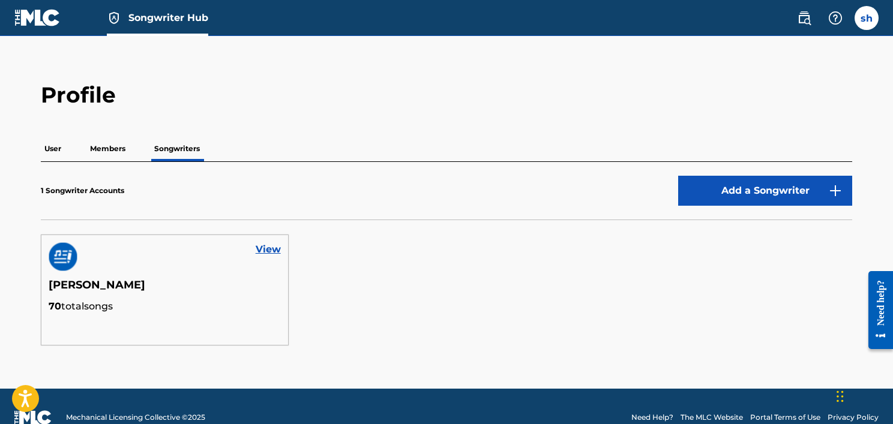
scroll to position [34, 0]
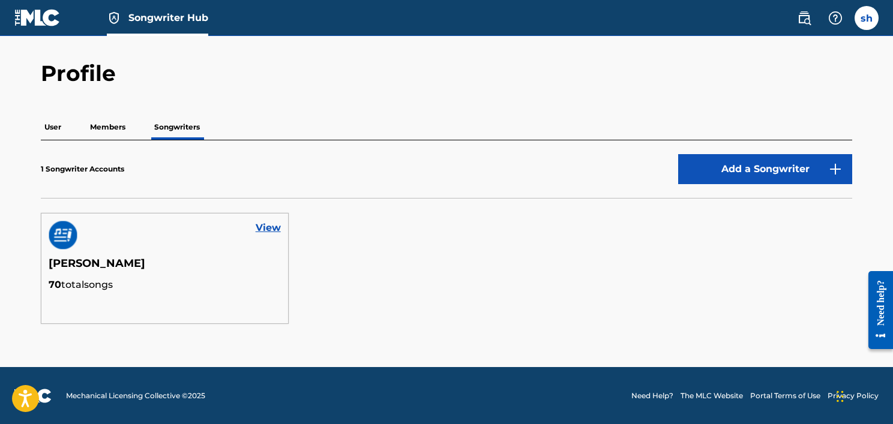
click at [132, 128] on div "User Members Songwriters" at bounding box center [446, 127] width 811 height 25
click at [122, 129] on p "Members" at bounding box center [107, 127] width 43 height 25
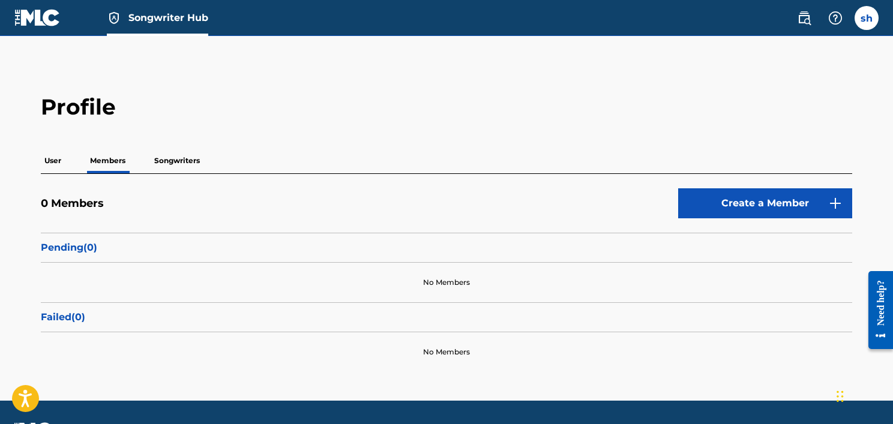
click at [140, 251] on p "Pending ( 0 )" at bounding box center [446, 248] width 811 height 14
click at [71, 158] on div "User Members Songwriters" at bounding box center [446, 160] width 811 height 25
click at [62, 163] on p "User" at bounding box center [53, 160] width 24 height 25
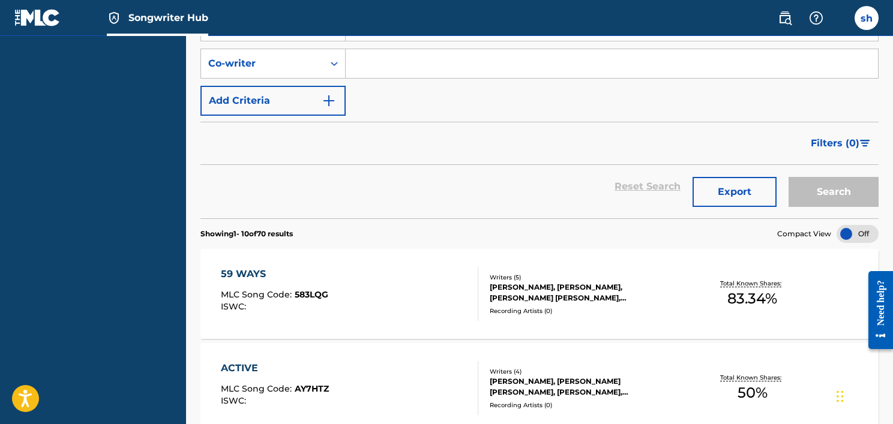
scroll to position [220, 0]
click at [755, 199] on button "Export" at bounding box center [734, 193] width 84 height 30
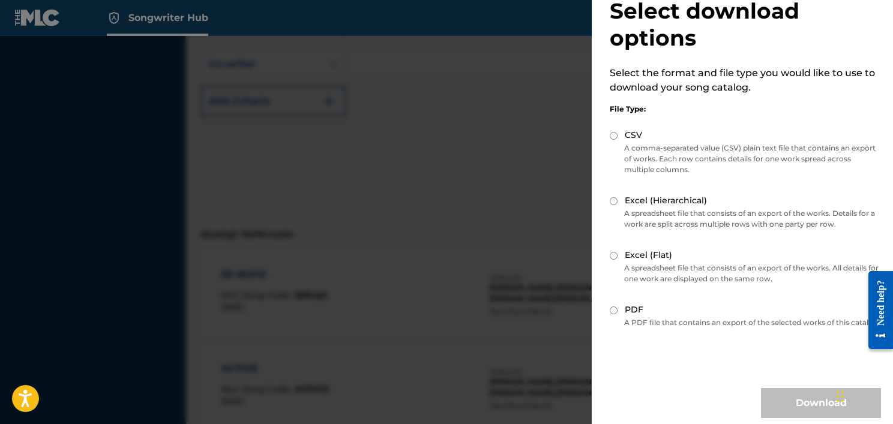
scroll to position [50, 0]
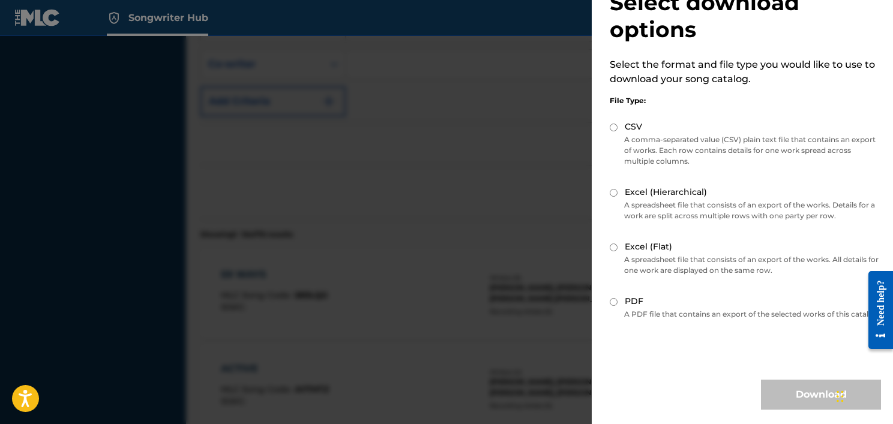
click at [505, 119] on div at bounding box center [446, 248] width 893 height 424
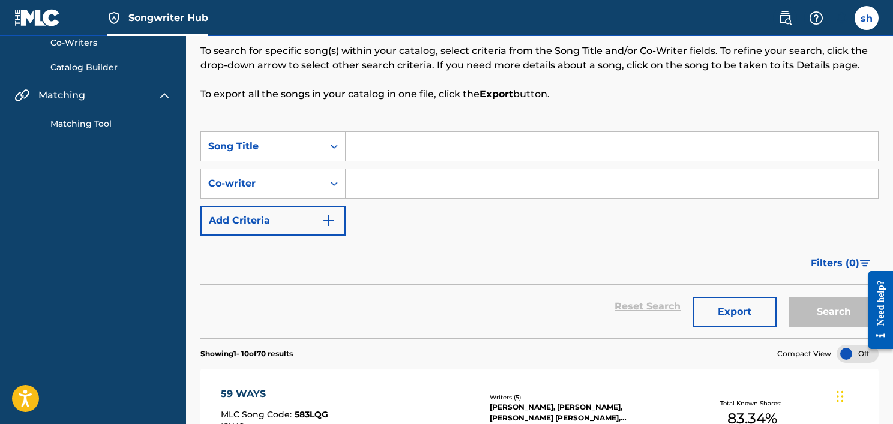
scroll to position [0, 0]
